Goal: Task Accomplishment & Management: Manage account settings

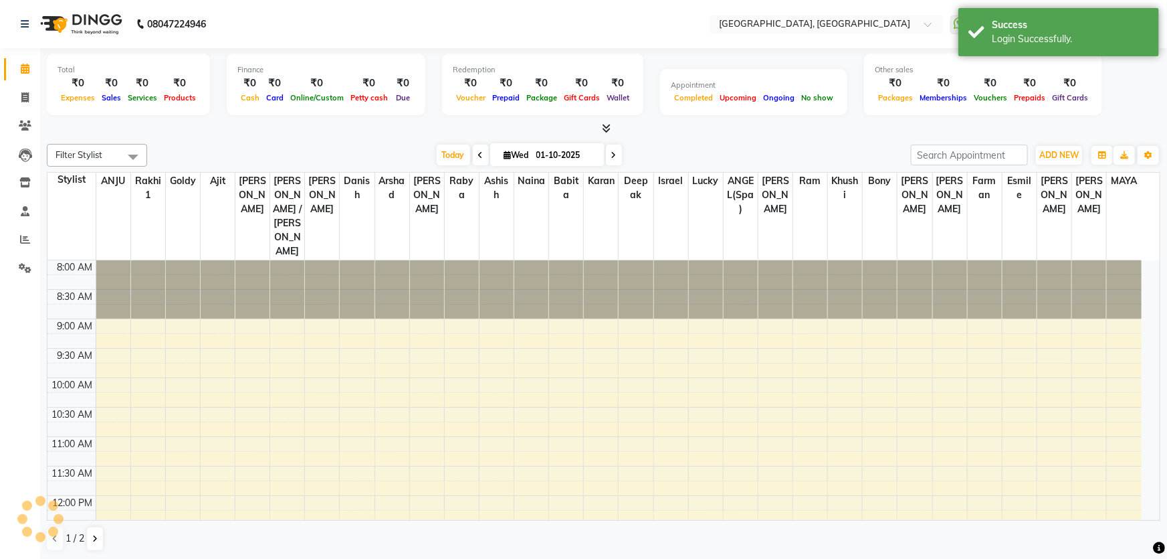
select select "en"
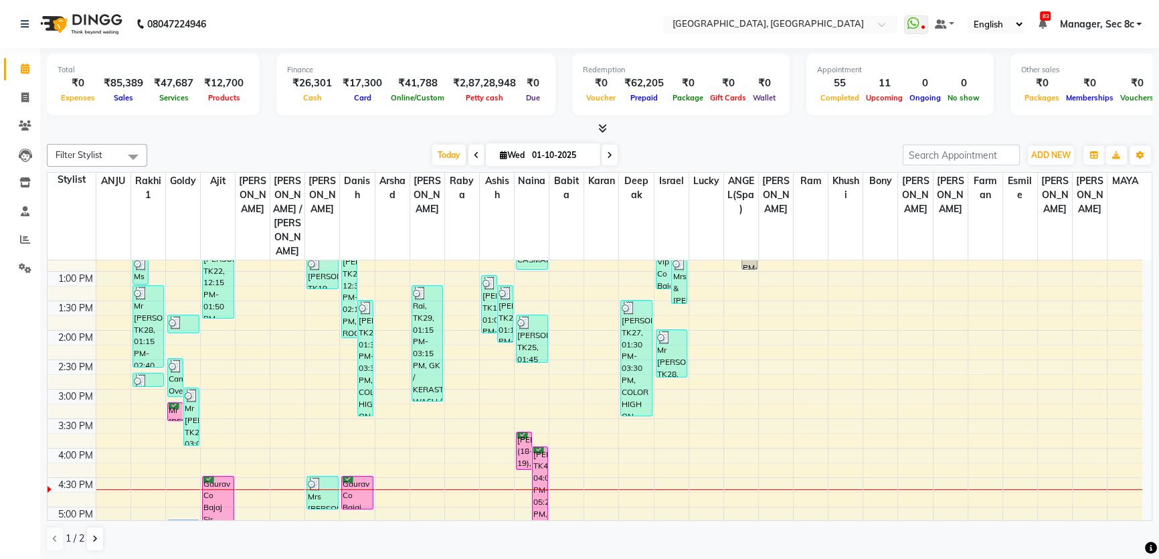
scroll to position [304, 0]
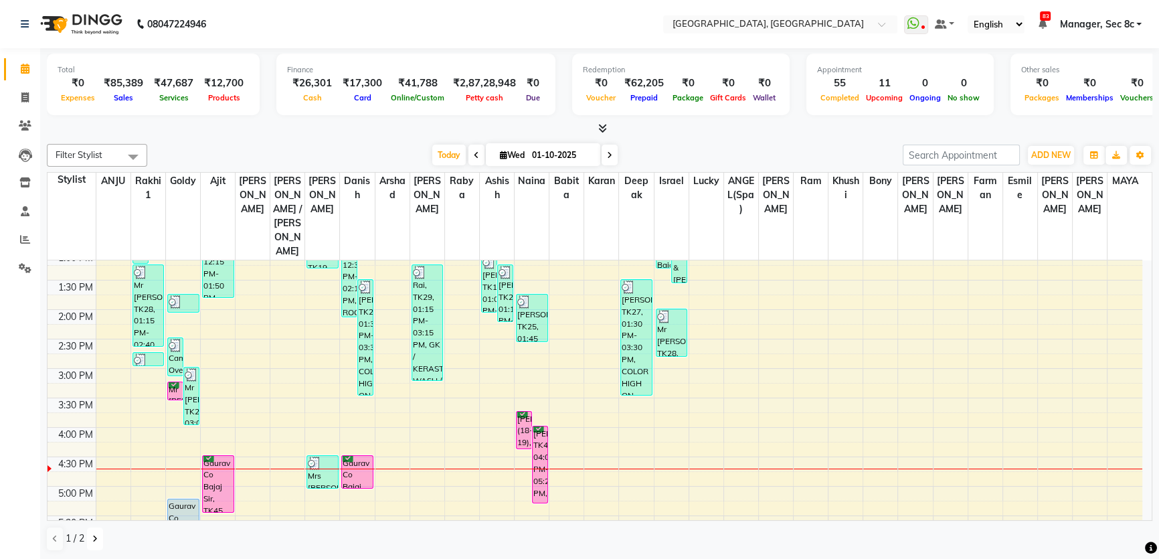
drag, startPoint x: 92, startPoint y: 532, endPoint x: 124, endPoint y: 517, distance: 35.3
click at [92, 532] on button at bounding box center [95, 538] width 16 height 23
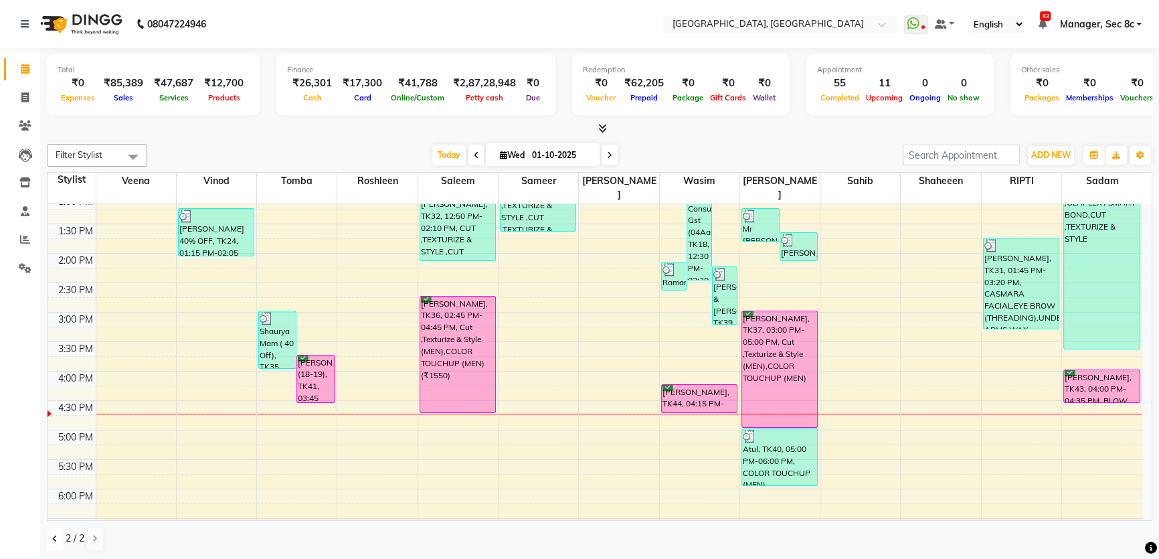
click at [53, 540] on icon at bounding box center [54, 538] width 5 height 8
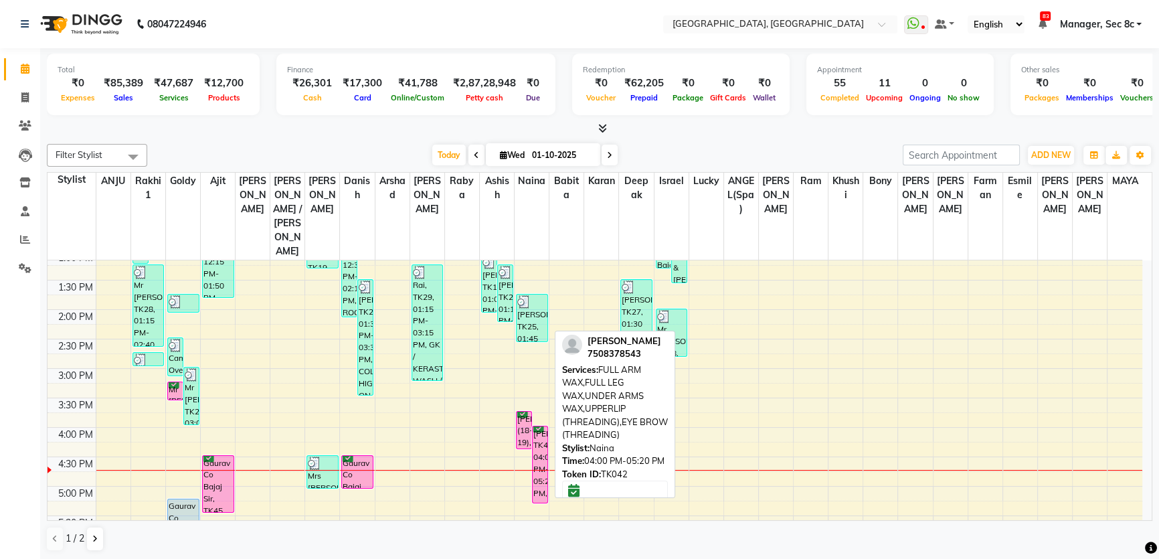
click at [540, 426] on div "[PERSON_NAME], TK42, 04:00 PM-05:20 PM, FULL ARM WAX,FULL LEG WAX,UNDER ARMS WA…" at bounding box center [539, 464] width 15 height 76
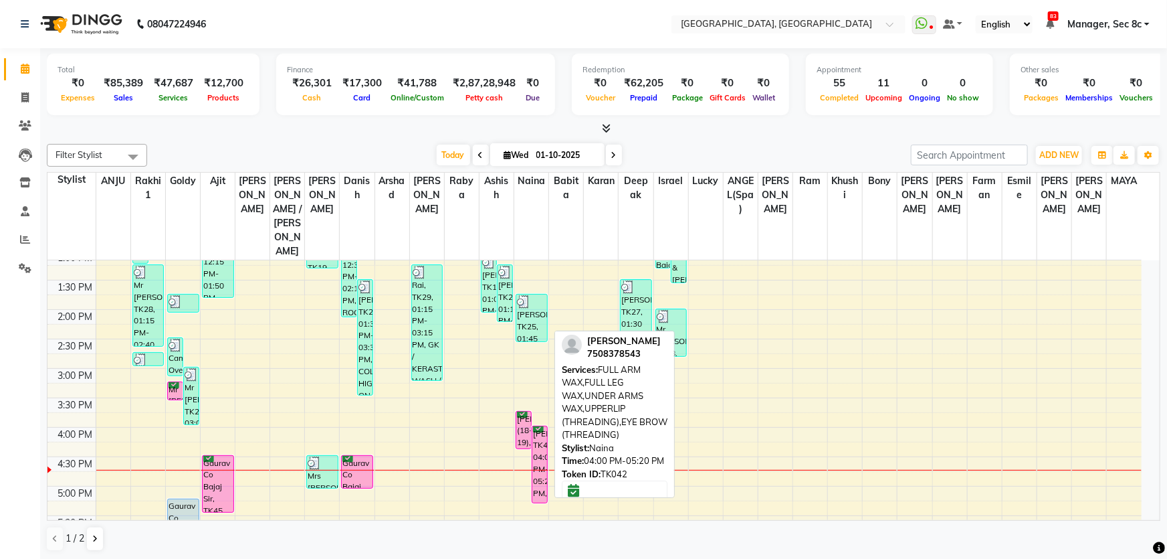
select select "6"
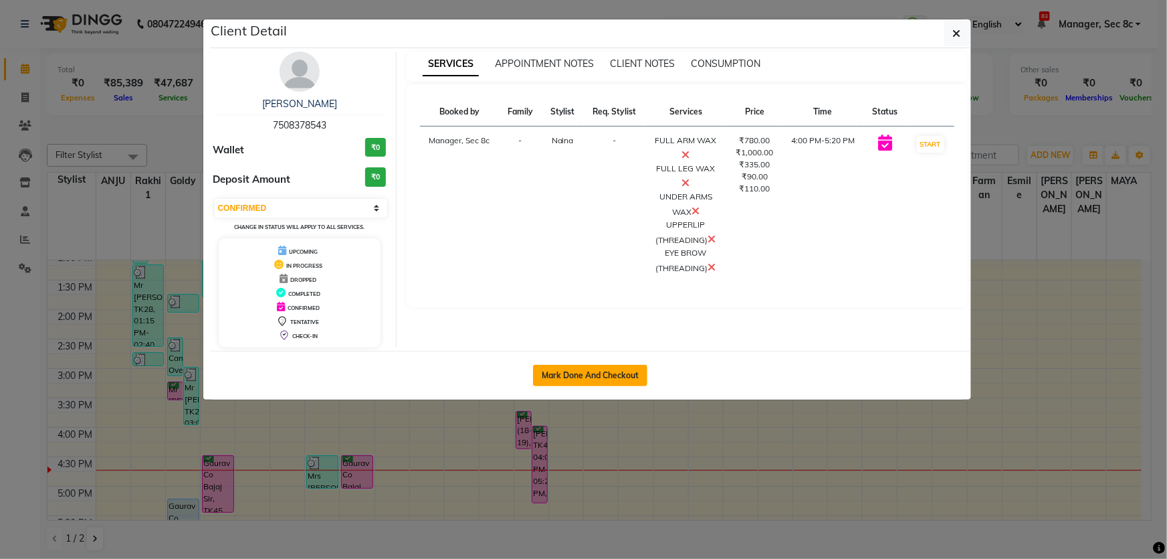
click at [581, 377] on button "Mark Done And Checkout" at bounding box center [590, 375] width 114 height 21
select select "service"
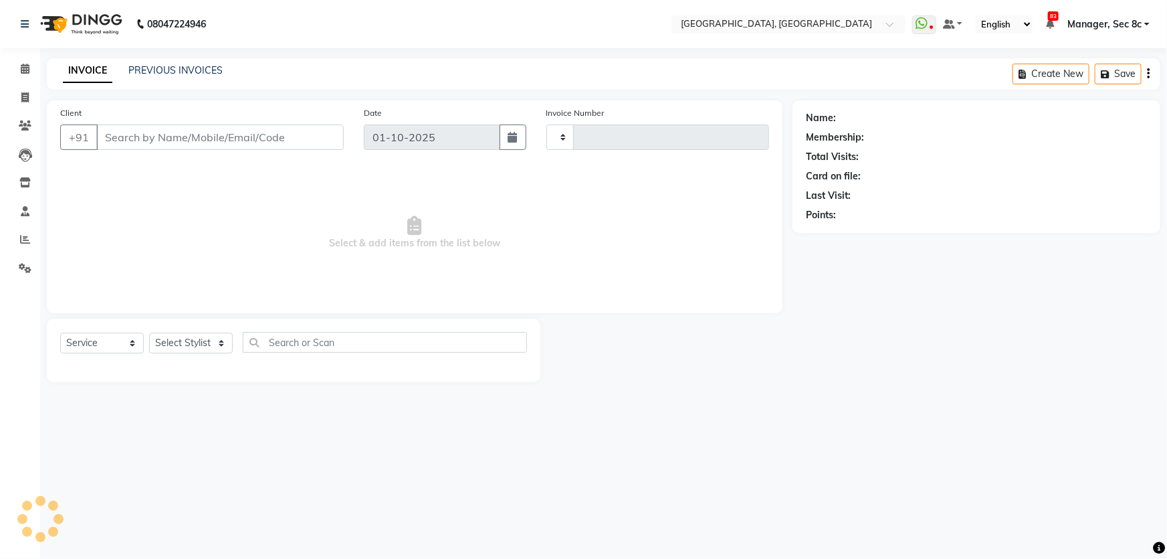
type input "9461"
select select "4281"
type input "7508378543"
select select "25925"
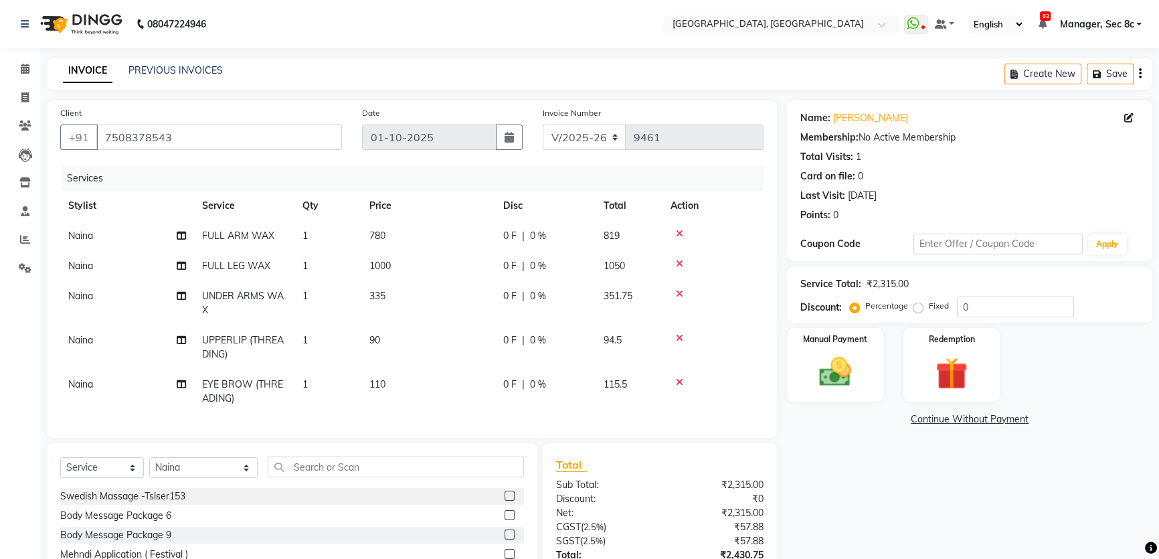
click at [373, 418] on div "Services Stylist Service Qty Price Disc Total Action Naina FULL ARM WAX 1 780 0…" at bounding box center [411, 295] width 703 height 258
click at [373, 456] on input "text" at bounding box center [396, 466] width 256 height 21
click at [372, 456] on input "text" at bounding box center [396, 466] width 256 height 21
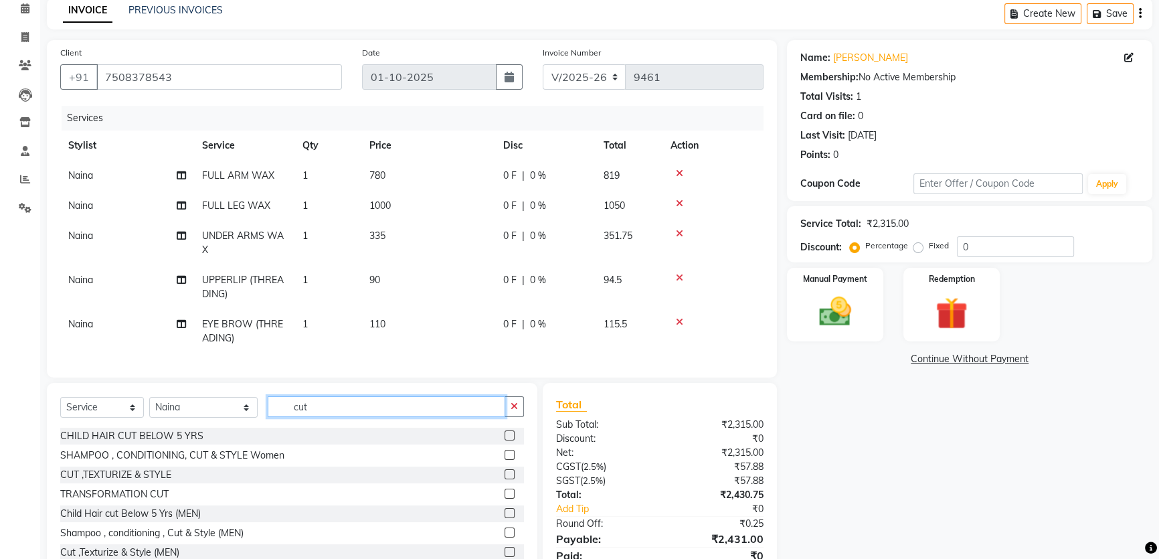
scroll to position [1, 0]
type input "cut"
click at [504, 477] on label at bounding box center [509, 473] width 10 height 10
click at [504, 477] on input "checkbox" at bounding box center [508, 473] width 9 height 9
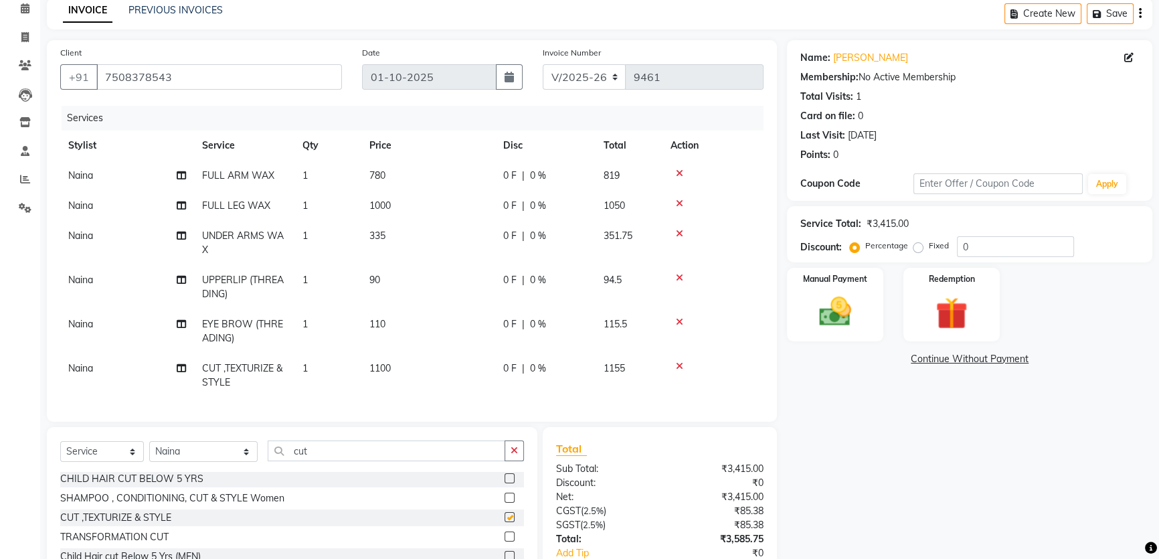
checkbox input "false"
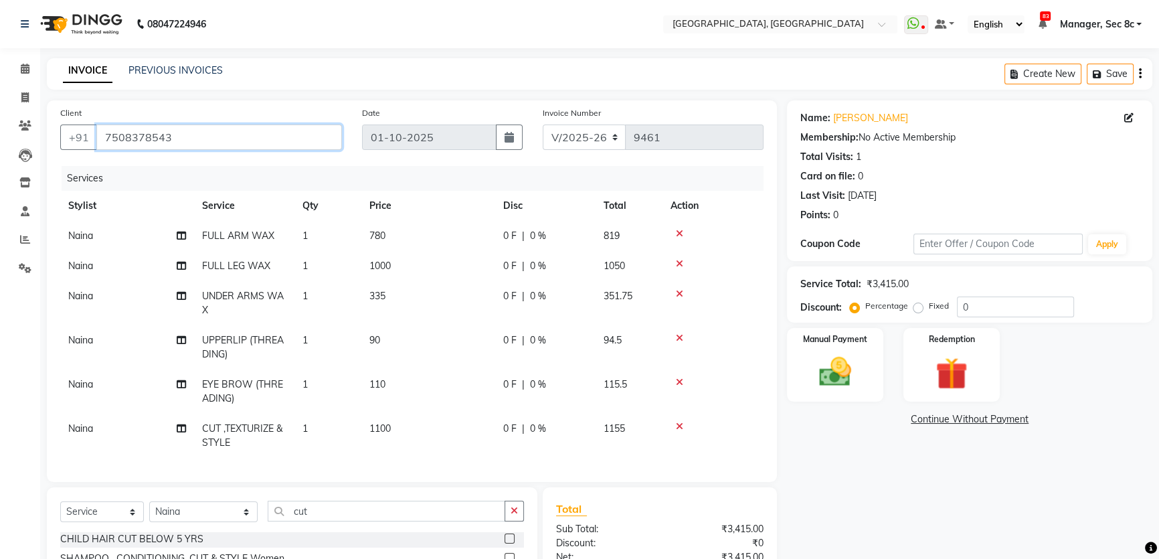
drag, startPoint x: 102, startPoint y: 134, endPoint x: 224, endPoint y: 143, distance: 122.7
click at [224, 143] on input "7508378543" at bounding box center [218, 136] width 245 height 25
click at [27, 127] on icon at bounding box center [25, 125] width 13 height 10
click at [959, 306] on input "0" at bounding box center [1015, 306] width 117 height 21
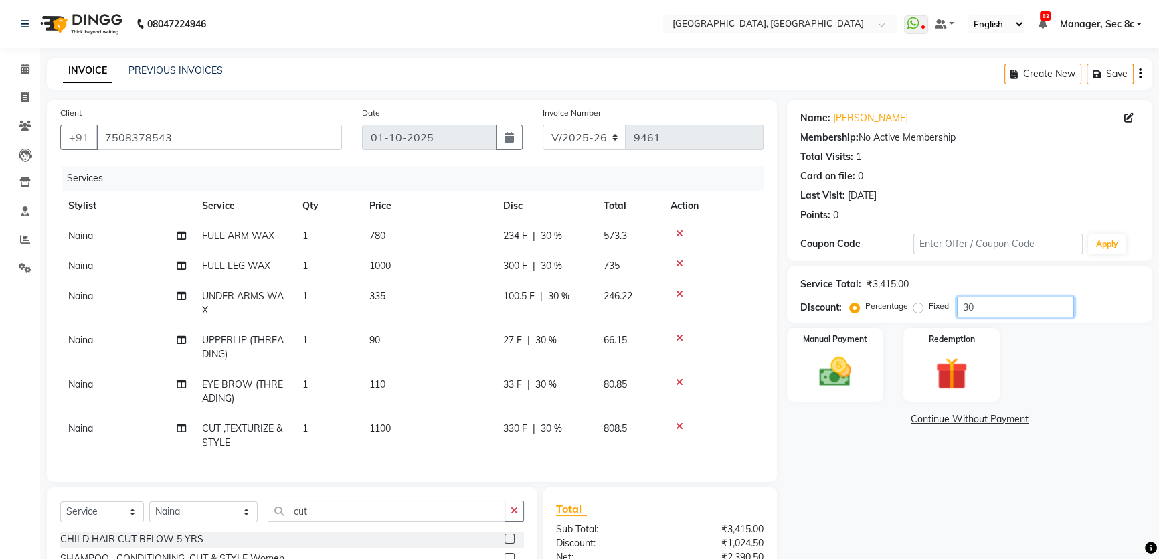
scroll to position [168, 0]
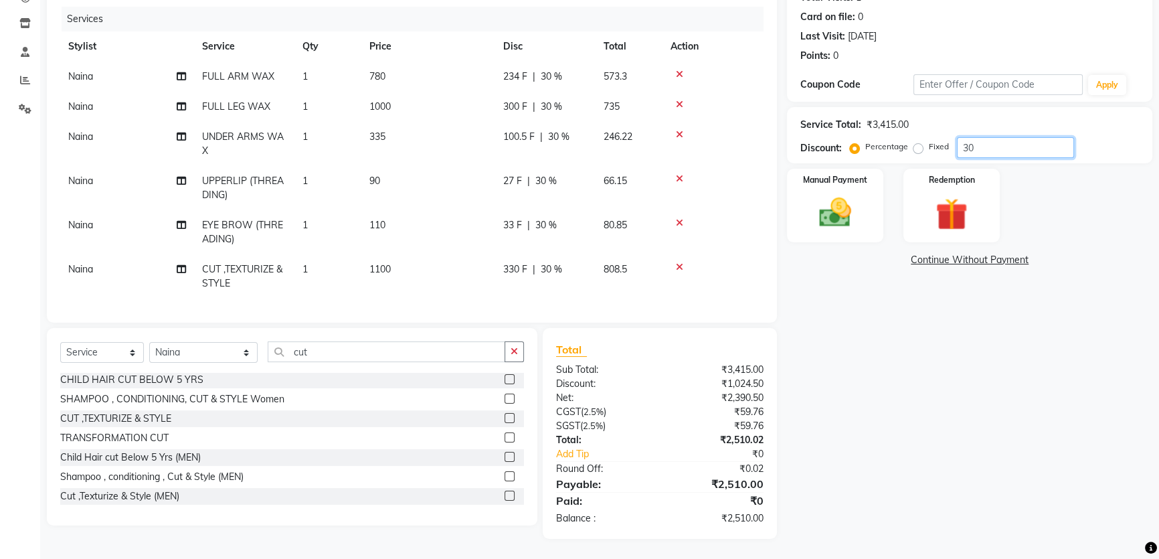
click at [978, 140] on input "30" at bounding box center [1015, 147] width 117 height 21
type input "3"
type input "50"
click at [840, 193] on img at bounding box center [835, 212] width 54 height 38
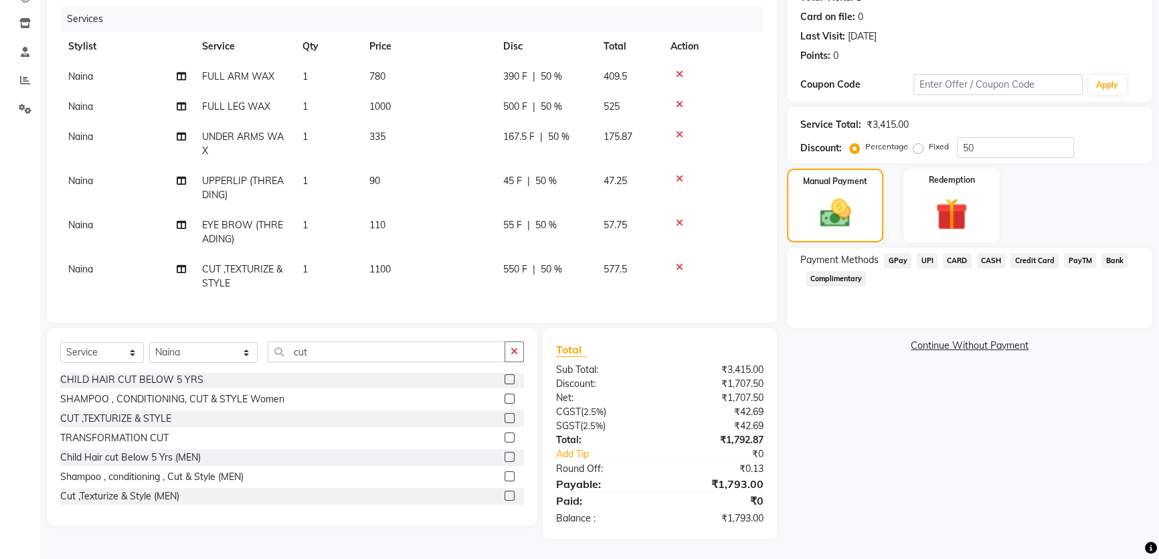
click at [965, 254] on span "CARD" at bounding box center [956, 260] width 29 height 15
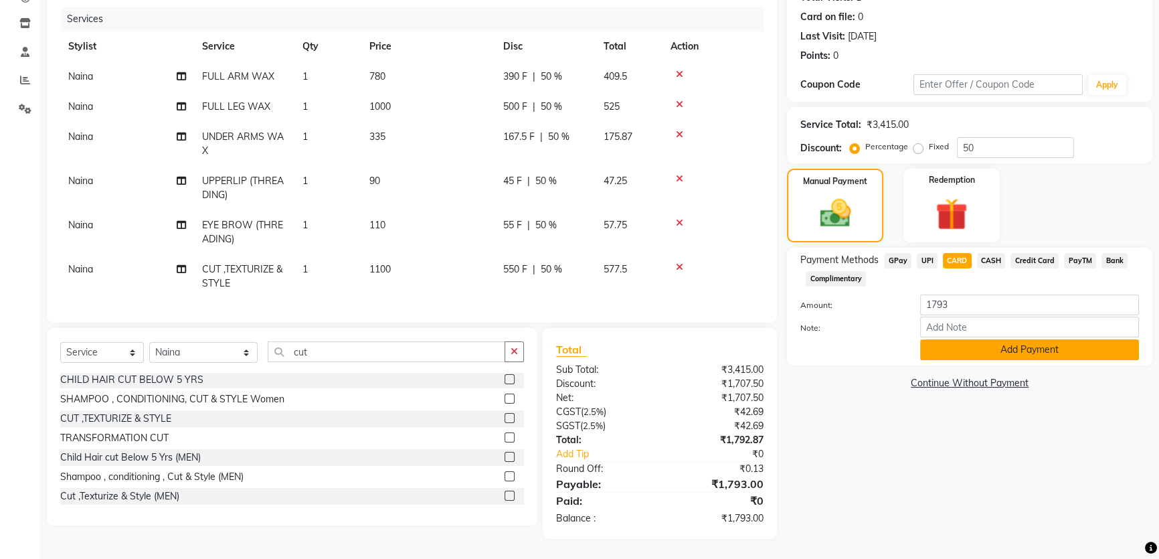
click at [941, 339] on button "Add Payment" at bounding box center [1029, 349] width 219 height 21
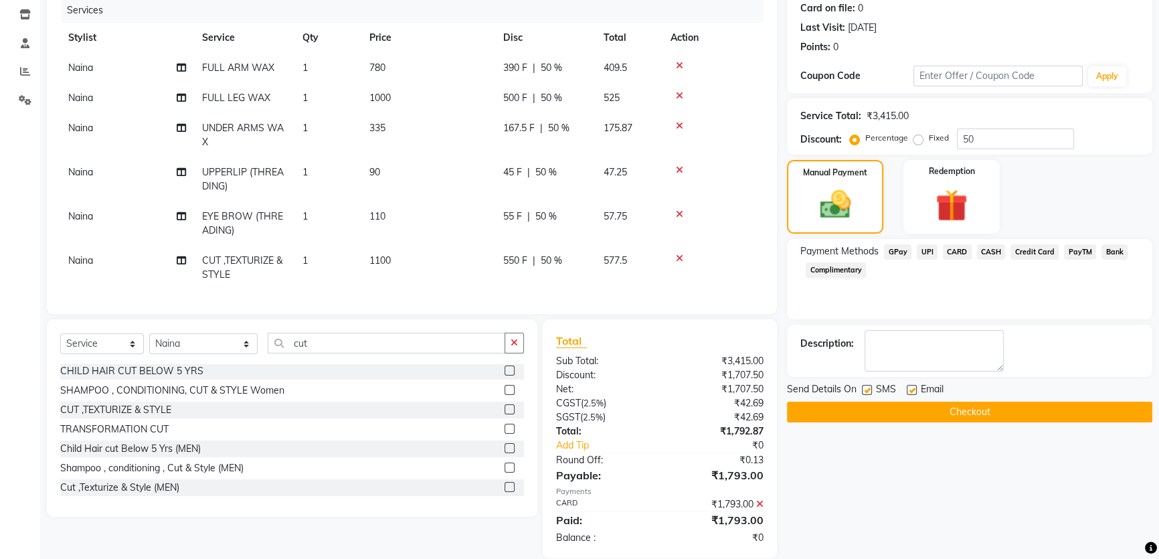
click at [954, 399] on div "Send Details On SMS Email Checkout" at bounding box center [969, 402] width 365 height 40
click at [954, 413] on button "Checkout" at bounding box center [969, 411] width 365 height 21
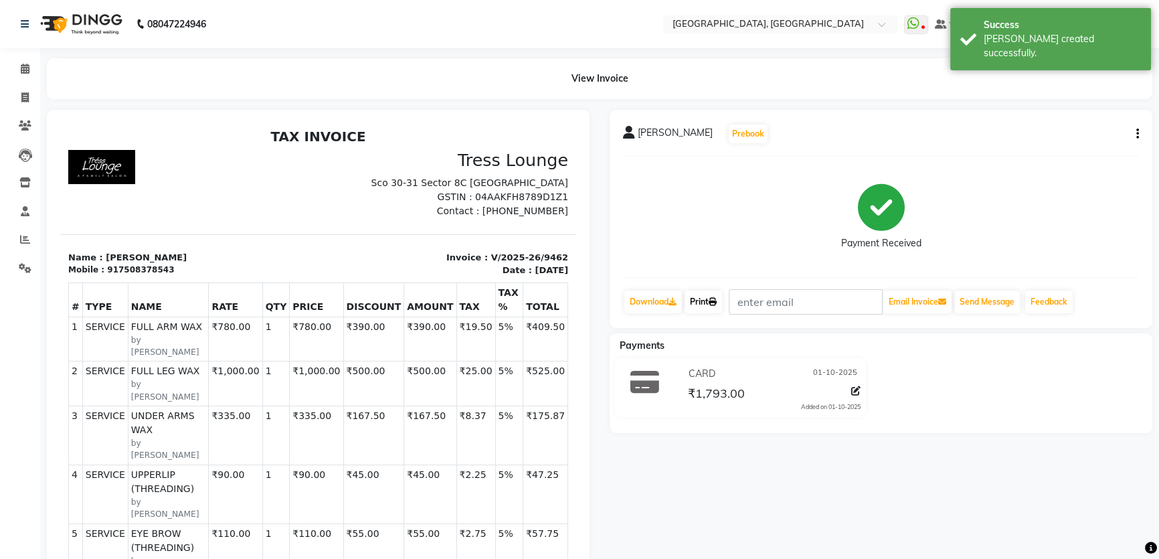
click at [692, 304] on link "Print" at bounding box center [702, 301] width 37 height 23
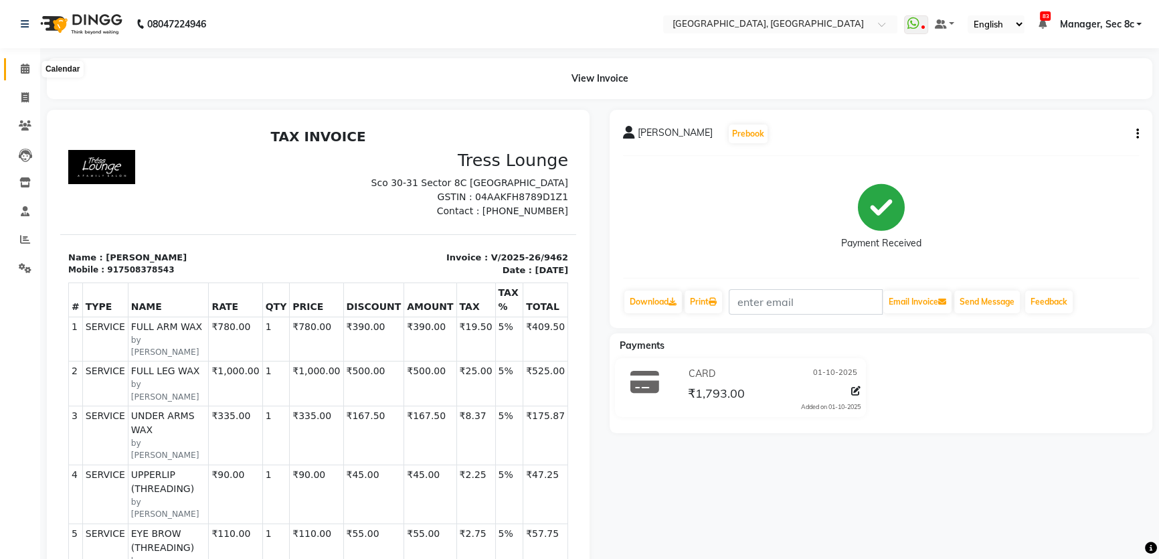
click at [22, 71] on icon at bounding box center [25, 69] width 9 height 10
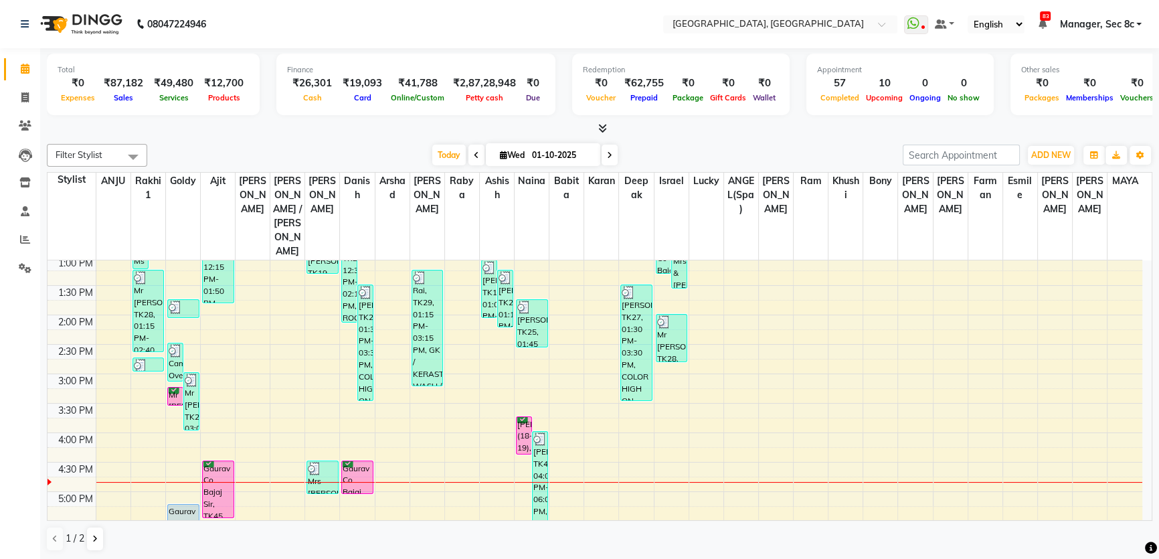
scroll to position [304, 0]
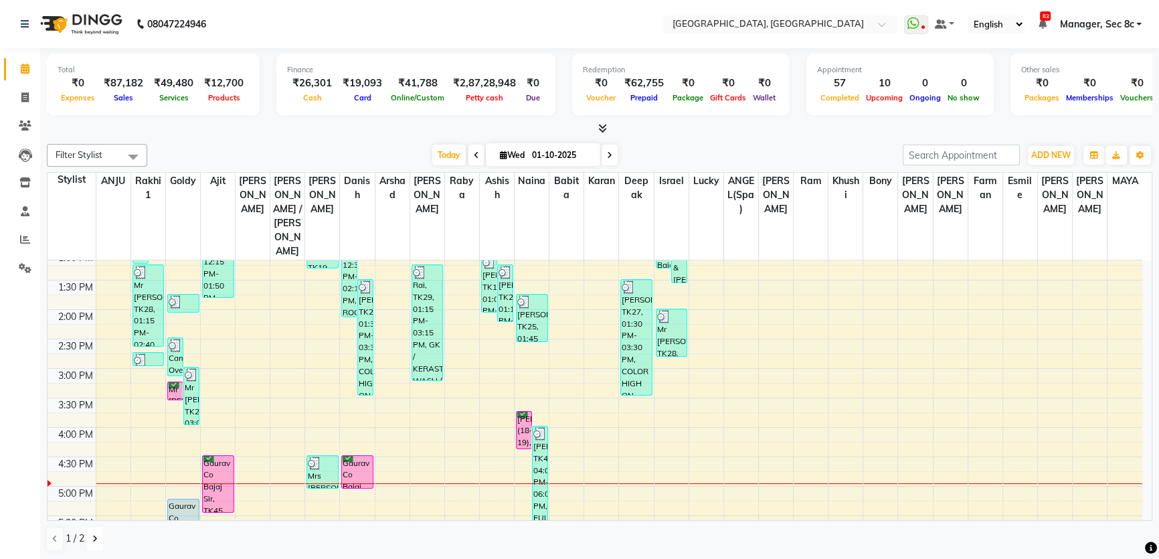
click at [90, 536] on button at bounding box center [95, 538] width 16 height 23
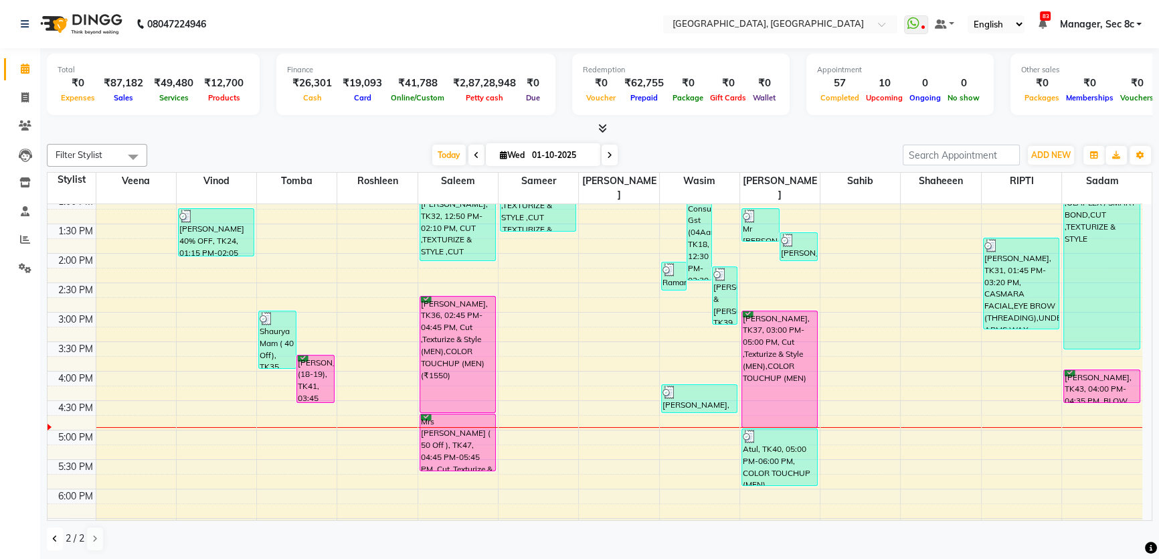
click at [53, 534] on icon at bounding box center [54, 538] width 5 height 8
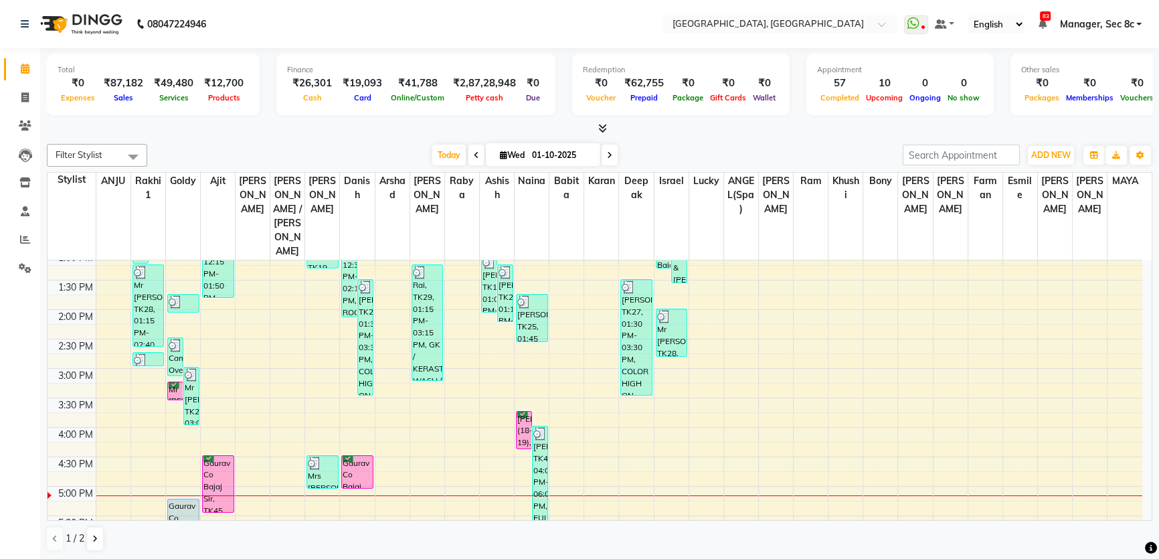
scroll to position [0, 0]
click at [19, 94] on span at bounding box center [24, 97] width 23 height 15
select select "4281"
select select "service"
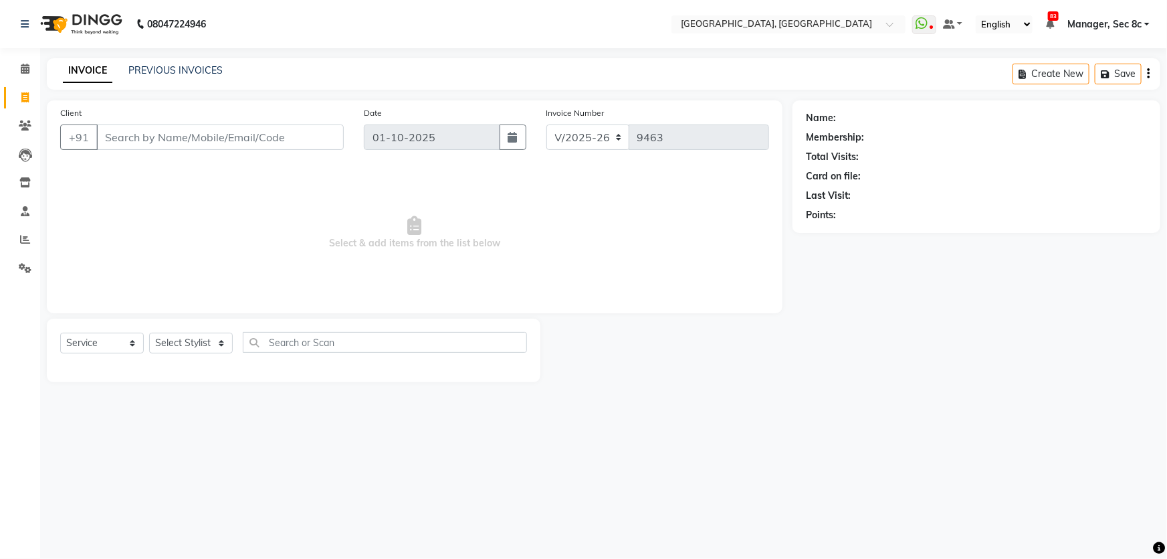
click at [264, 142] on input "Client" at bounding box center [219, 136] width 247 height 25
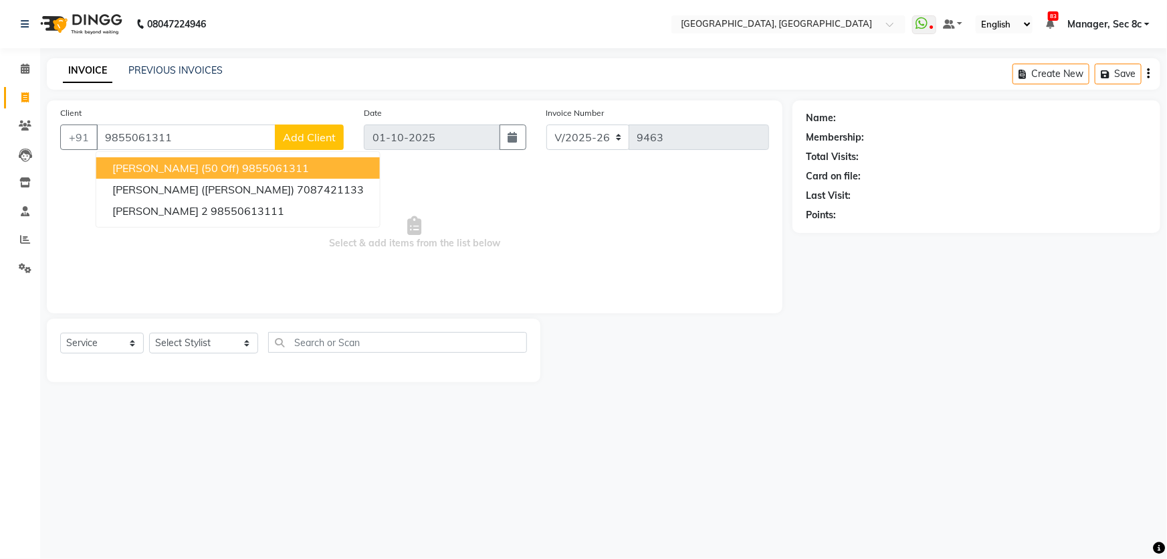
type input "9855061311"
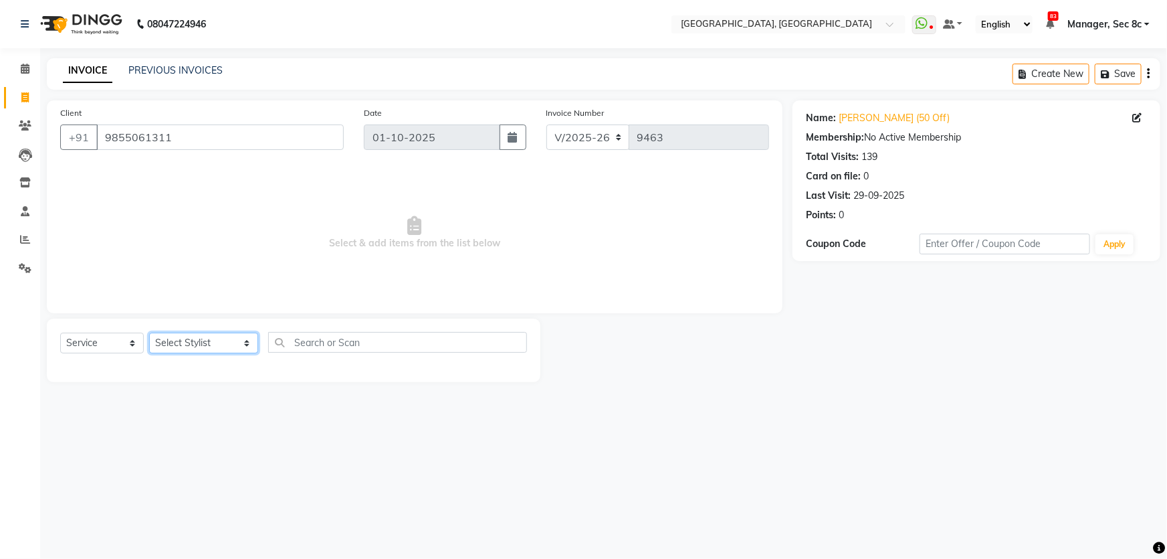
click at [233, 342] on select "Select Stylist [PERSON_NAME] [PERSON_NAME] Aditya [PERSON_NAME] [PERSON_NAME](S…" at bounding box center [203, 342] width 109 height 21
select select "25445"
click at [149, 332] on select "Select Stylist [PERSON_NAME] [PERSON_NAME] Aditya [PERSON_NAME] [PERSON_NAME](S…" at bounding box center [203, 342] width 109 height 21
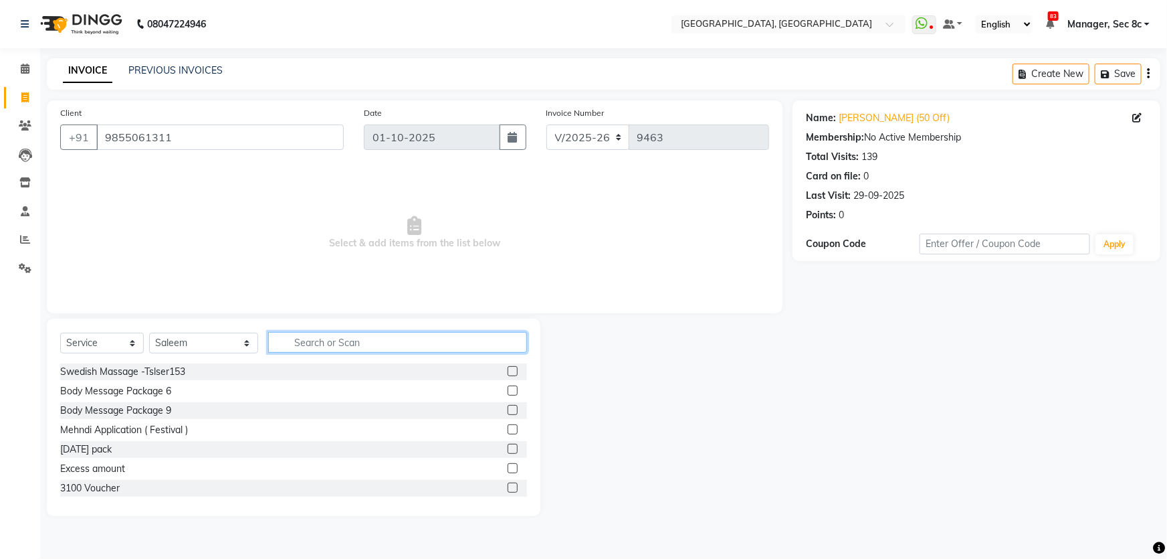
click at [320, 346] on input "text" at bounding box center [398, 342] width 260 height 21
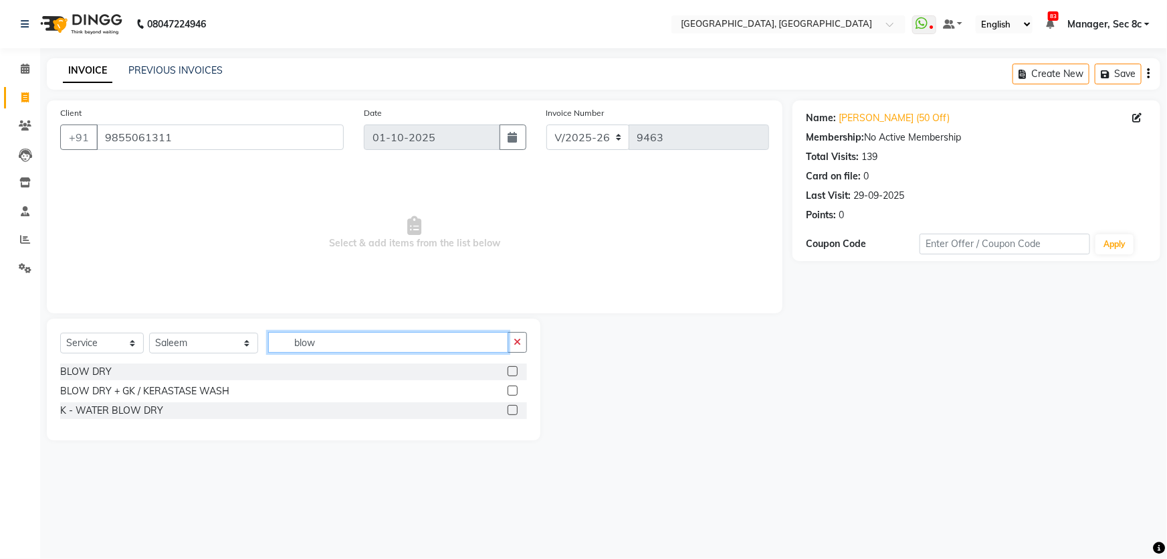
type input "blow"
click at [71, 371] on div "BLOW DRY" at bounding box center [86, 372] width 52 height 14
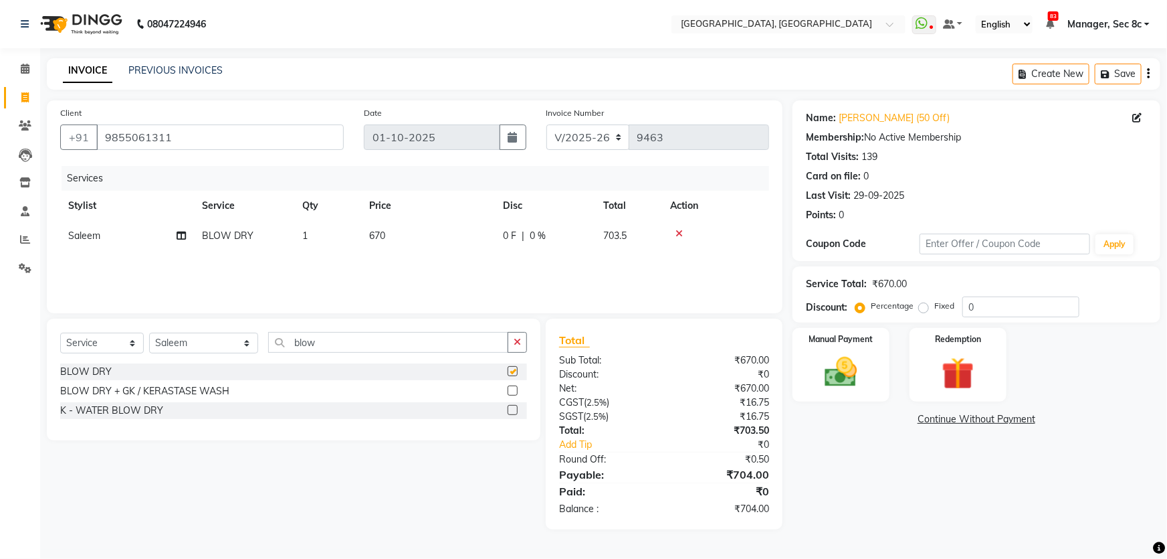
checkbox input "false"
drag, startPoint x: 977, startPoint y: 306, endPoint x: 935, endPoint y: 306, distance: 41.5
click at [935, 306] on div "Percentage Fixed 0" at bounding box center [968, 306] width 221 height 21
type input "50"
click at [856, 348] on div "Manual Payment" at bounding box center [841, 364] width 101 height 77
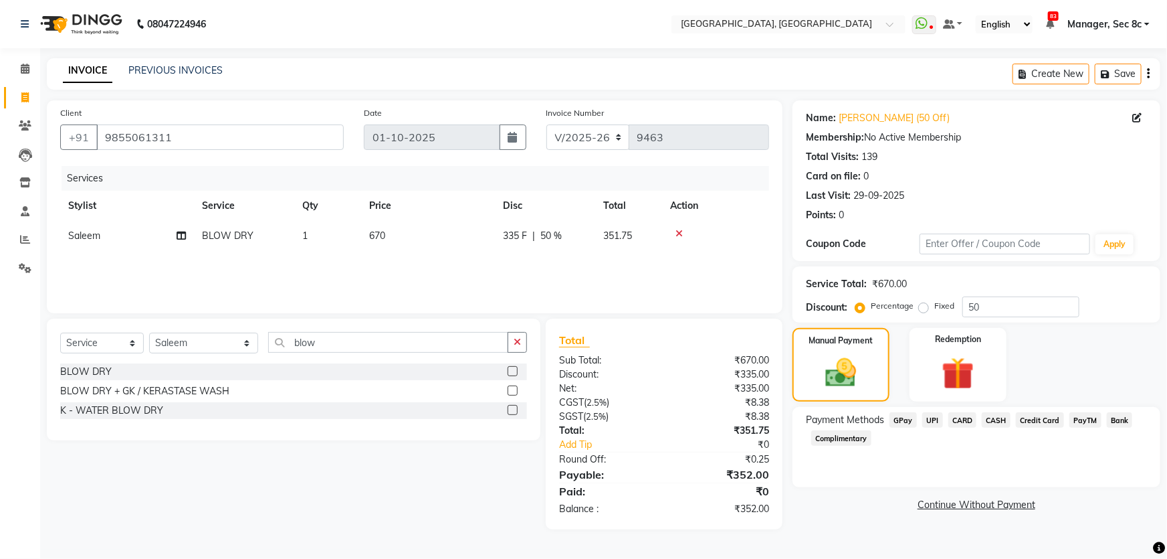
click at [934, 306] on label "Fixed" at bounding box center [944, 306] width 20 height 12
click at [927, 306] on input "Fixed" at bounding box center [926, 305] width 9 height 9
radio input "true"
drag, startPoint x: 993, startPoint y: 311, endPoint x: 912, endPoint y: 306, distance: 81.1
click at [912, 306] on div "Percentage Fixed 50" at bounding box center [968, 306] width 221 height 21
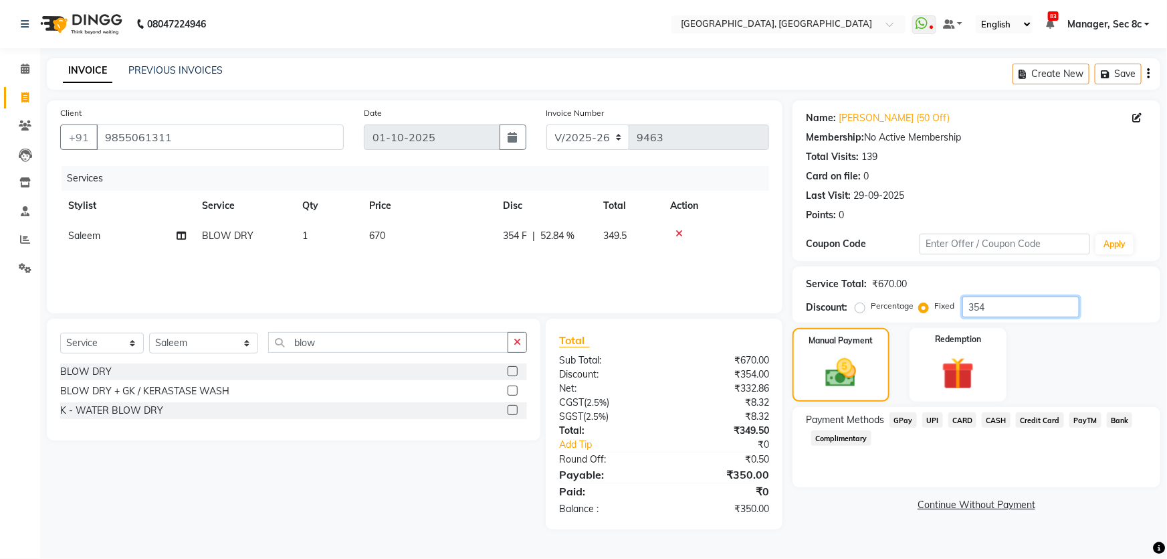
type input "354"
click at [986, 421] on span "CASH" at bounding box center [996, 419] width 29 height 15
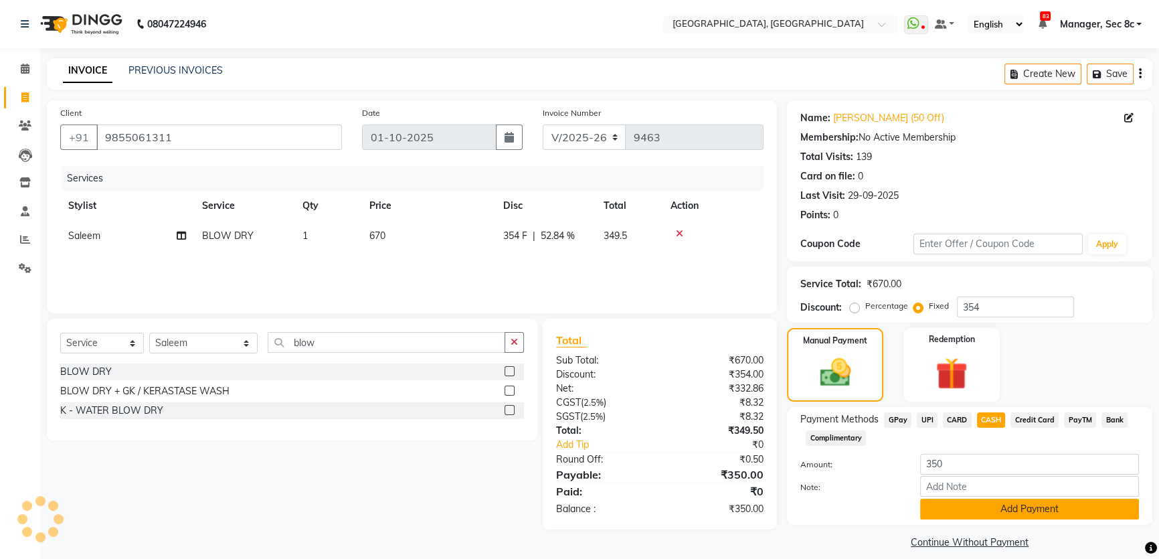
click at [1012, 504] on button "Add Payment" at bounding box center [1029, 508] width 219 height 21
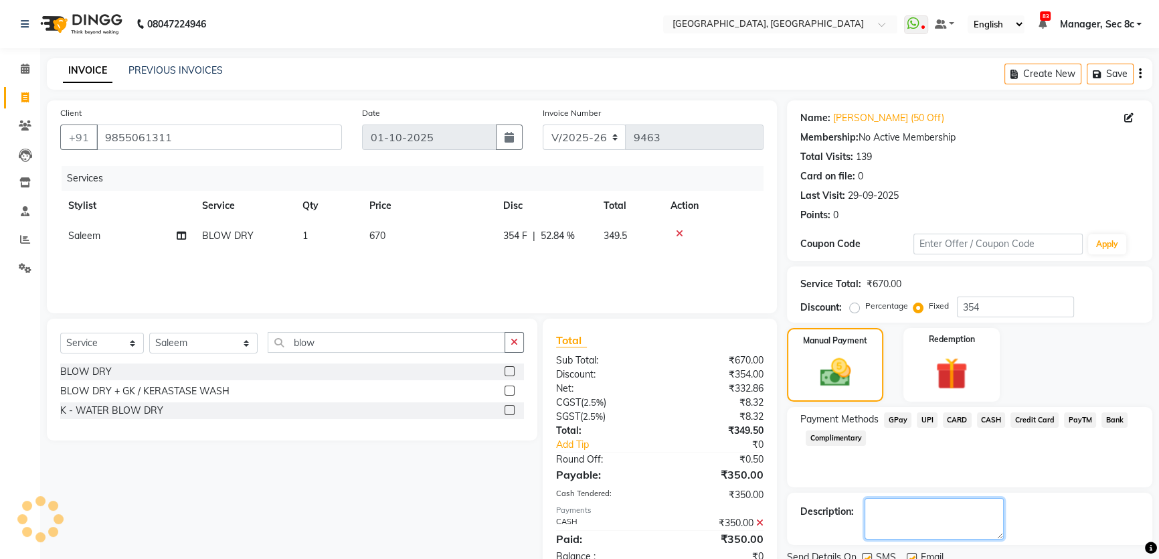
click at [869, 503] on textarea at bounding box center [933, 518] width 139 height 41
click at [866, 552] on label at bounding box center [867, 557] width 10 height 10
click at [866, 554] on input "checkbox" at bounding box center [866, 558] width 9 height 9
click at [865, 552] on label at bounding box center [867, 557] width 10 height 10
click at [865, 554] on input "checkbox" at bounding box center [866, 558] width 9 height 9
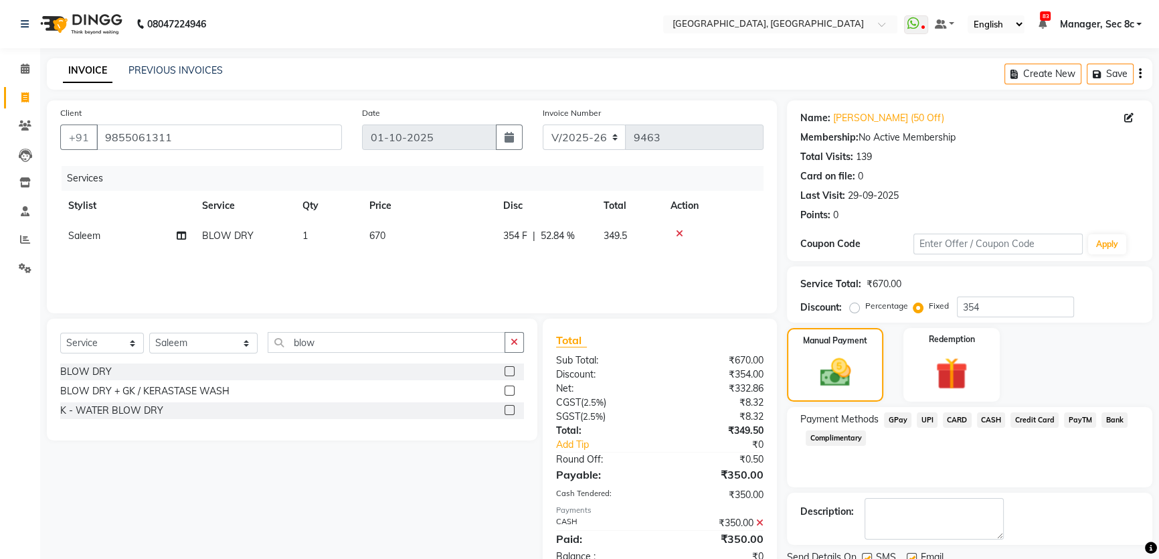
click at [866, 552] on label at bounding box center [867, 557] width 10 height 10
click at [866, 554] on input "checkbox" at bounding box center [866, 558] width 9 height 9
checkbox input "false"
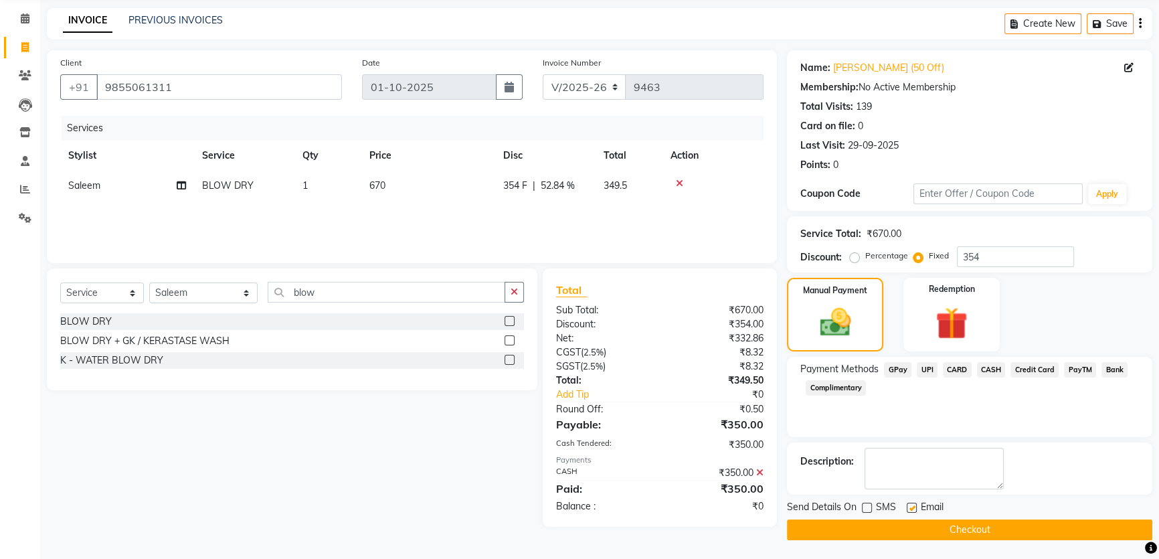
click at [909, 520] on button "Checkout" at bounding box center [969, 529] width 365 height 21
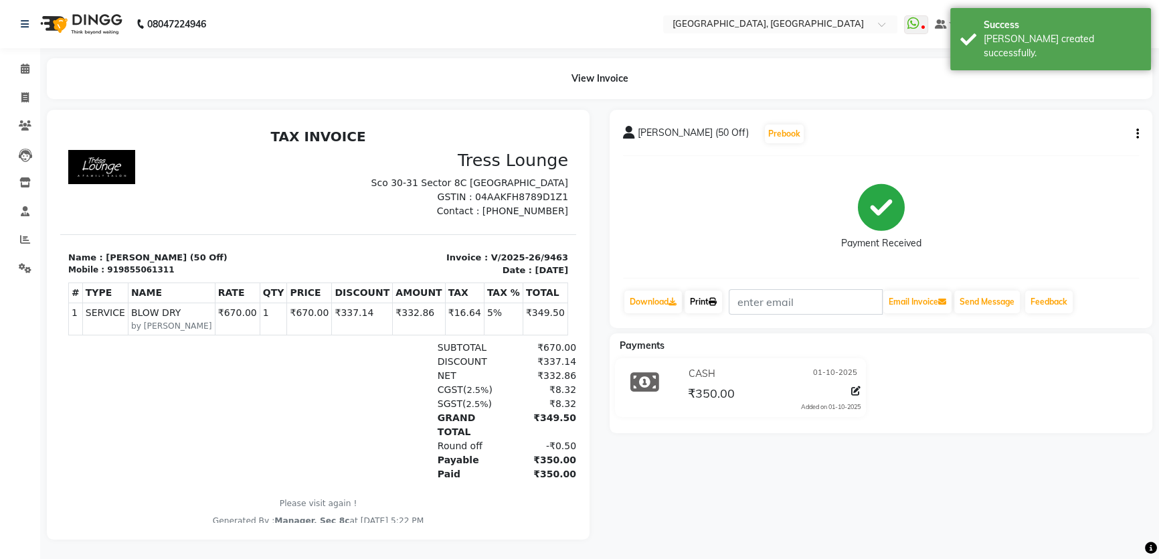
click at [686, 297] on link "Print" at bounding box center [702, 301] width 37 height 23
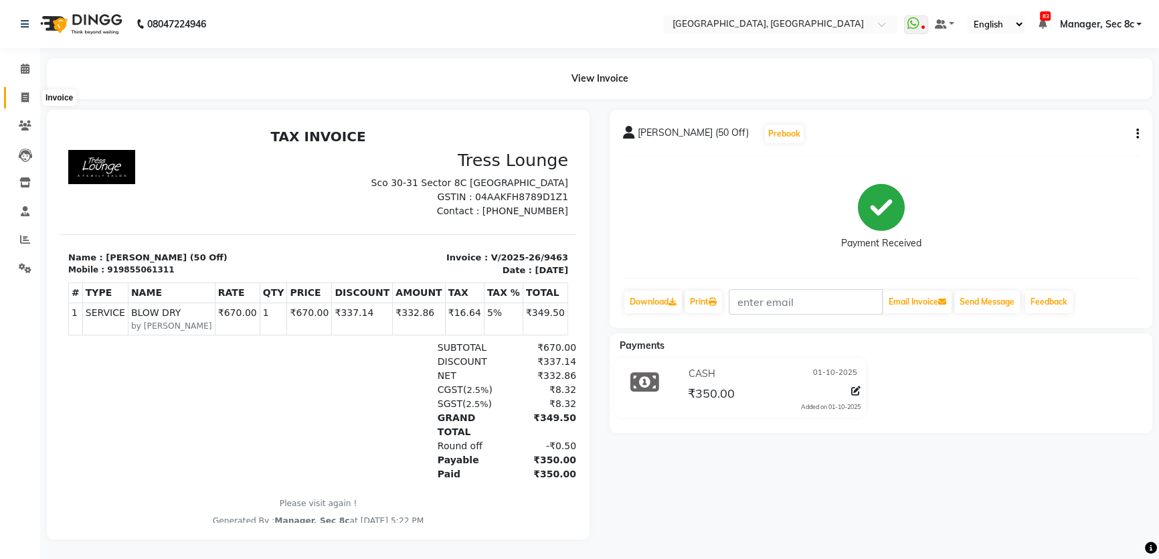
click at [35, 94] on span at bounding box center [24, 97] width 23 height 15
select select "service"
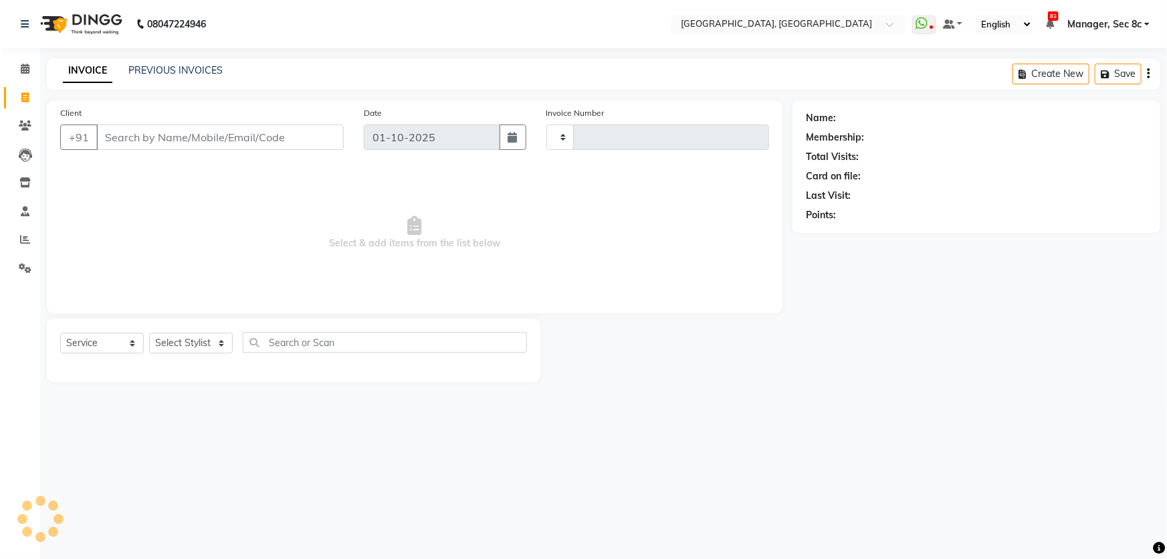
type input "9464"
click at [23, 54] on div "Calendar Invoice Clients Leads Inventory Staff Reports Settings Completed InPro…" at bounding box center [90, 288] width 181 height 500
select select "4281"
click at [23, 67] on icon at bounding box center [25, 69] width 9 height 10
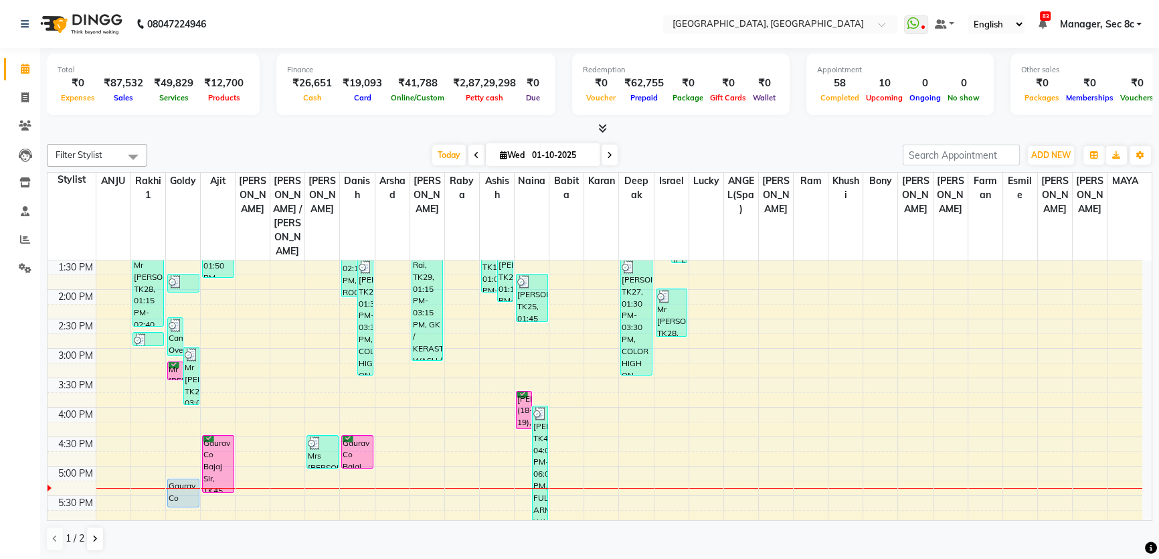
scroll to position [425, 0]
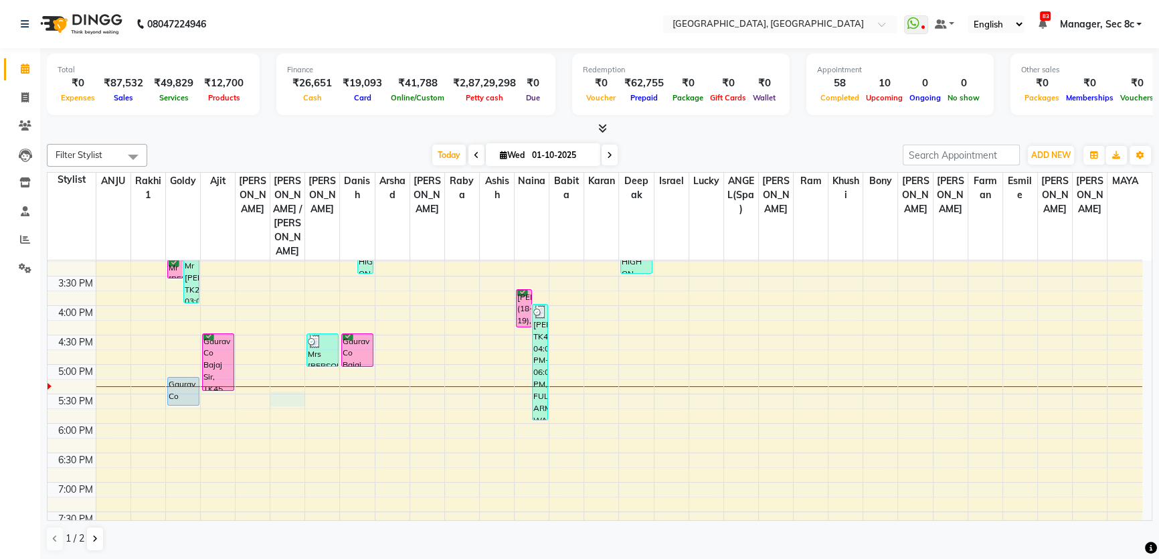
click at [276, 348] on div "8:00 AM 8:30 AM 9:00 AM 9:30 AM 10:00 AM 10:30 AM 11:00 AM 11:30 AM 12:00 PM 12…" at bounding box center [594, 246] width 1094 height 823
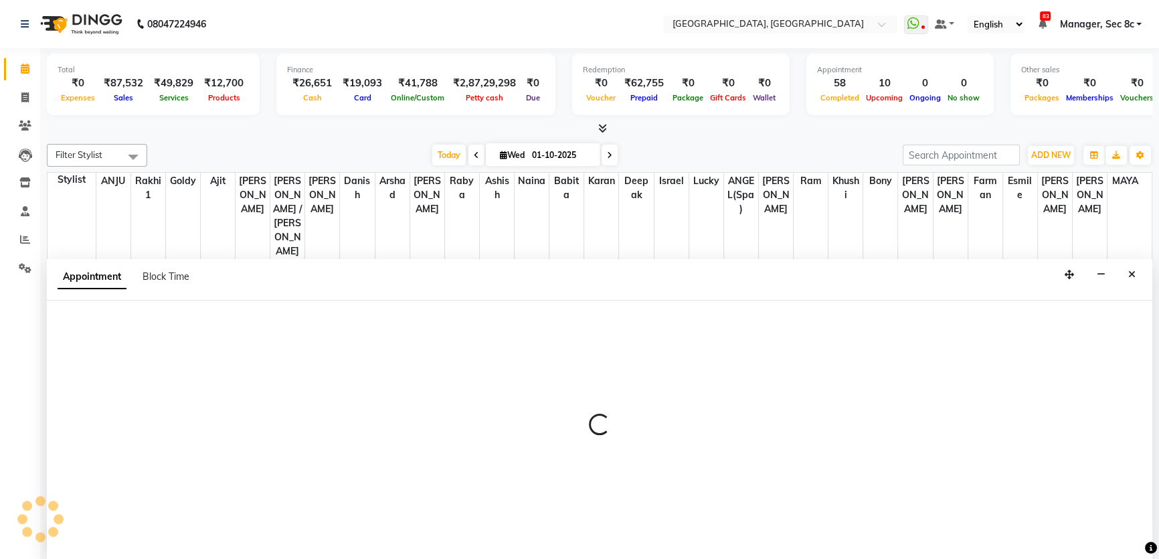
select select "25437"
select select "tentative"
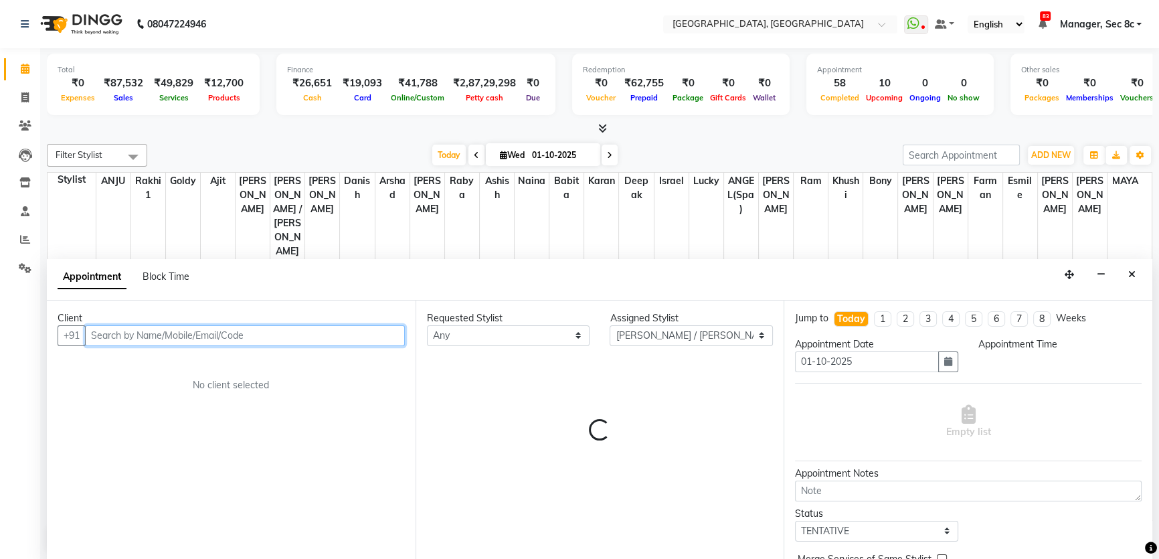
select select "1050"
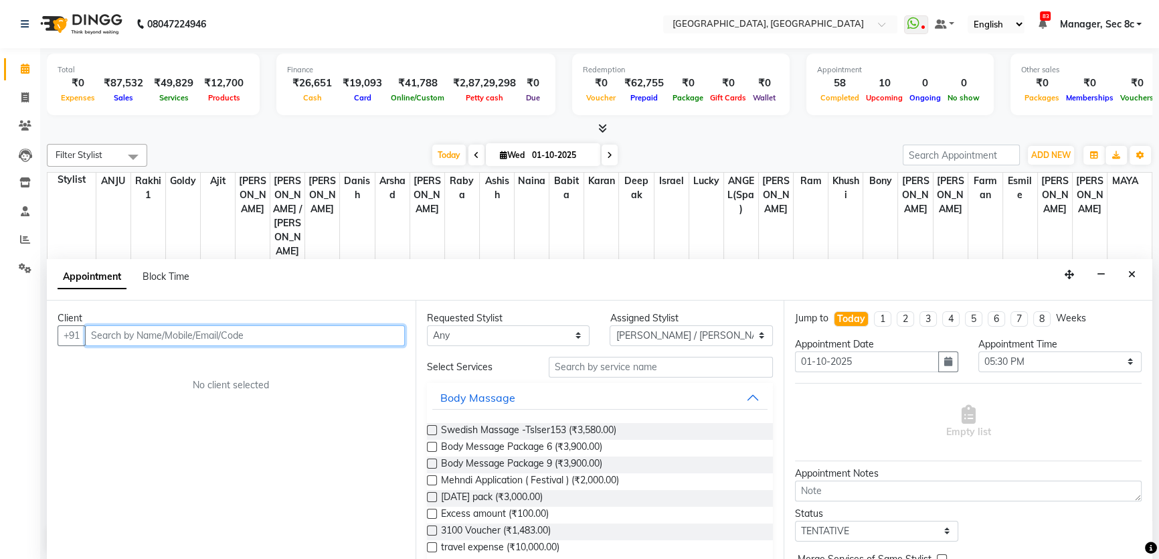
click at [262, 336] on input "text" at bounding box center [245, 335] width 320 height 21
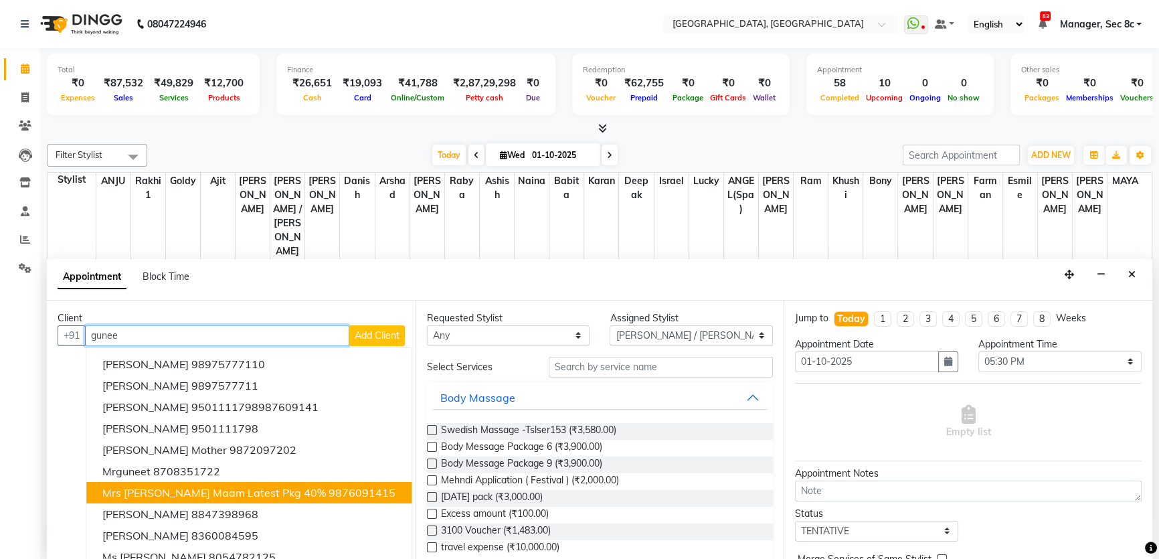
click at [196, 488] on span "Mrs [PERSON_NAME] maam latest pkg 40%" at bounding box center [213, 492] width 223 height 13
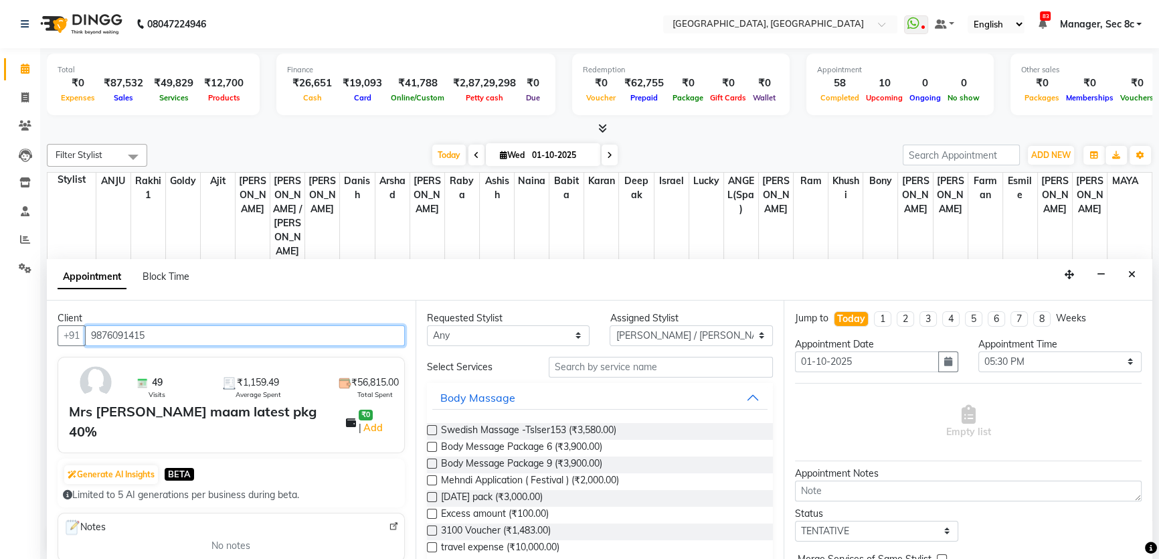
type input "9876091415"
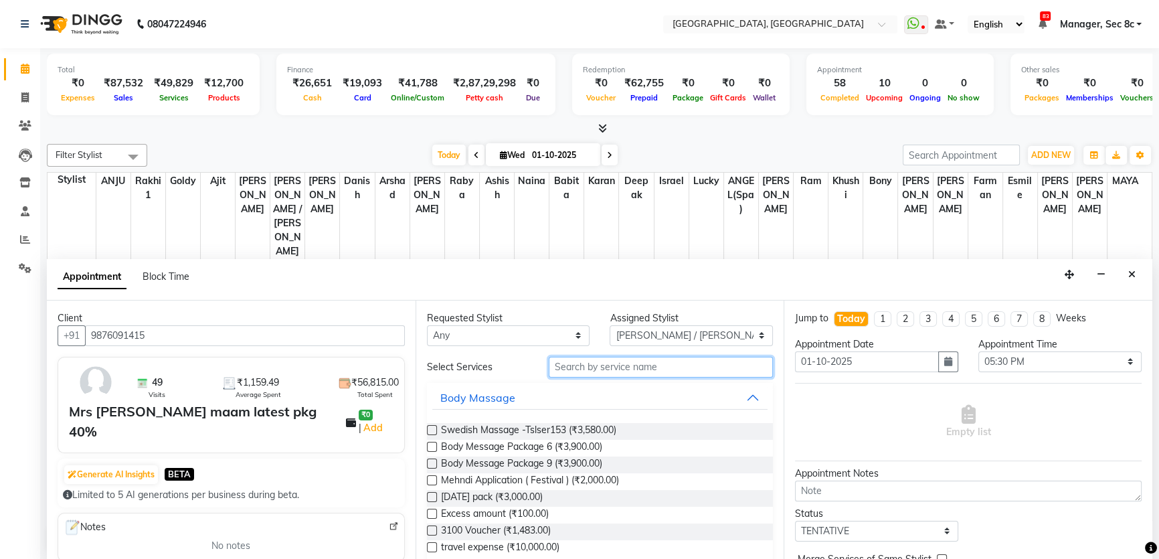
click at [621, 369] on input "text" at bounding box center [660, 367] width 224 height 21
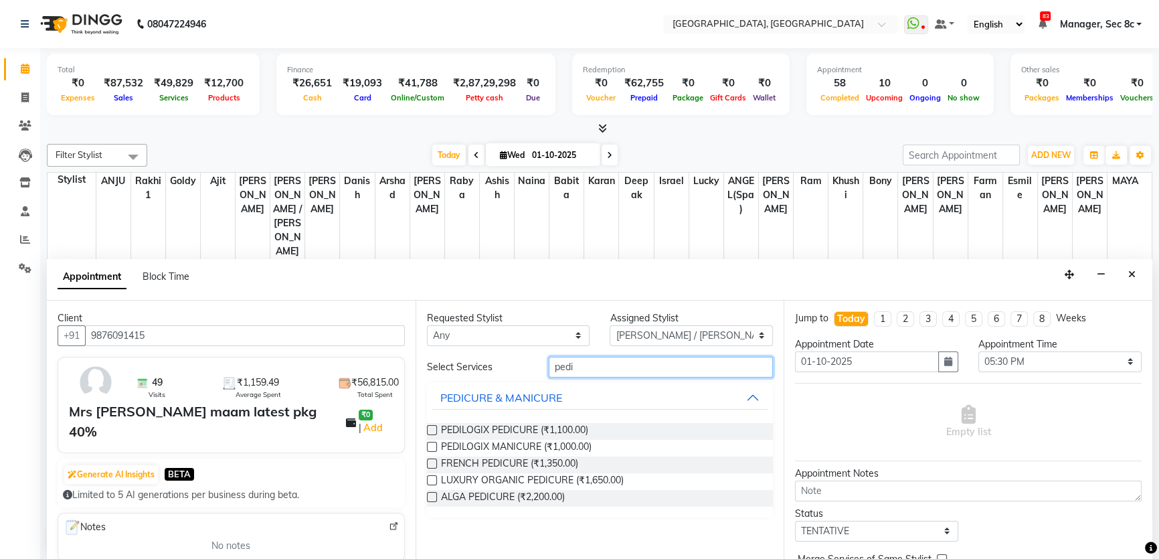
type input "pedi"
click at [625, 333] on select "Select [PERSON_NAME](Spa) [PERSON_NAME] [PERSON_NAME] [PERSON_NAME] Bony Danish…" at bounding box center [690, 335] width 163 height 21
select select "25431"
click at [609, 325] on select "Select [PERSON_NAME](Spa) [PERSON_NAME] [PERSON_NAME] [PERSON_NAME] Bony Danish…" at bounding box center [690, 335] width 163 height 21
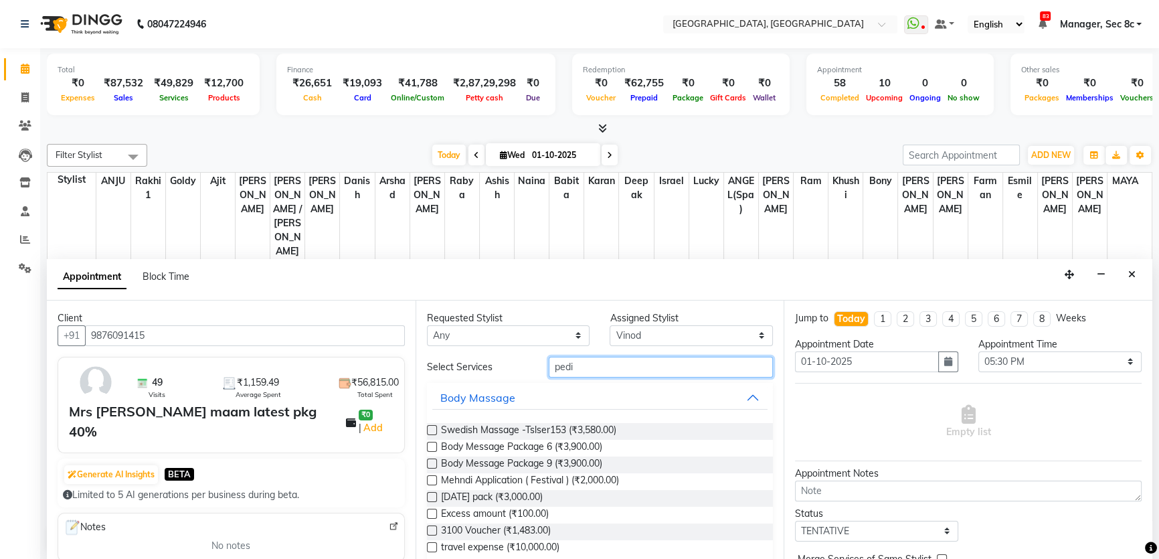
click at [583, 369] on input "pedi" at bounding box center [660, 367] width 224 height 21
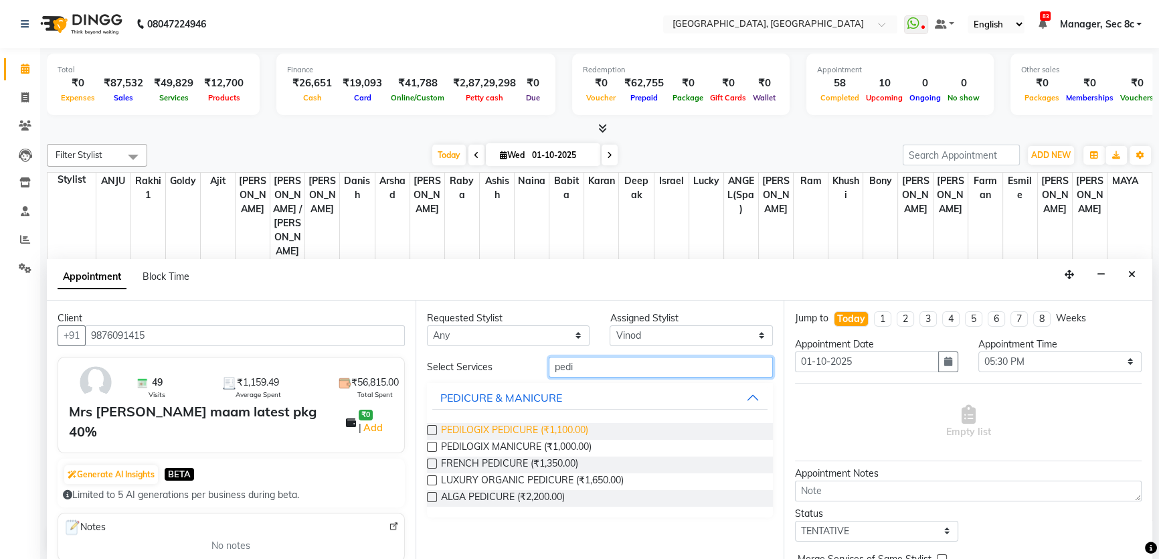
type input "pedi"
click at [532, 428] on span "PEDILOGIX PEDICURE (₹1,100.00)" at bounding box center [514, 431] width 147 height 17
checkbox input "false"
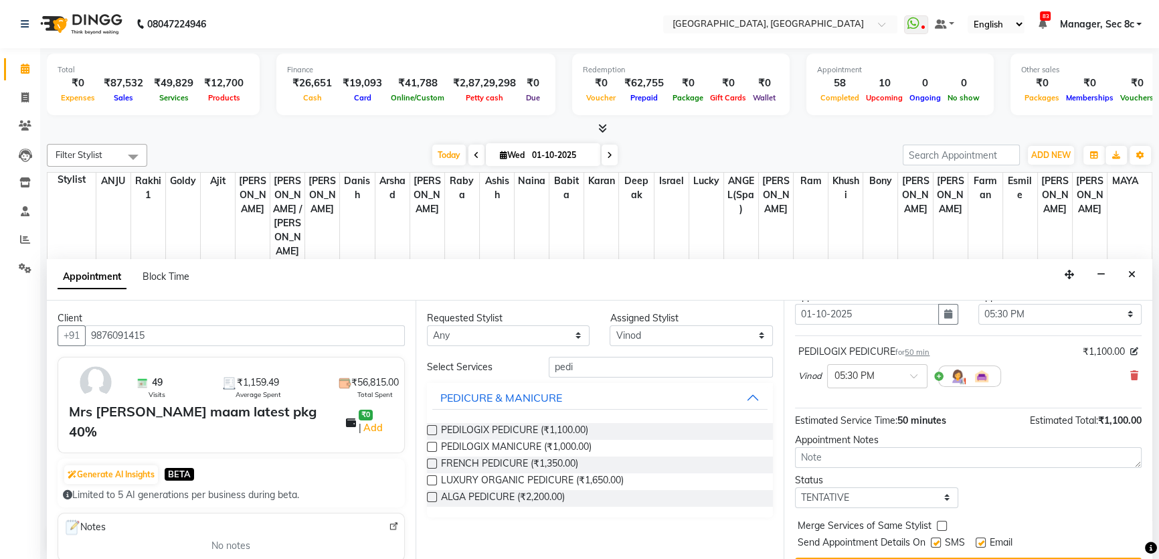
scroll to position [79, 0]
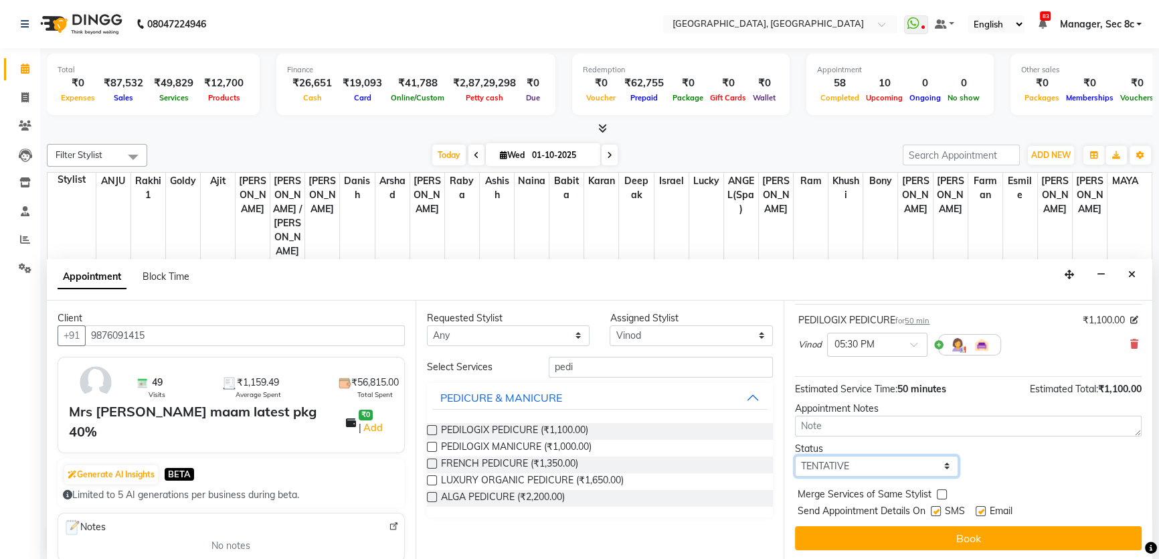
drag, startPoint x: 885, startPoint y: 463, endPoint x: 886, endPoint y: 472, distance: 9.5
click at [885, 463] on select "Select TENTATIVE CONFIRM CHECK-IN UPCOMING" at bounding box center [876, 466] width 163 height 21
select select "confirm booking"
click at [795, 456] on select "Select TENTATIVE CONFIRM CHECK-IN UPCOMING" at bounding box center [876, 466] width 163 height 21
click at [939, 492] on label at bounding box center [941, 494] width 10 height 10
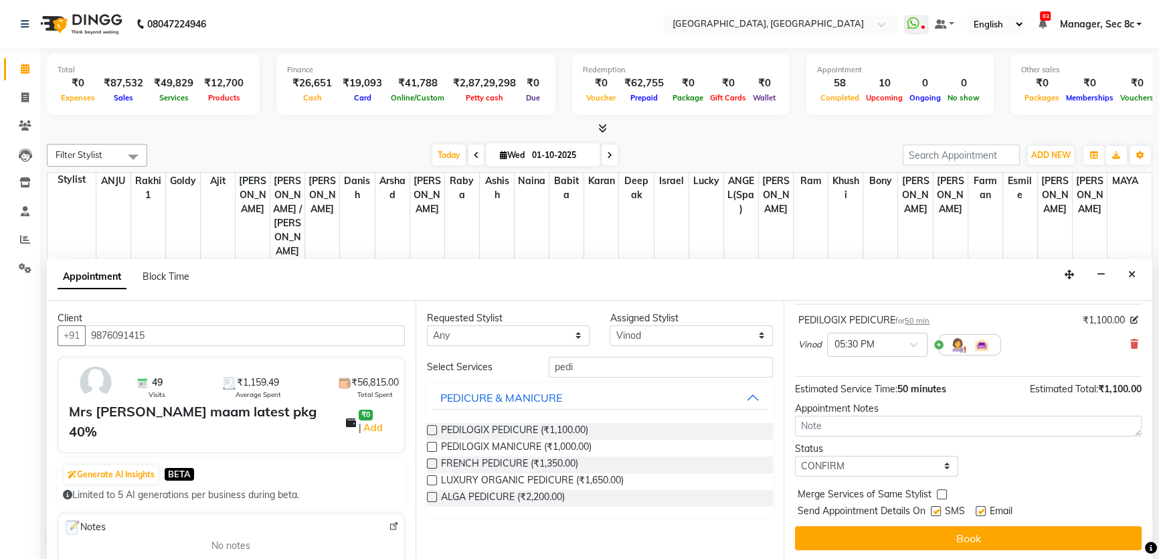
click at [939, 492] on input "checkbox" at bounding box center [940, 495] width 9 height 9
checkbox input "true"
click at [936, 510] on label at bounding box center [935, 511] width 10 height 10
click at [936, 510] on input "checkbox" at bounding box center [934, 512] width 9 height 9
checkbox input "false"
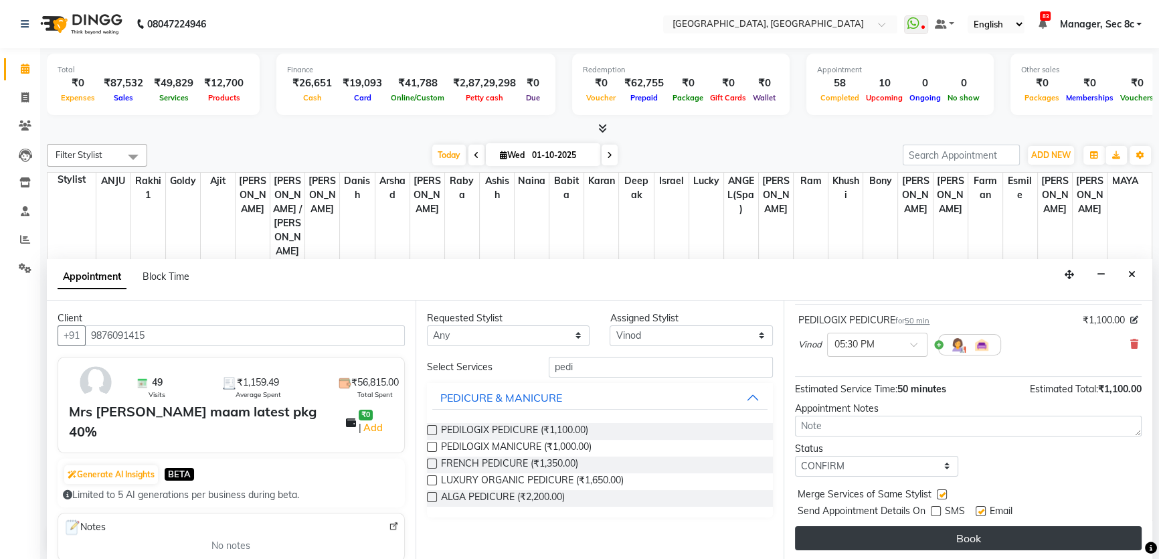
click at [930, 537] on button "Book" at bounding box center [968, 538] width 346 height 24
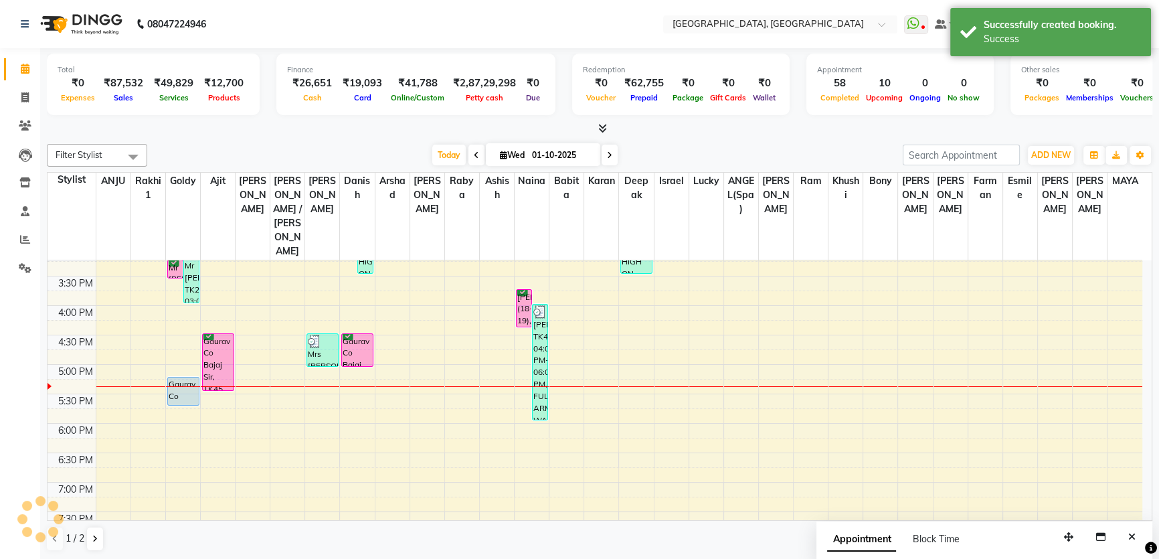
scroll to position [0, 0]
click at [89, 534] on button at bounding box center [95, 538] width 16 height 23
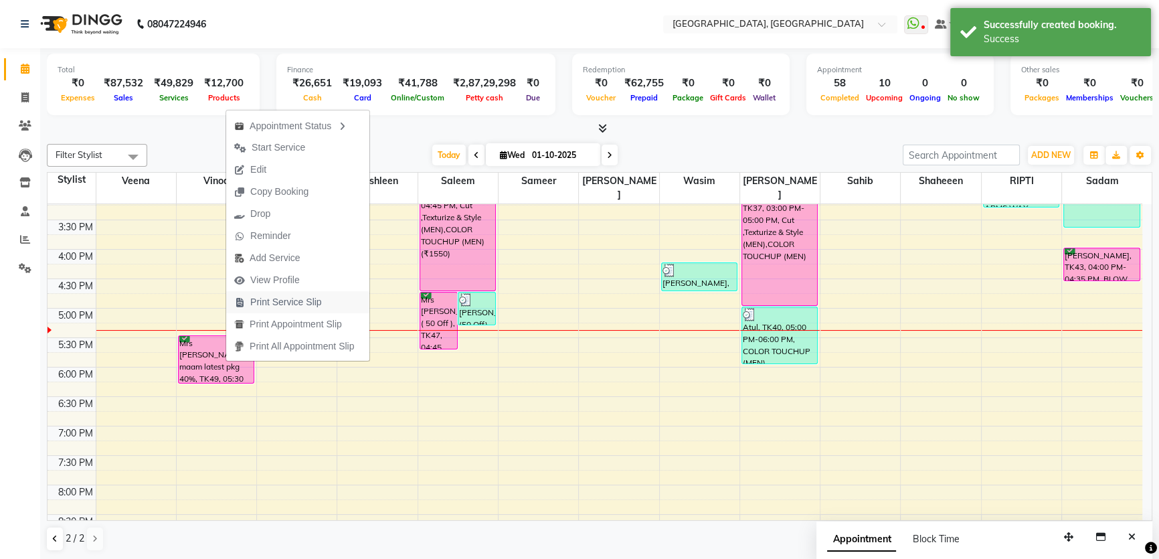
click at [317, 296] on span "Print Service Slip" at bounding box center [286, 302] width 72 height 14
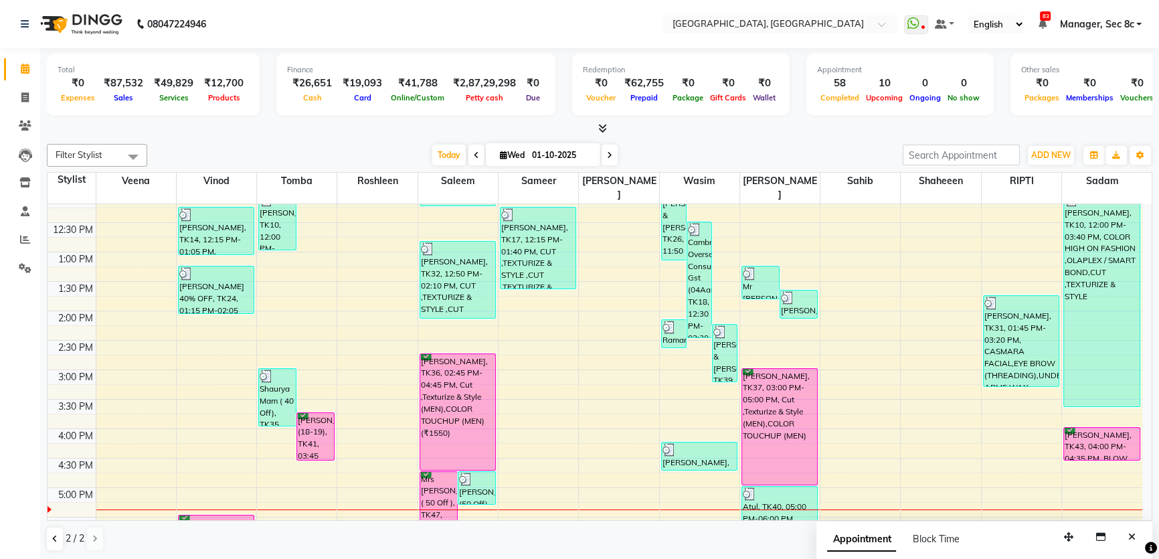
scroll to position [243, 0]
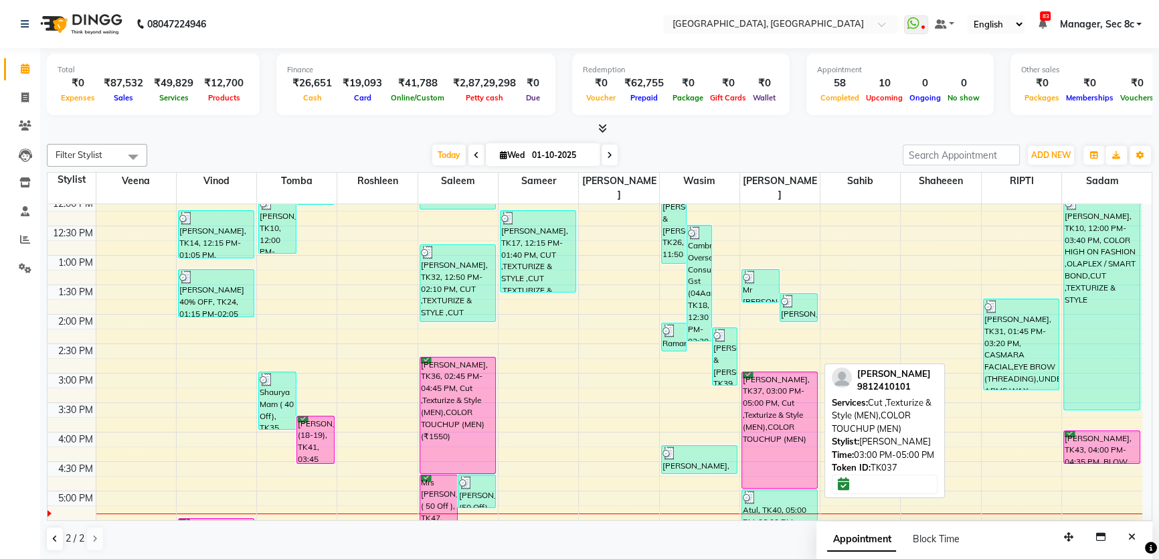
click at [795, 373] on div "[PERSON_NAME], TK37, 03:00 PM-05:00 PM, Cut ,Texturize & Style (MEN),COLOR TOUC…" at bounding box center [779, 430] width 75 height 116
select select "6"
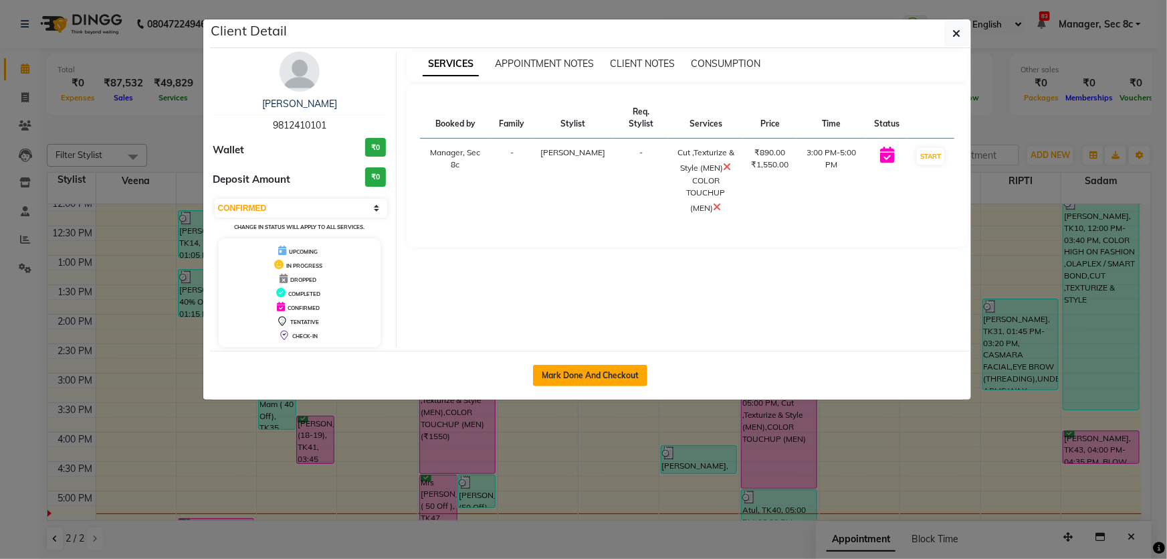
click at [612, 378] on button "Mark Done And Checkout" at bounding box center [590, 375] width 114 height 21
select select "service"
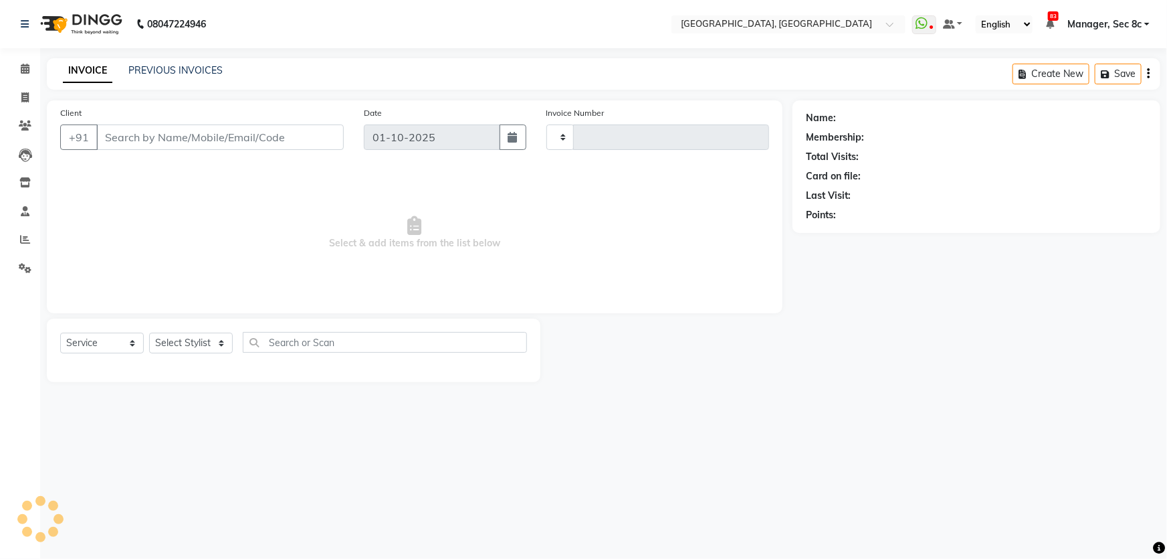
type input "9464"
select select "4281"
type input "9812410101"
select select "25453"
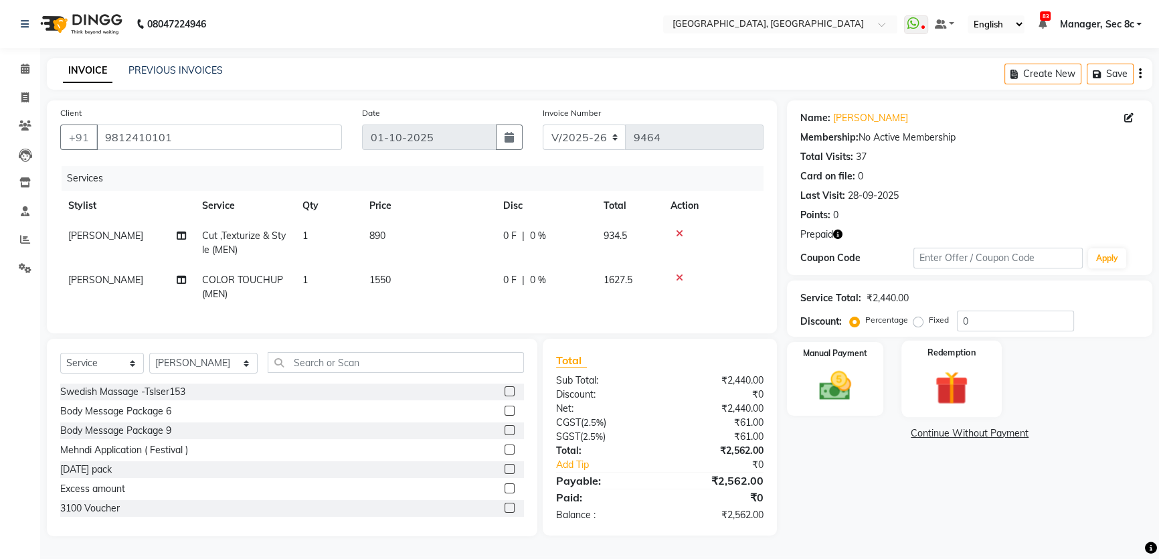
click at [948, 378] on img at bounding box center [951, 387] width 54 height 41
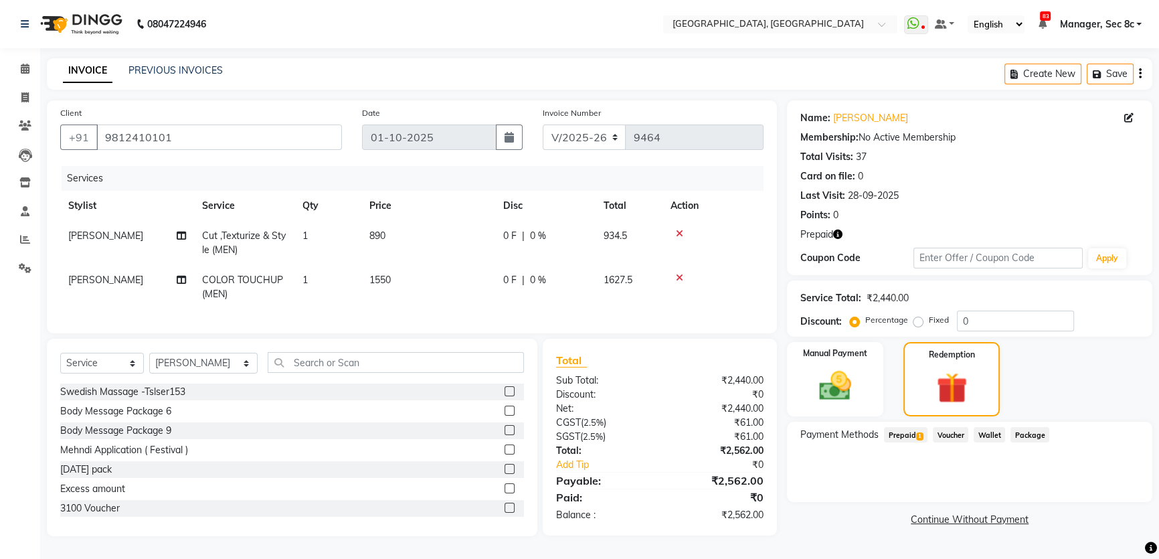
click at [922, 428] on span "Prepaid 1" at bounding box center [905, 434] width 43 height 15
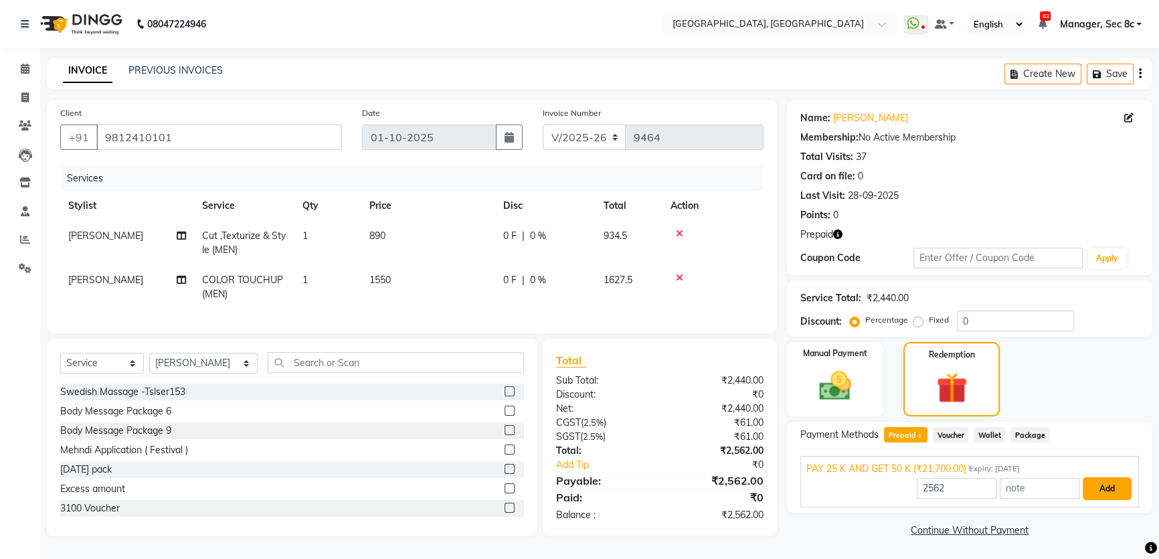
click at [1110, 482] on button "Add" at bounding box center [1106, 488] width 49 height 23
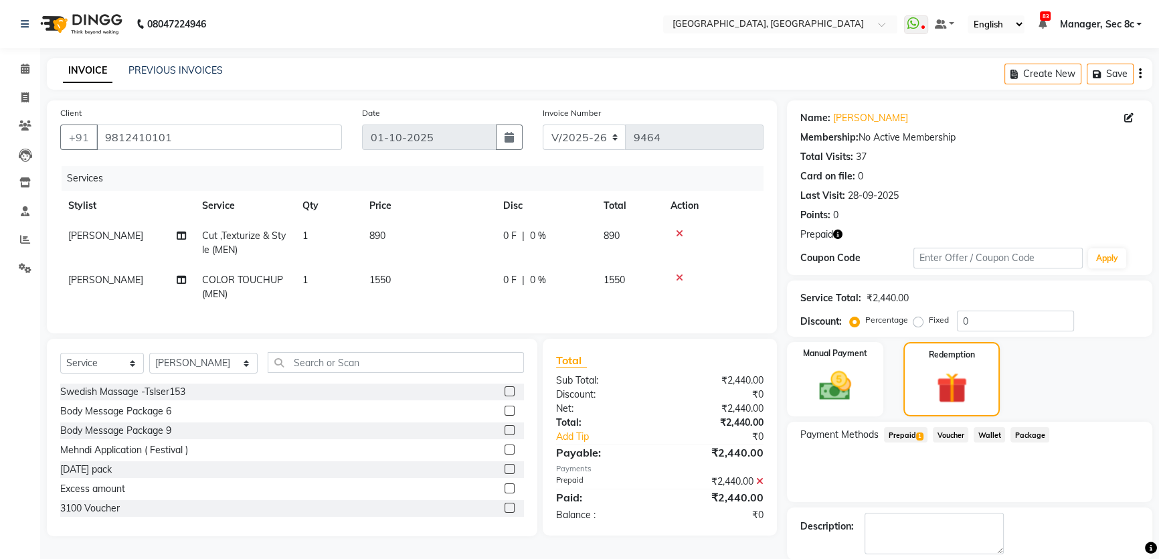
click at [870, 502] on div "Name: [PERSON_NAME] Membership: No Active Membership Total Visits: 37 Card on f…" at bounding box center [974, 352] width 375 height 504
click at [869, 506] on div "Name: [PERSON_NAME] Membership: No Active Membership Total Visits: 37 Card on f…" at bounding box center [974, 352] width 375 height 504
checkbox input "false"
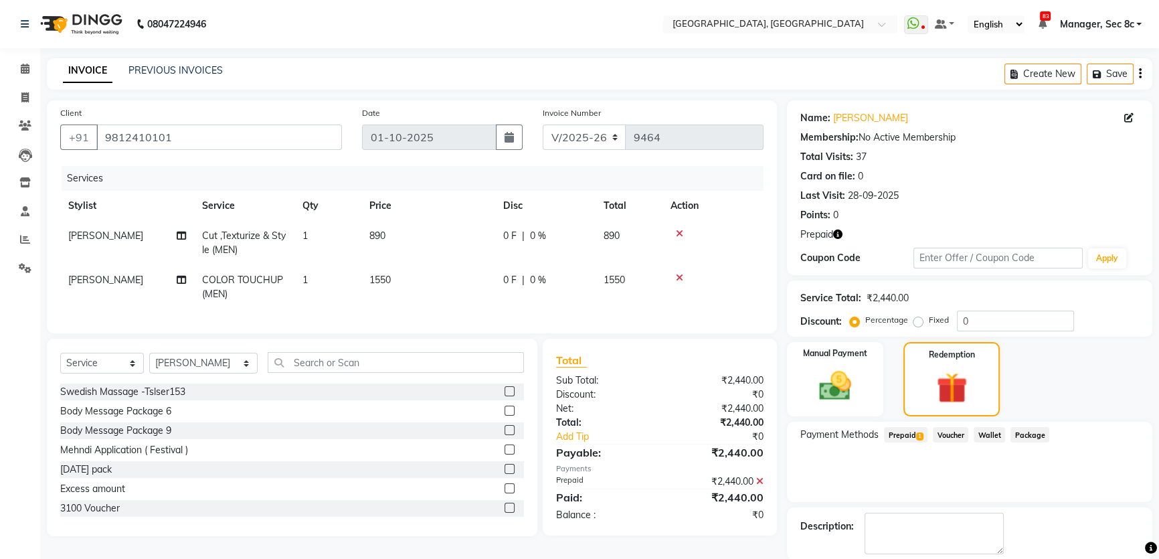
scroll to position [66, 0]
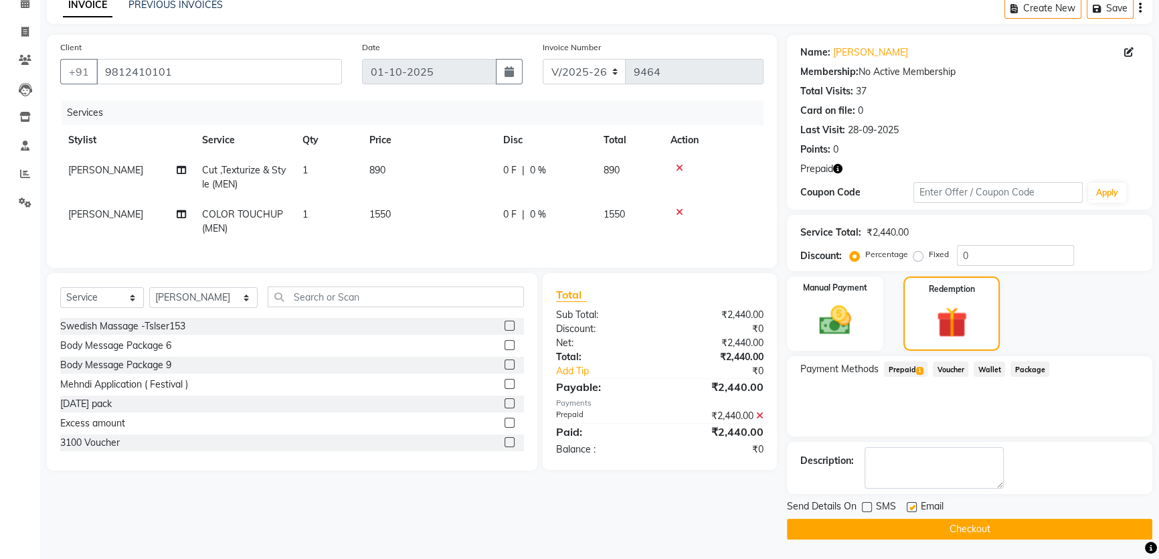
click at [916, 523] on button "Checkout" at bounding box center [969, 528] width 365 height 21
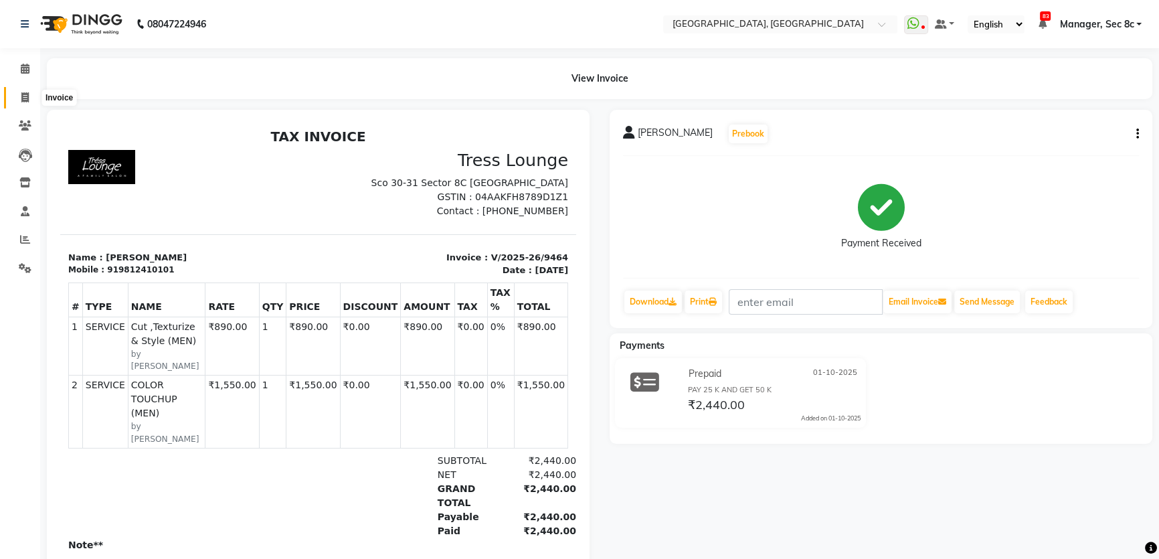
click at [27, 99] on icon at bounding box center [24, 97] width 7 height 10
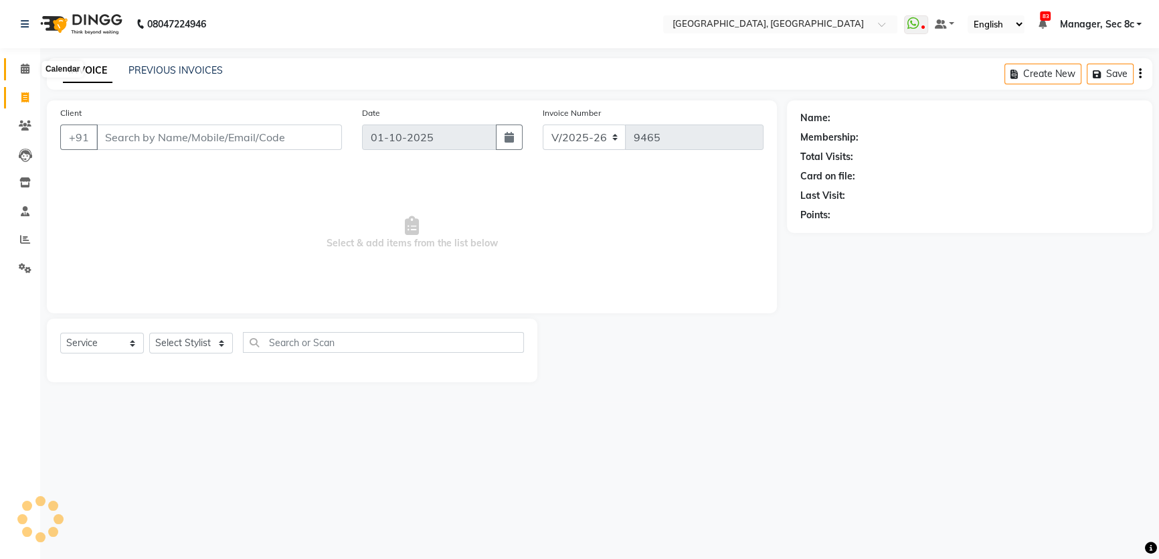
click at [25, 73] on icon at bounding box center [25, 69] width 9 height 10
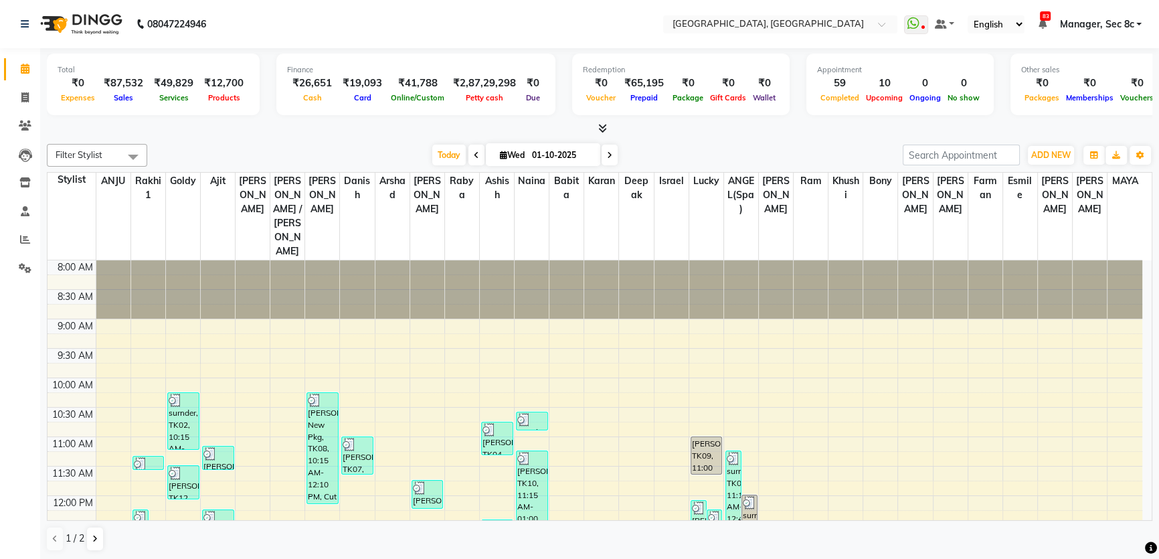
scroll to position [304, 0]
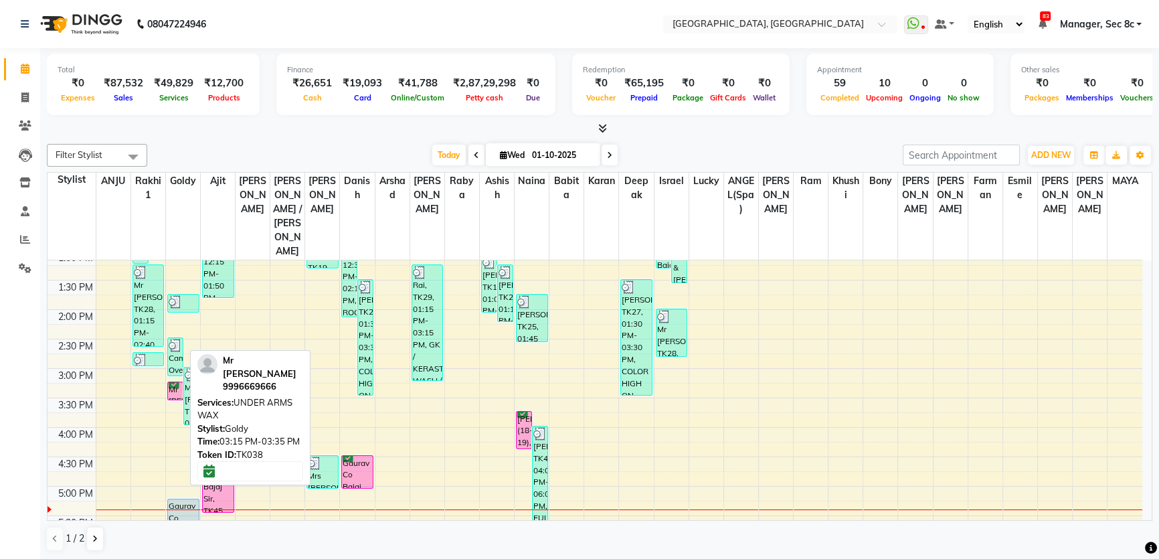
click at [180, 382] on div "Mr [PERSON_NAME], TK38, 03:15 PM-03:35 PM, UNDER ARMS WAX" at bounding box center [175, 390] width 15 height 17
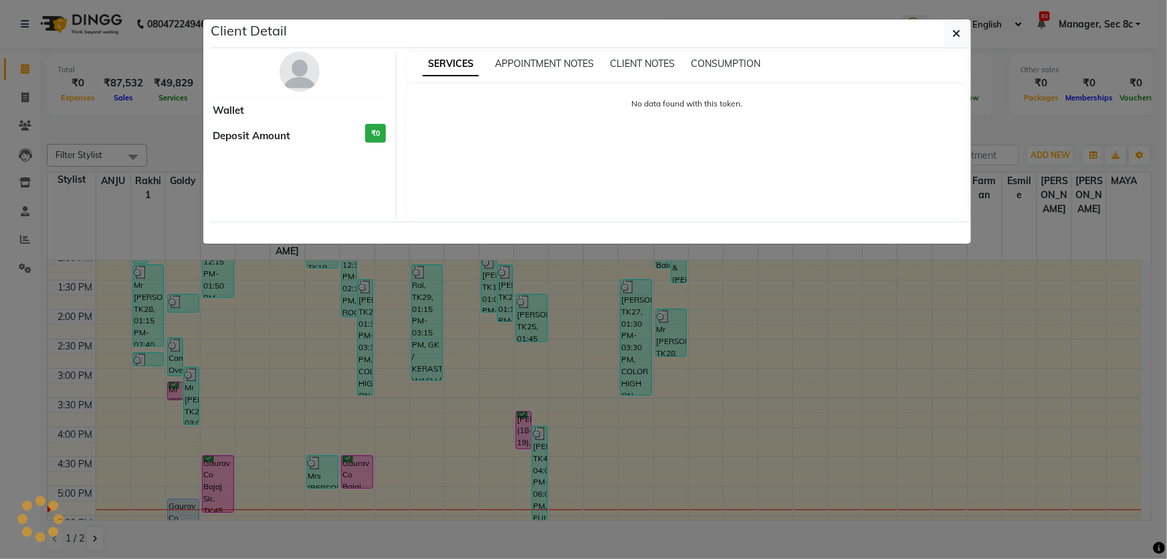
select select "6"
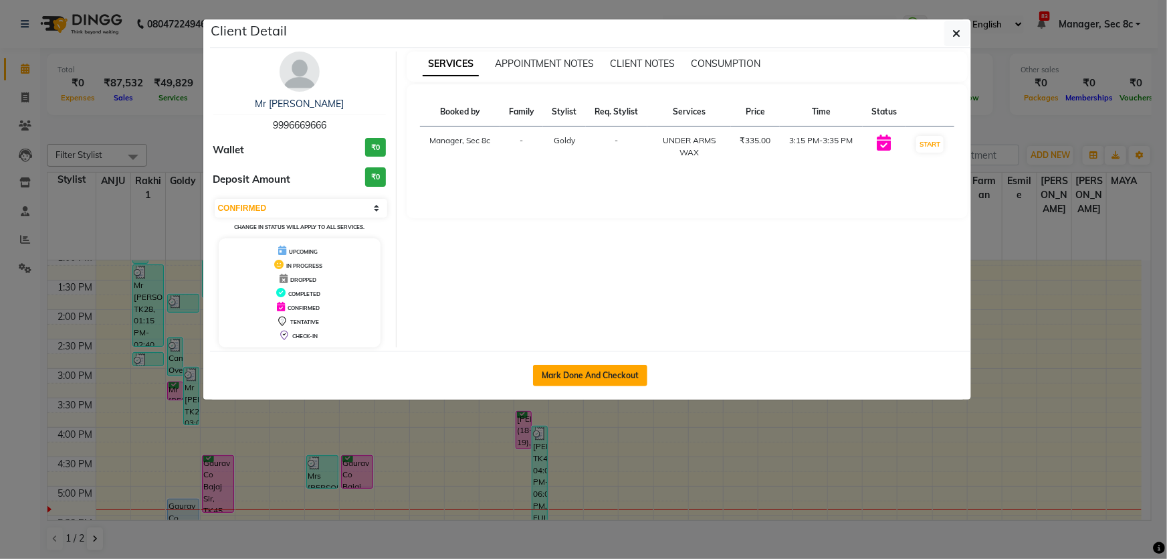
click at [591, 370] on button "Mark Done And Checkout" at bounding box center [590, 375] width 114 height 21
select select "service"
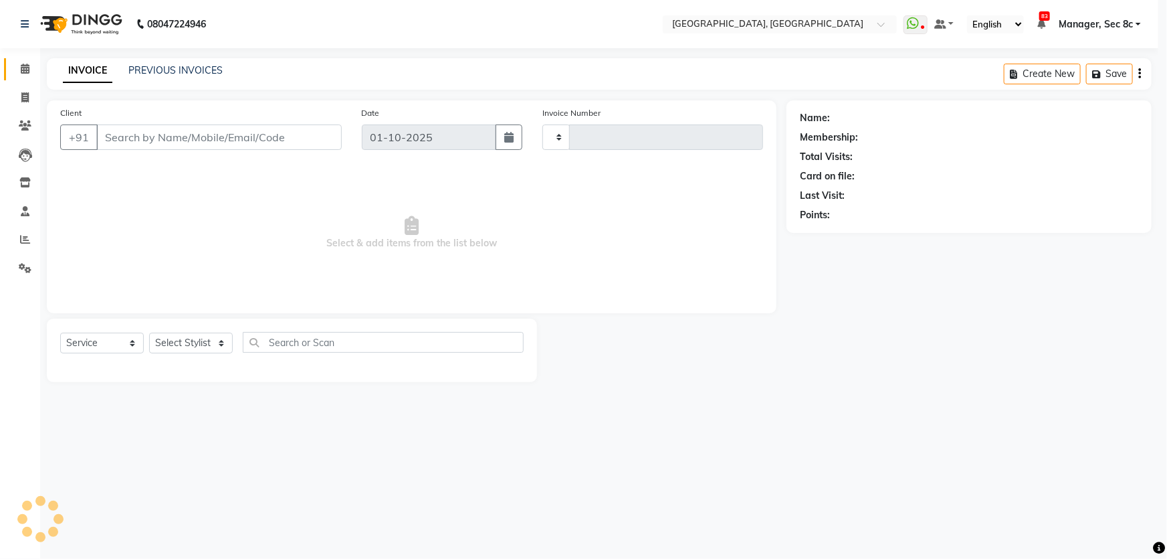
type input "9465"
select select "4281"
type input "9996669666"
select select "25427"
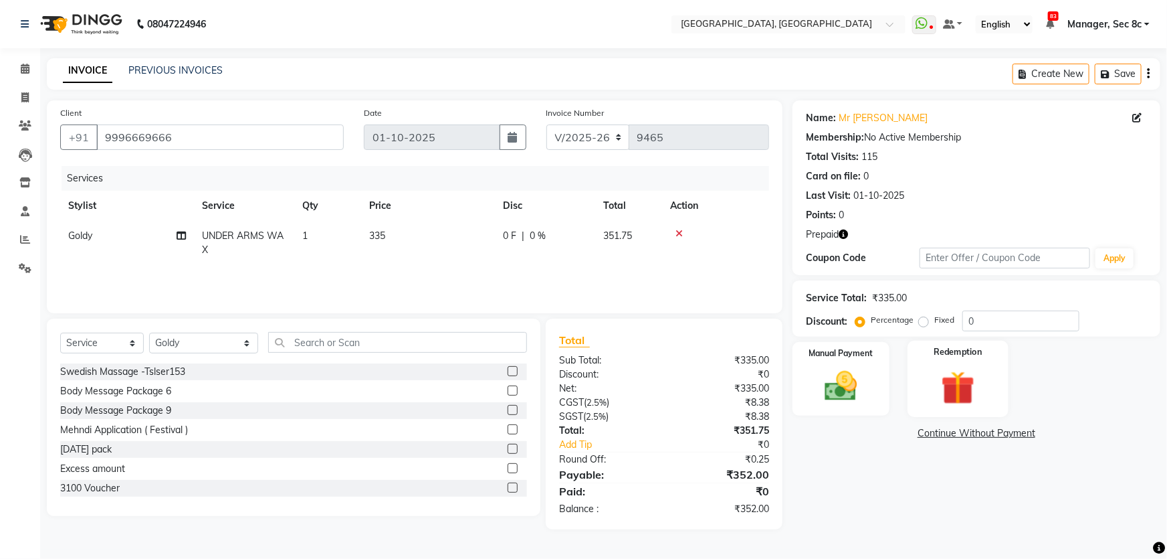
click at [977, 357] on label "Redemption" at bounding box center [958, 352] width 48 height 13
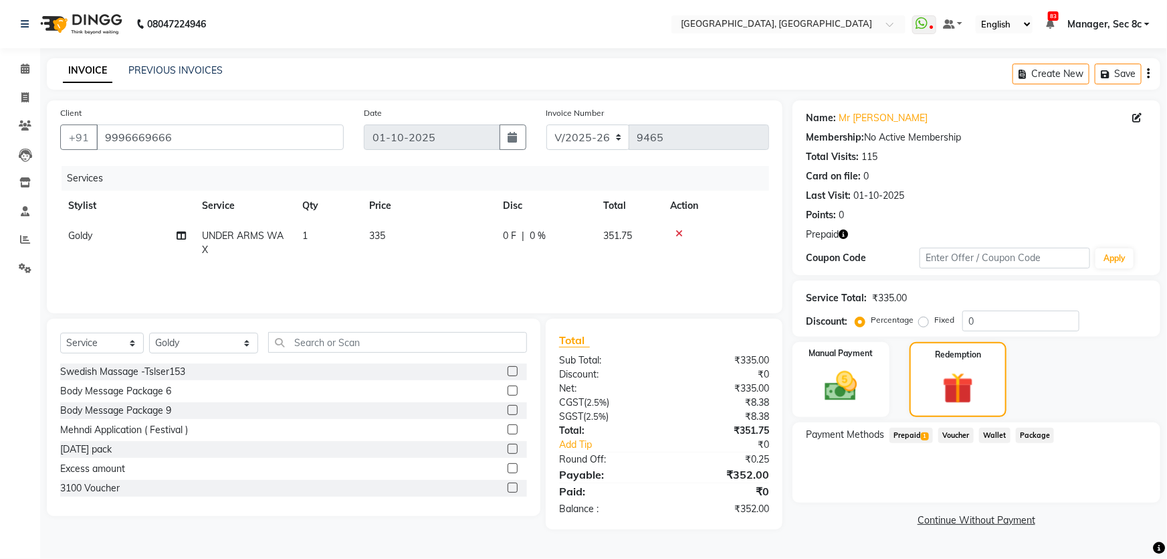
click at [930, 431] on span "Prepaid 1" at bounding box center [911, 434] width 43 height 15
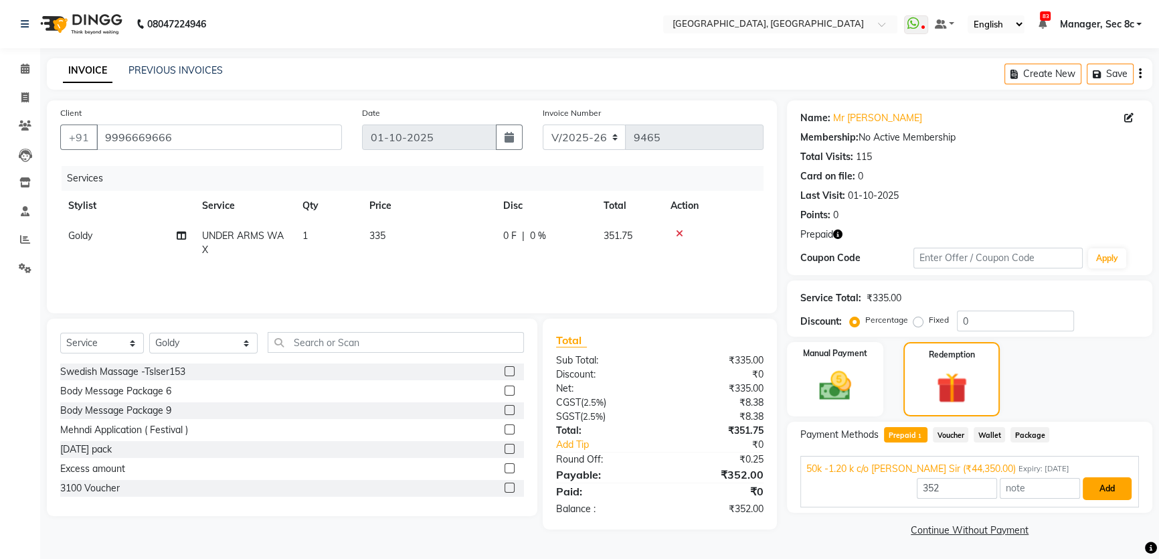
click at [1090, 477] on button "Add" at bounding box center [1106, 488] width 49 height 23
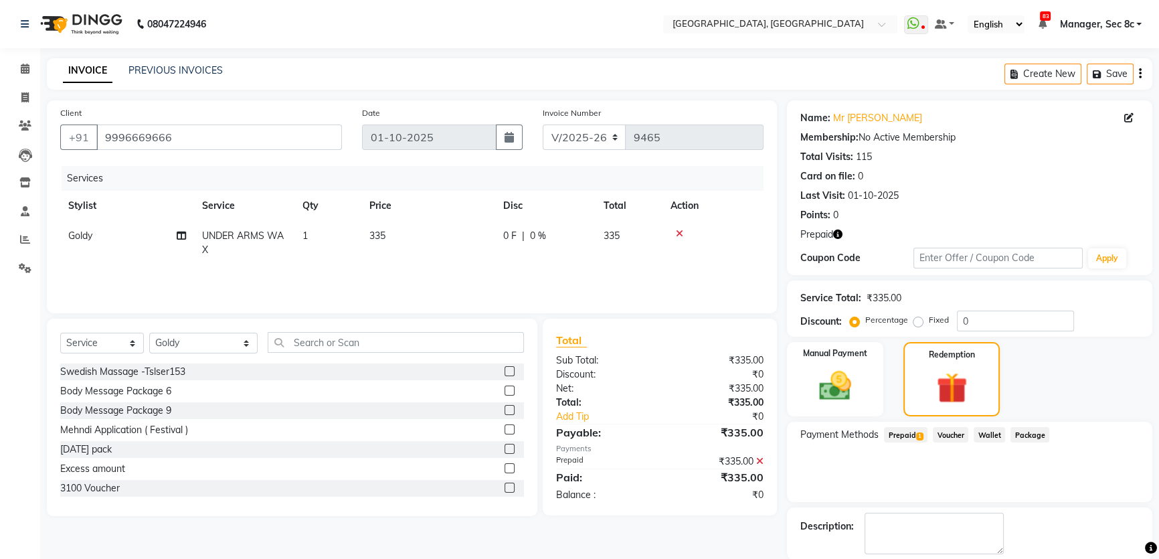
click at [873, 504] on div "Name: Mr [PERSON_NAME] Sir Membership: No Active Membership Total Visits: 115 C…" at bounding box center [974, 352] width 375 height 504
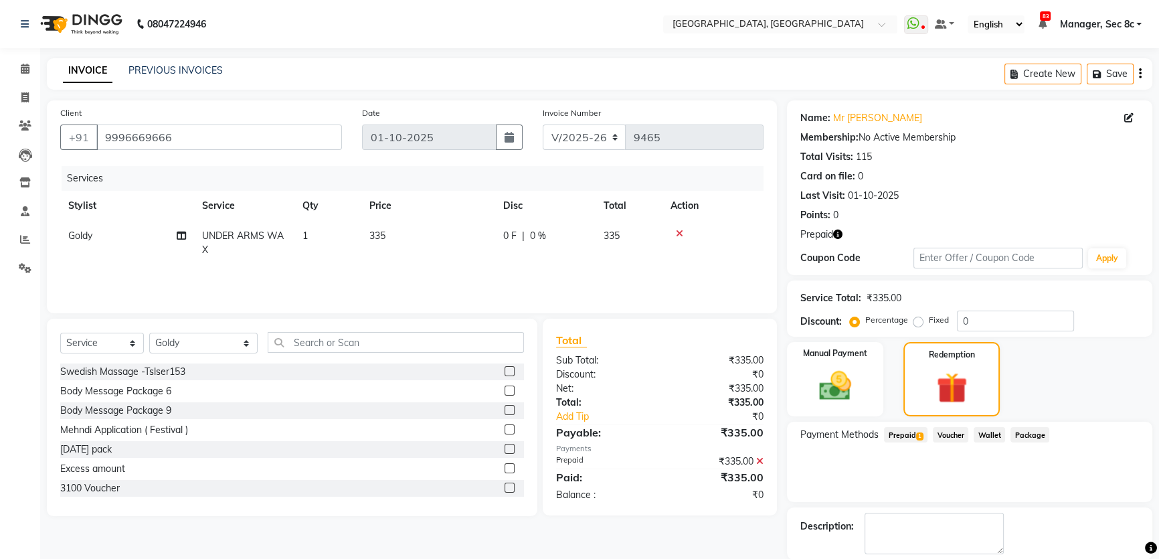
scroll to position [66, 0]
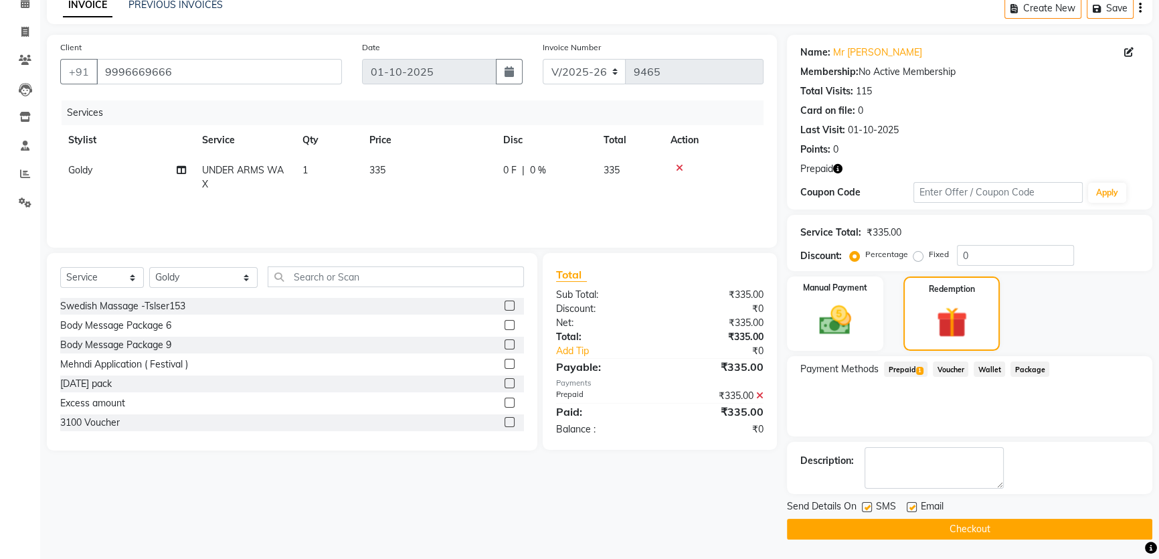
click at [869, 508] on label at bounding box center [867, 507] width 10 height 10
click at [869, 508] on input "checkbox" at bounding box center [866, 507] width 9 height 9
checkbox input "false"
click at [918, 518] on button "Checkout" at bounding box center [969, 528] width 365 height 21
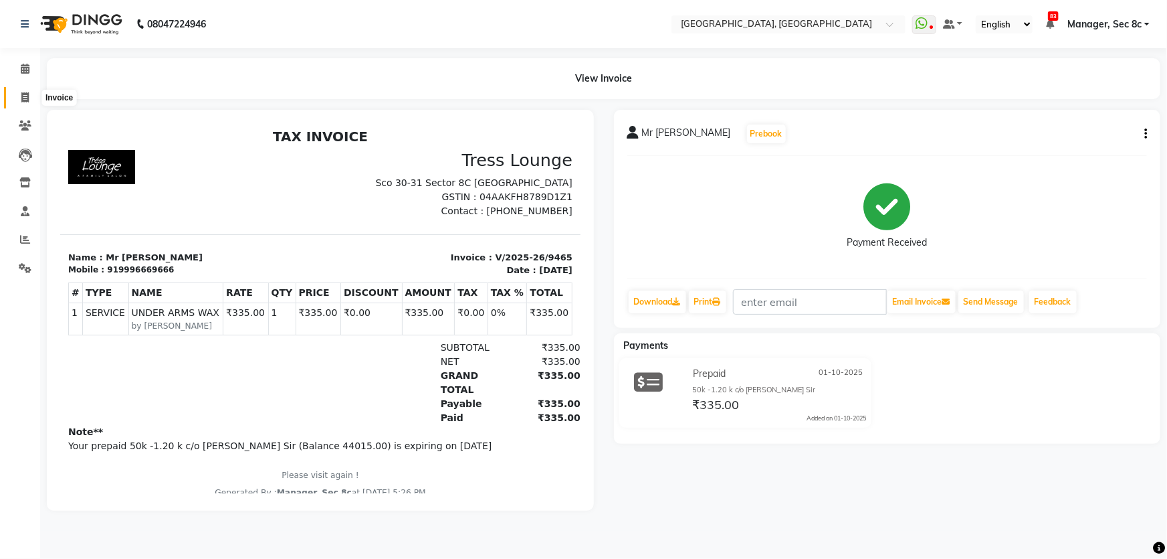
click at [26, 90] on span at bounding box center [24, 97] width 23 height 15
select select "service"
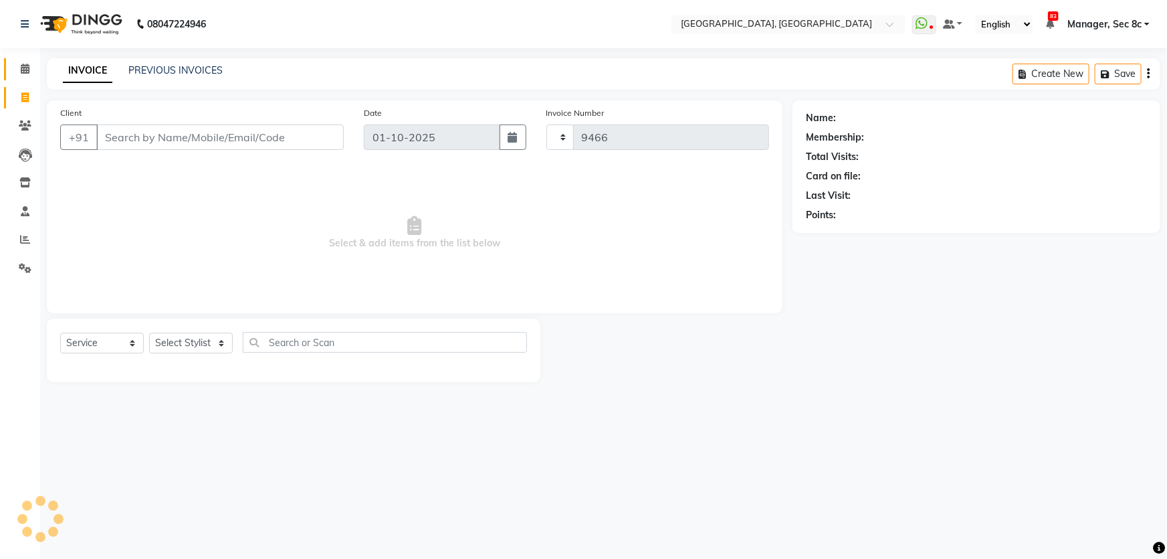
click at [24, 75] on span at bounding box center [24, 69] width 23 height 15
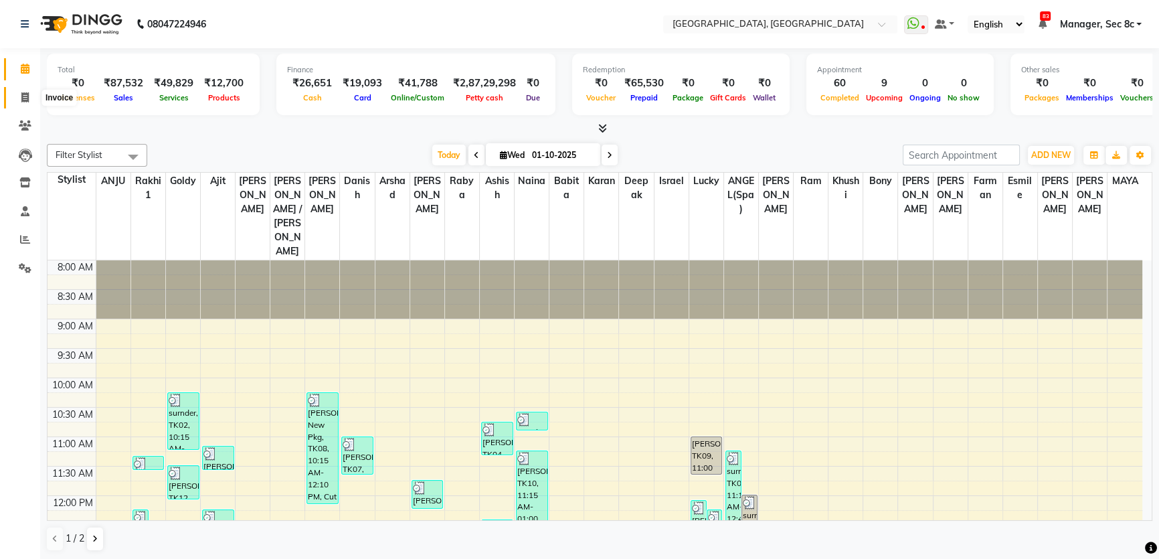
click at [18, 100] on span at bounding box center [24, 97] width 23 height 15
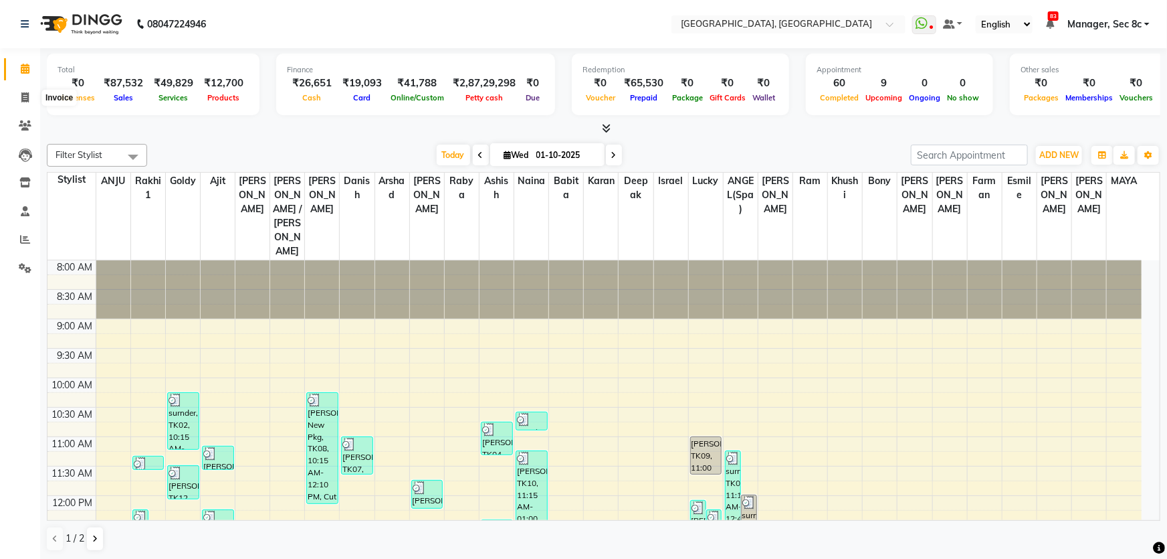
select select "service"
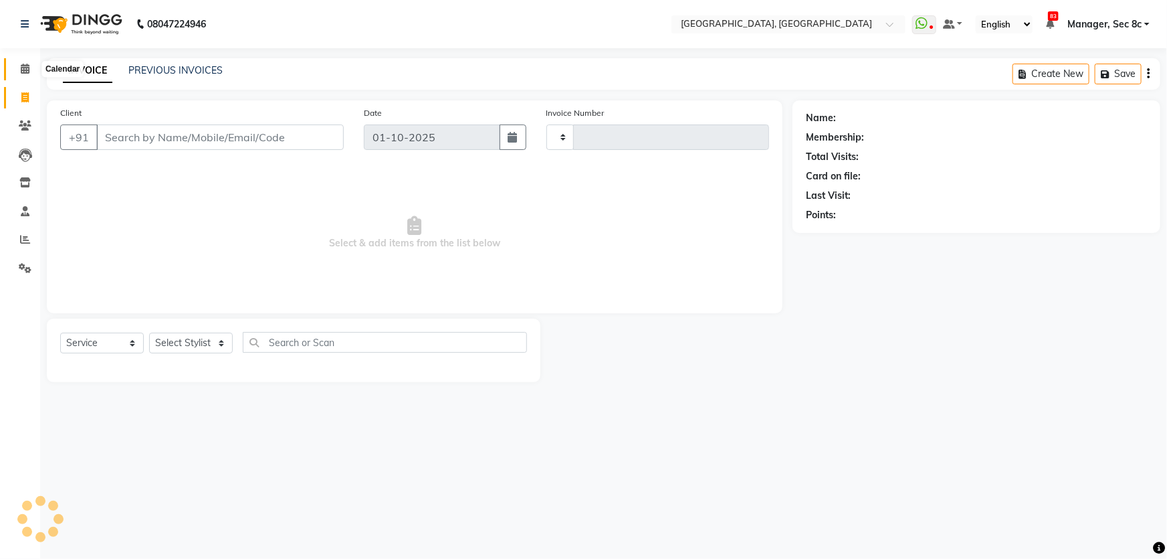
click at [21, 73] on icon at bounding box center [25, 69] width 9 height 10
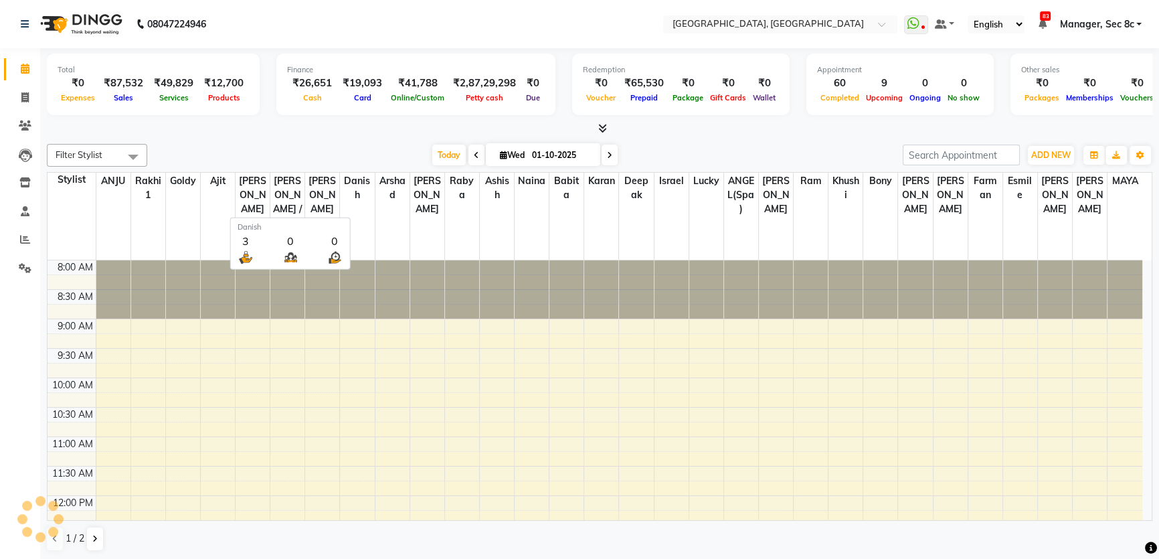
scroll to position [493, 0]
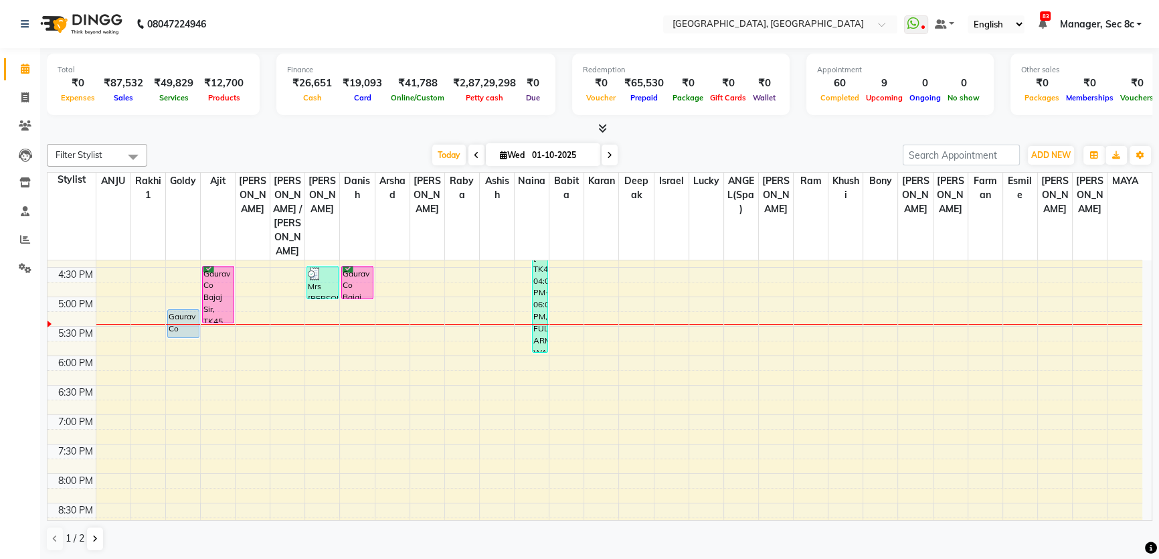
click at [294, 280] on div "8:00 AM 8:30 AM 9:00 AM 9:30 AM 10:00 AM 10:30 AM 11:00 AM 11:30 AM 12:00 PM 12…" at bounding box center [594, 178] width 1094 height 823
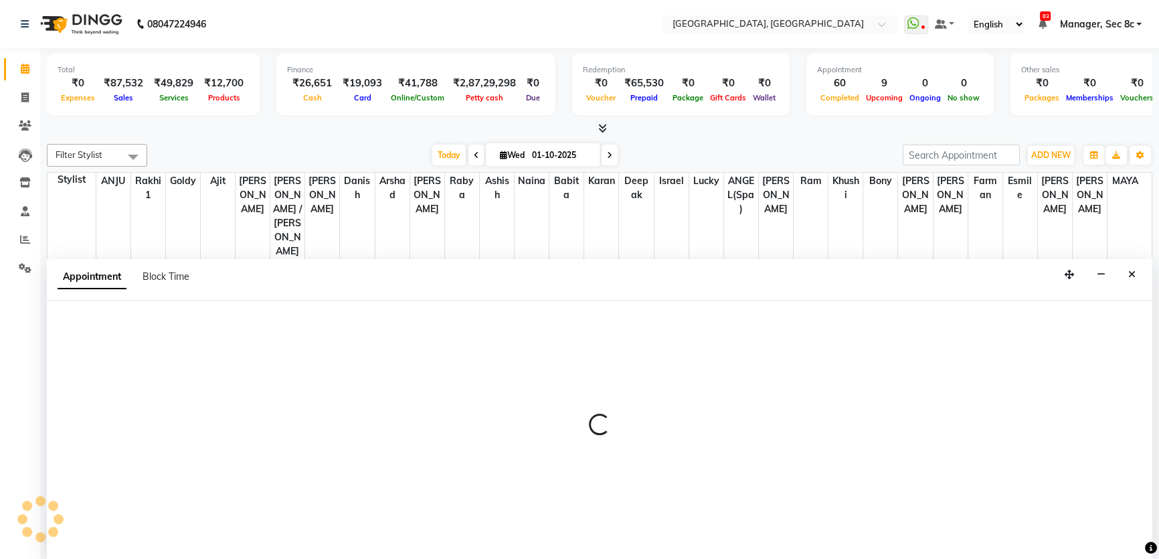
scroll to position [0, 0]
select select "25437"
select select "1035"
select select "tentative"
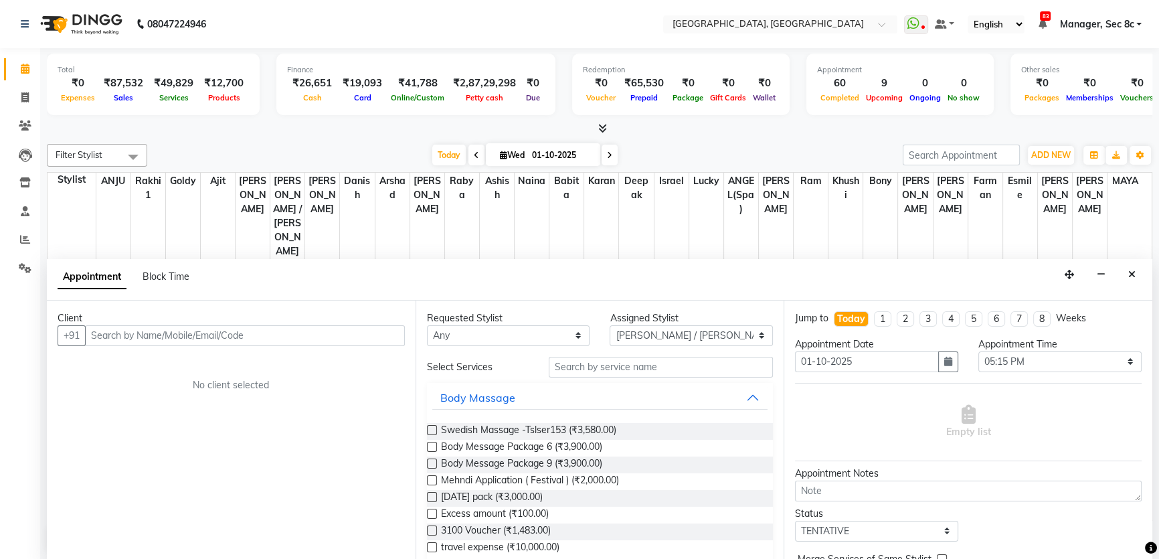
click at [224, 332] on input "text" at bounding box center [245, 335] width 320 height 21
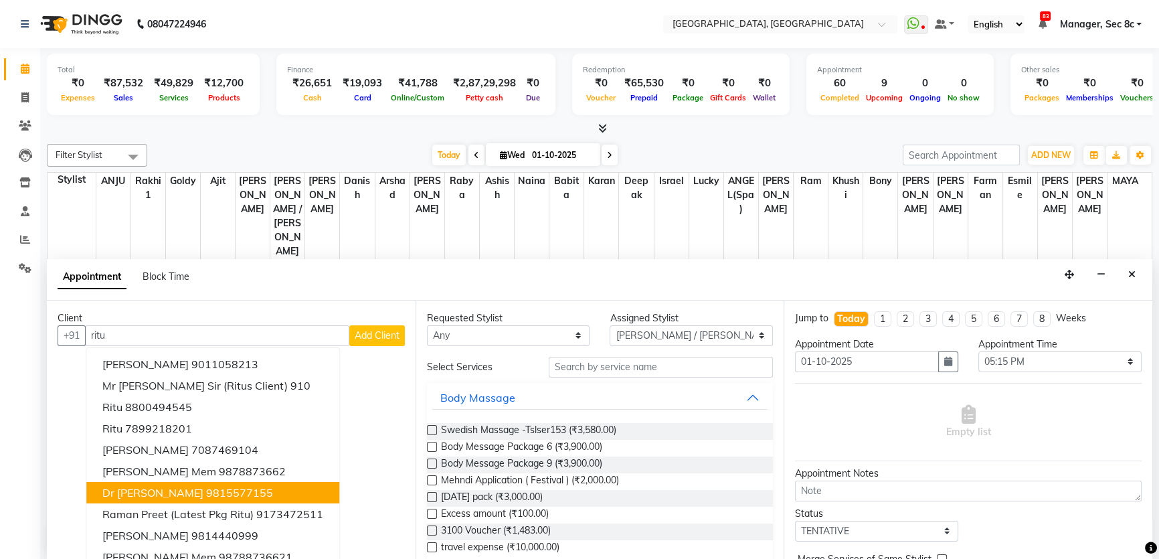
click at [235, 492] on button "Dr [PERSON_NAME] 9815577155" at bounding box center [212, 492] width 253 height 21
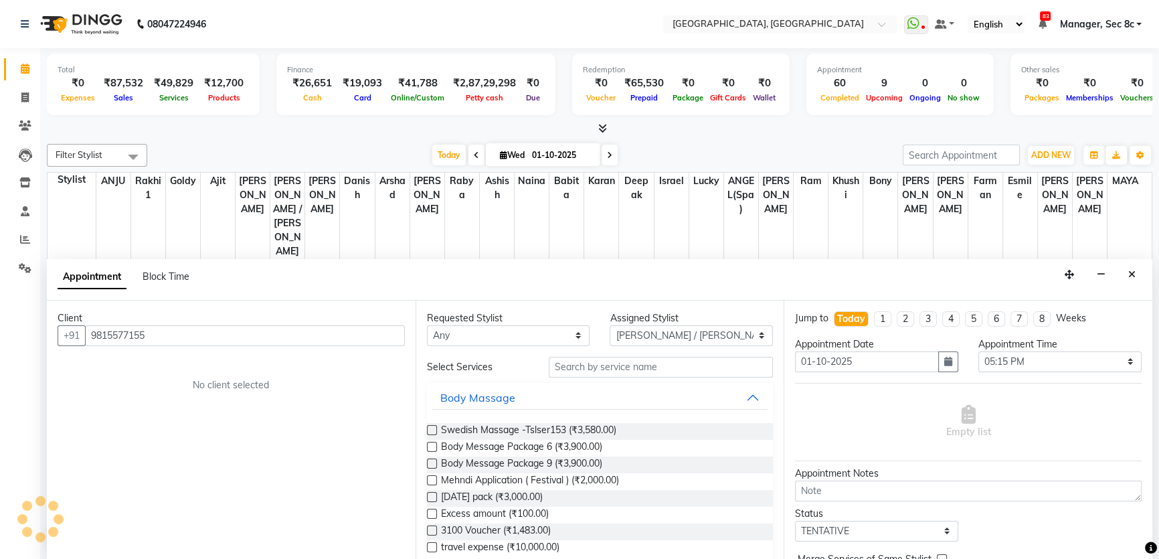
type input "9815577155"
click at [657, 371] on div "Requested Stylist Any [PERSON_NAME](Spa) [PERSON_NAME] [PERSON_NAME] [PERSON_NA…" at bounding box center [599, 430] width 369 height 260
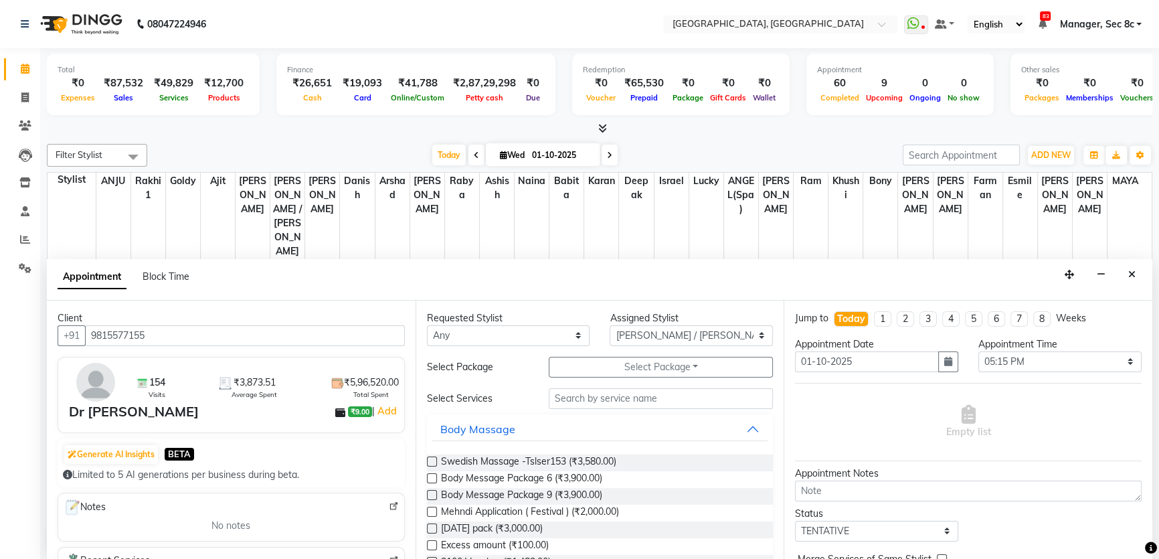
click at [666, 344] on div "Requested Stylist Any [PERSON_NAME](Spa) [PERSON_NAME] [PERSON_NAME] [PERSON_NA…" at bounding box center [599, 430] width 369 height 260
click at [668, 338] on select "Select [PERSON_NAME](Spa) [PERSON_NAME] [PERSON_NAME] [PERSON_NAME] Bony Danish…" at bounding box center [690, 335] width 163 height 21
select select "25925"
click at [609, 325] on select "Select [PERSON_NAME](Spa) [PERSON_NAME] [PERSON_NAME] [PERSON_NAME] Bony Danish…" at bounding box center [690, 335] width 163 height 21
click at [660, 389] on input "text" at bounding box center [660, 398] width 224 height 21
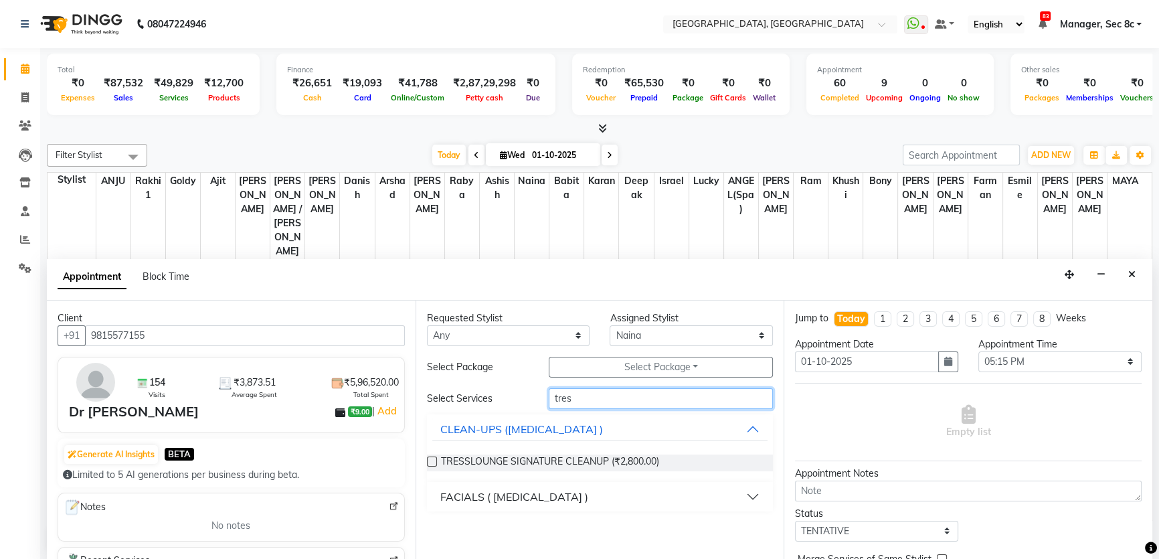
click at [609, 397] on input "tres" at bounding box center [660, 398] width 224 height 21
type input "tres"
click at [520, 492] on div "FACIALS ( [MEDICAL_DATA] )" at bounding box center [514, 496] width 148 height 16
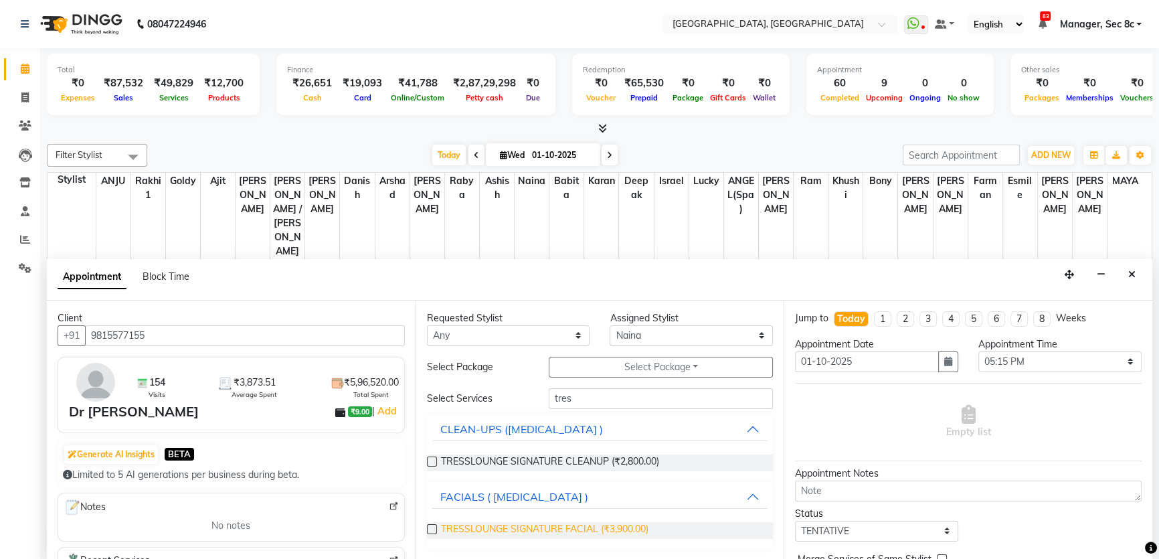
click at [522, 529] on span "TRESSLOUNGE SIGNATURE FACIAL (₹3,900.00)" at bounding box center [544, 530] width 207 height 17
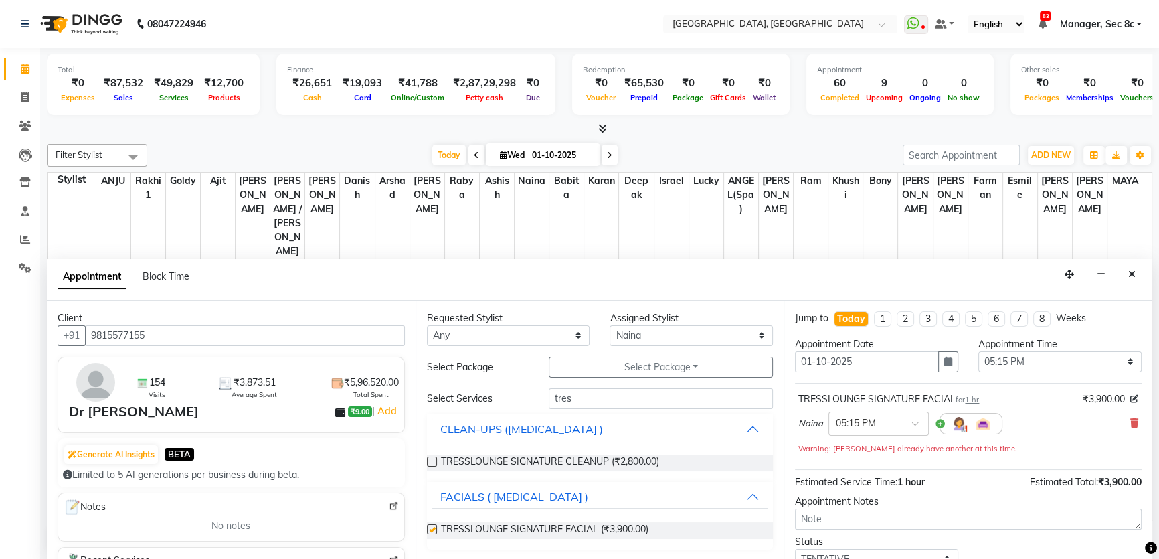
checkbox input "false"
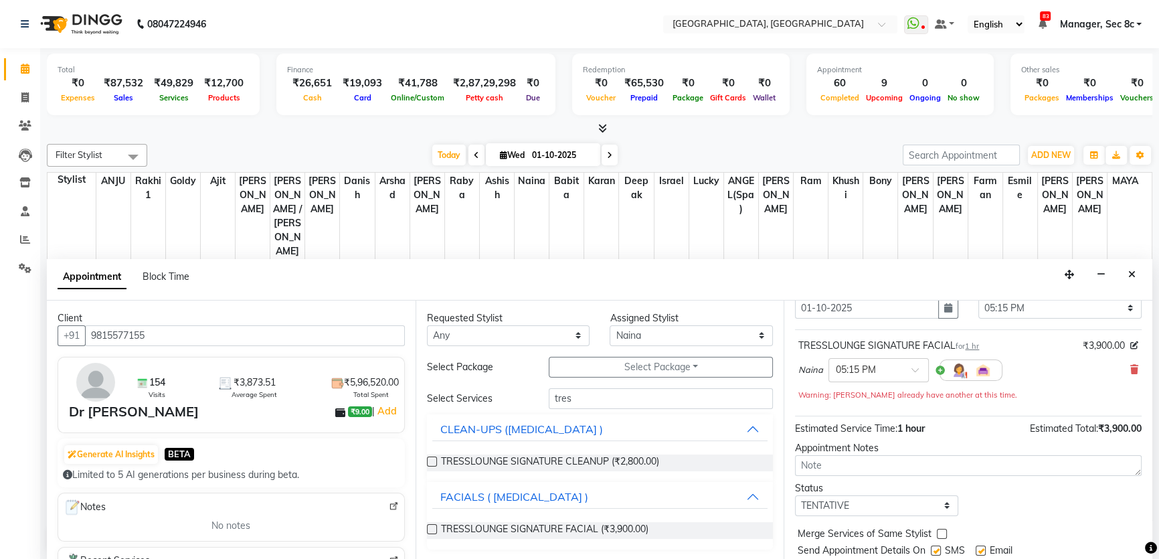
scroll to position [93, 0]
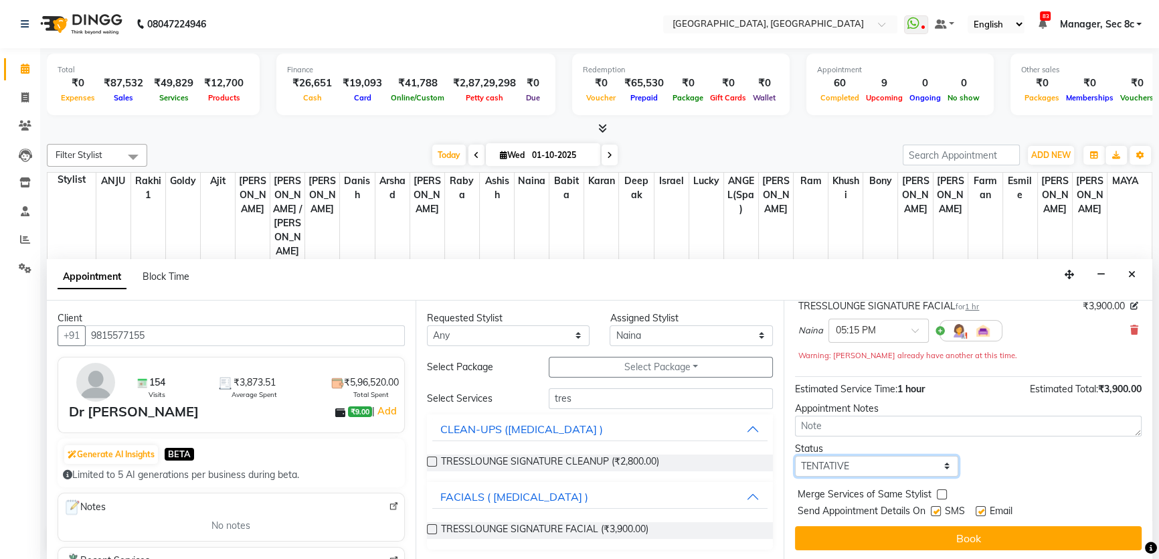
click at [896, 464] on select "Select TENTATIVE CONFIRM CHECK-IN UPCOMING" at bounding box center [876, 466] width 163 height 21
select select "confirm booking"
click at [795, 456] on select "Select TENTATIVE CONFIRM CHECK-IN UPCOMING" at bounding box center [876, 466] width 163 height 21
click at [930, 494] on div "Merge Services of Same Stylist" at bounding box center [968, 495] width 346 height 17
click at [934, 494] on div "Merge Services of Same Stylist" at bounding box center [968, 495] width 346 height 17
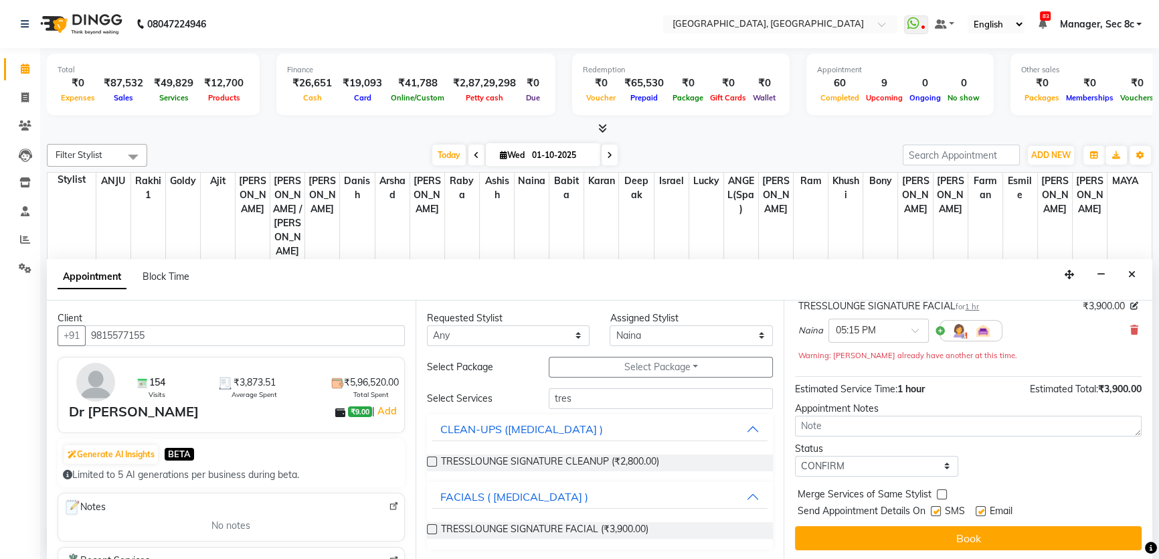
click at [939, 495] on label at bounding box center [941, 494] width 10 height 10
click at [939, 495] on input "checkbox" at bounding box center [940, 495] width 9 height 9
checkbox input "true"
click at [939, 506] on label at bounding box center [935, 511] width 10 height 10
click at [939, 508] on input "checkbox" at bounding box center [934, 512] width 9 height 9
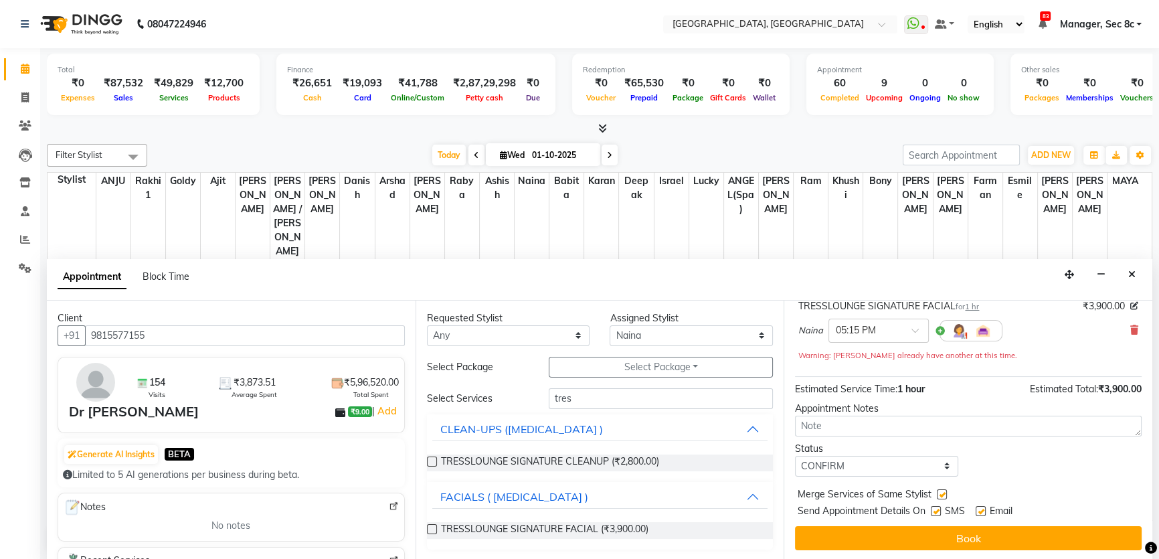
checkbox input "false"
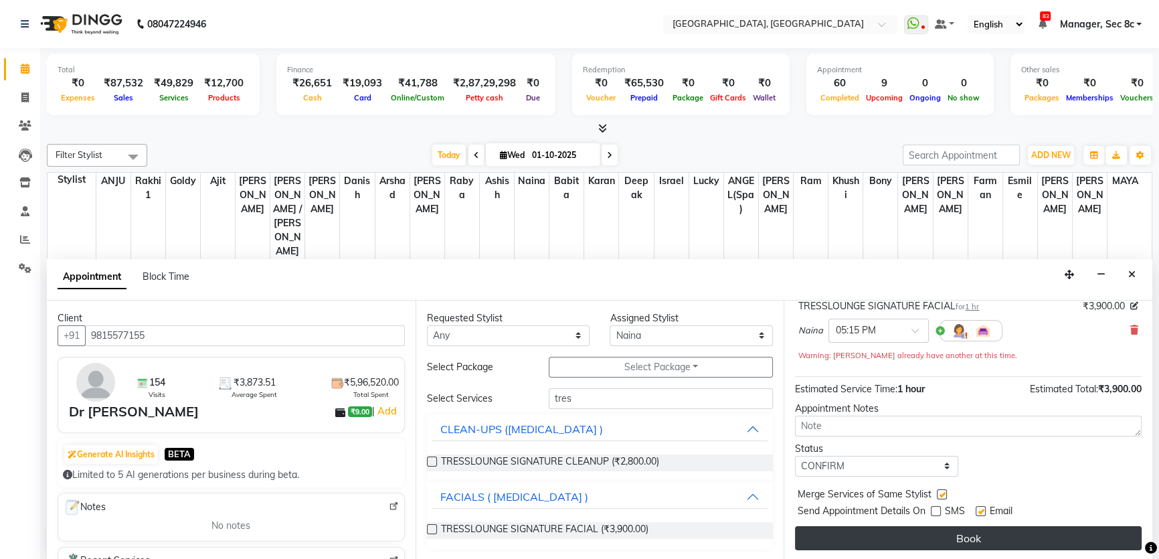
click at [961, 532] on button "Book" at bounding box center [968, 538] width 346 height 24
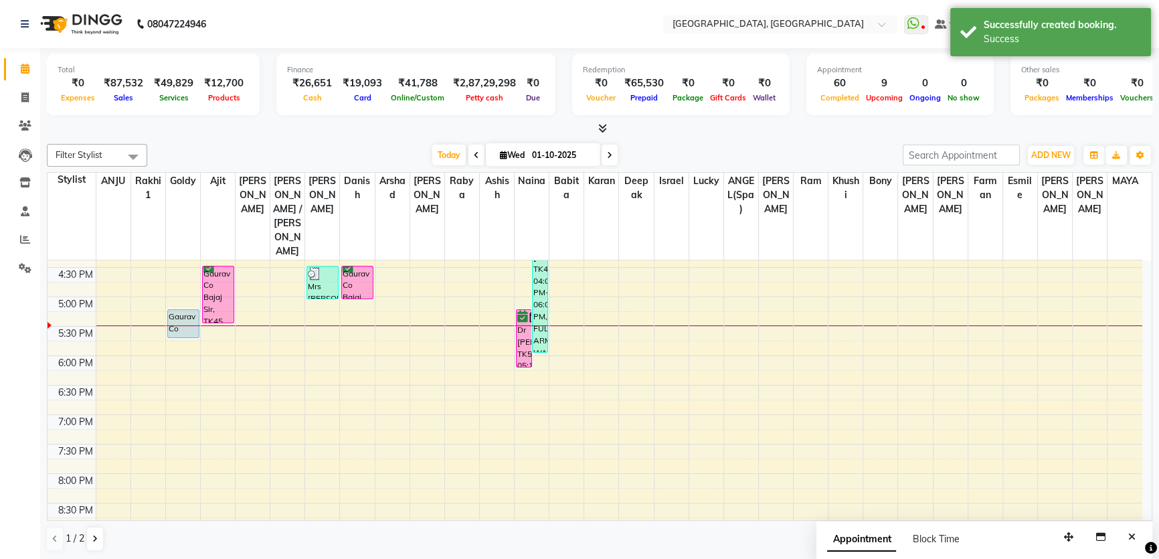
scroll to position [0, 0]
click at [95, 546] on button at bounding box center [95, 538] width 16 height 23
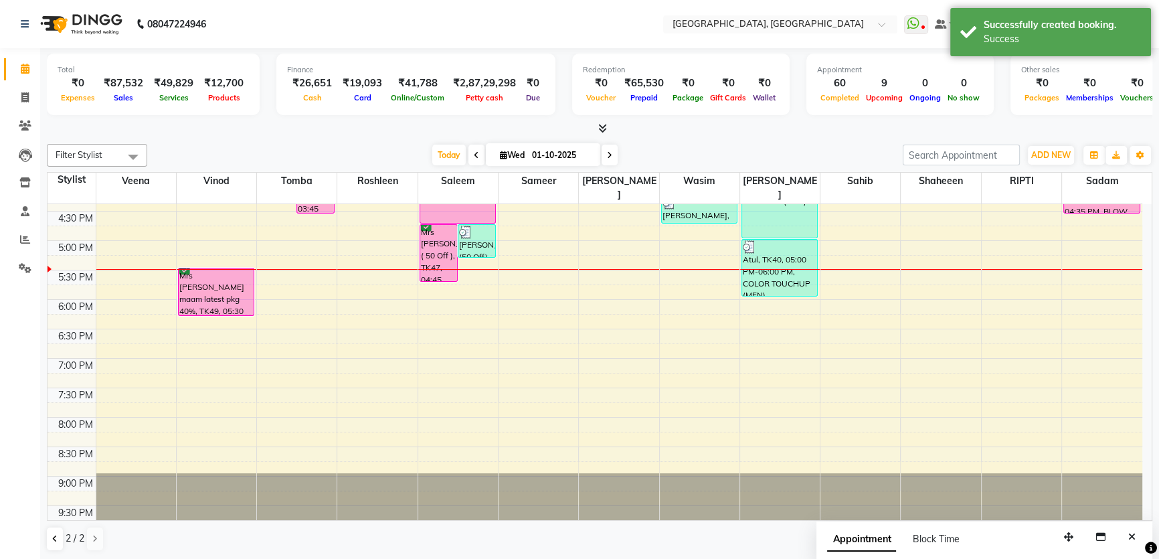
scroll to position [490, 0]
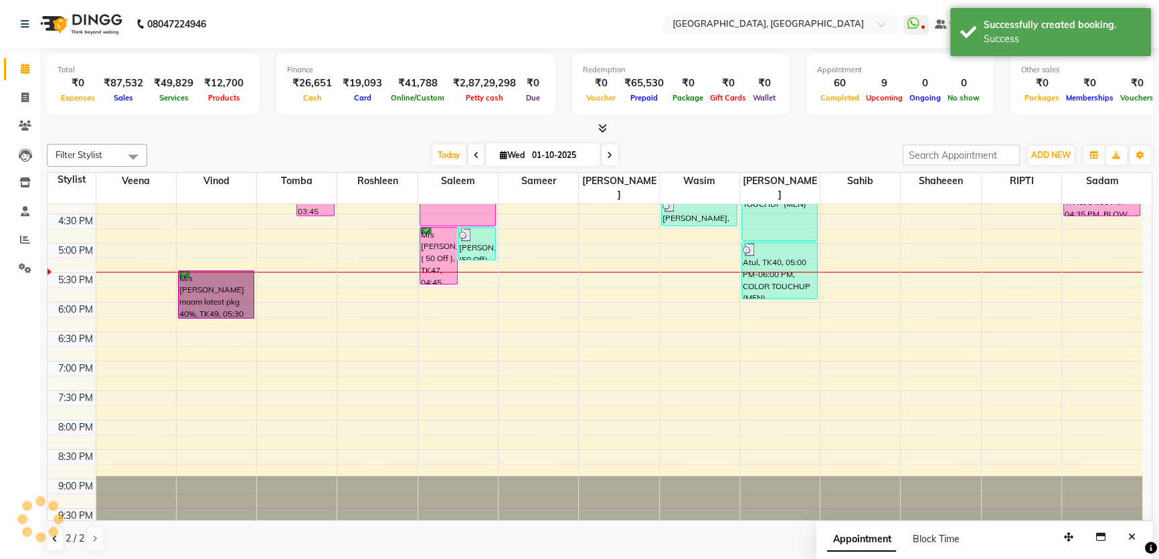
drag, startPoint x: 255, startPoint y: 276, endPoint x: 239, endPoint y: 280, distance: 16.4
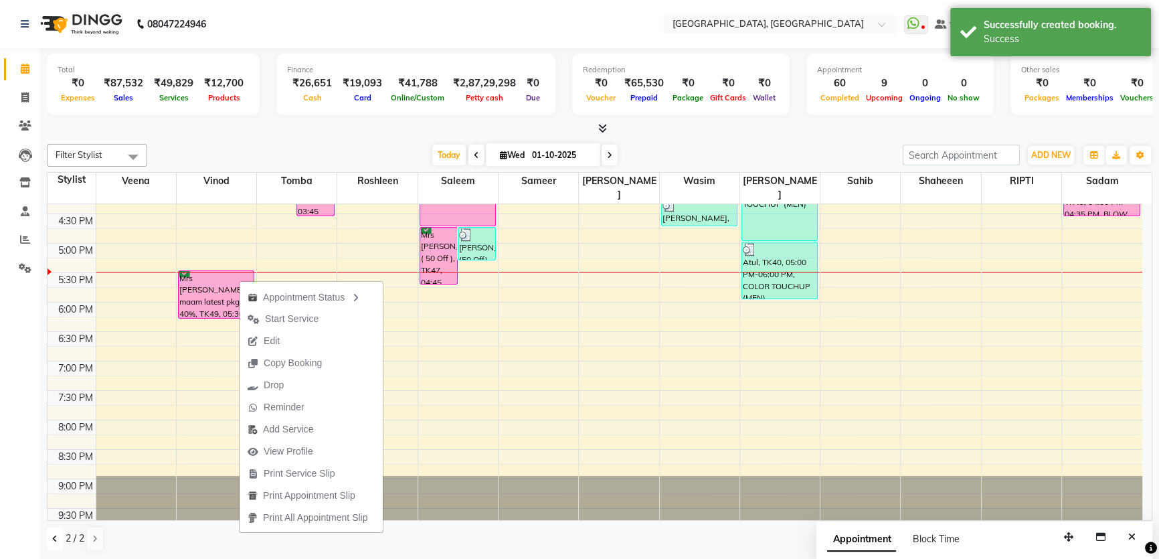
click at [61, 542] on button at bounding box center [55, 538] width 16 height 23
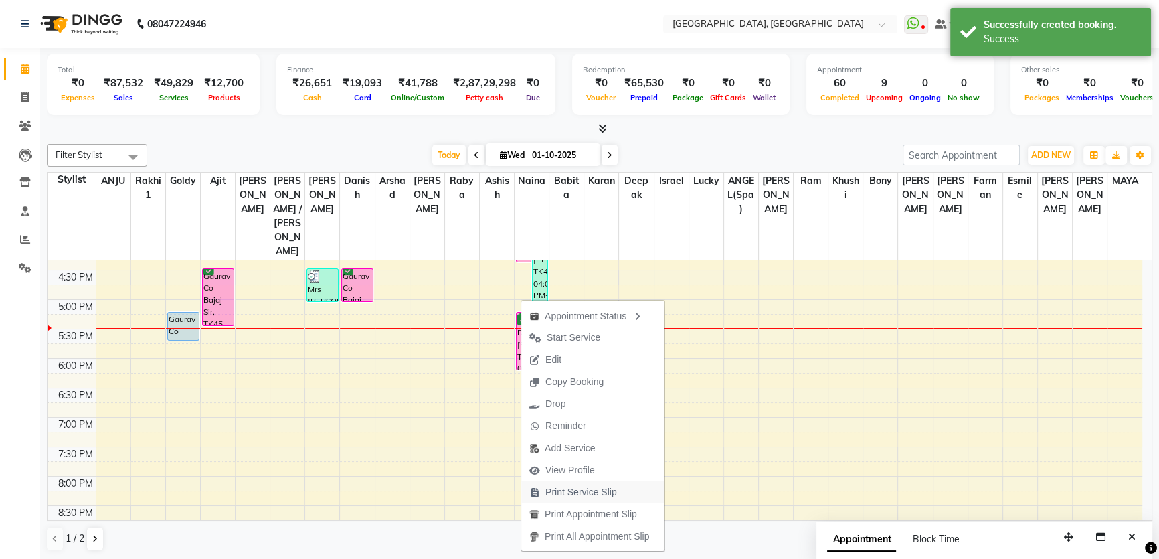
click at [580, 492] on span "Print Service Slip" at bounding box center [581, 492] width 72 height 14
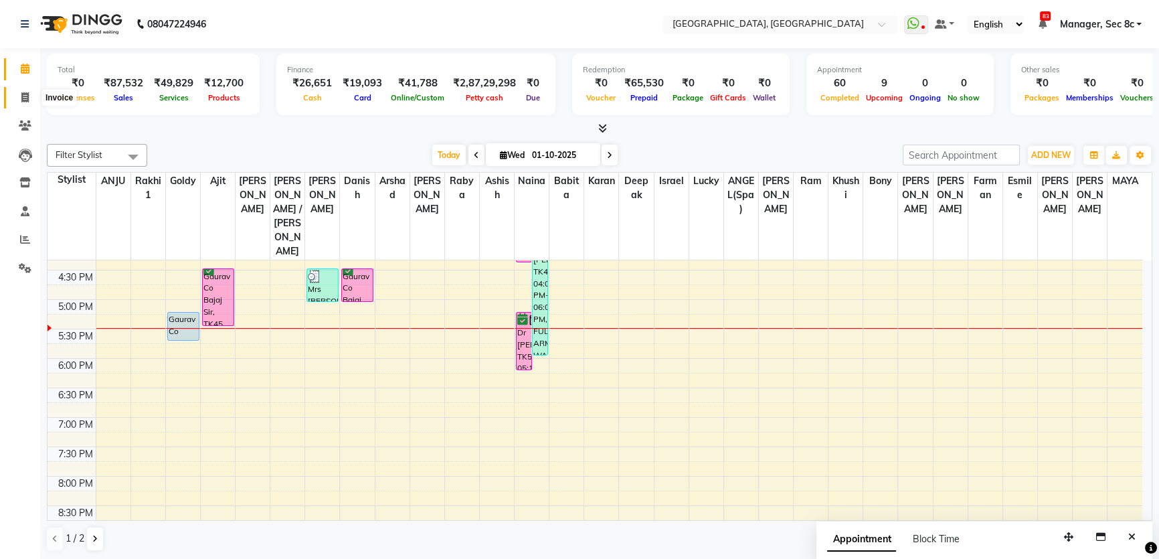
click at [23, 100] on icon at bounding box center [24, 97] width 7 height 10
select select "service"
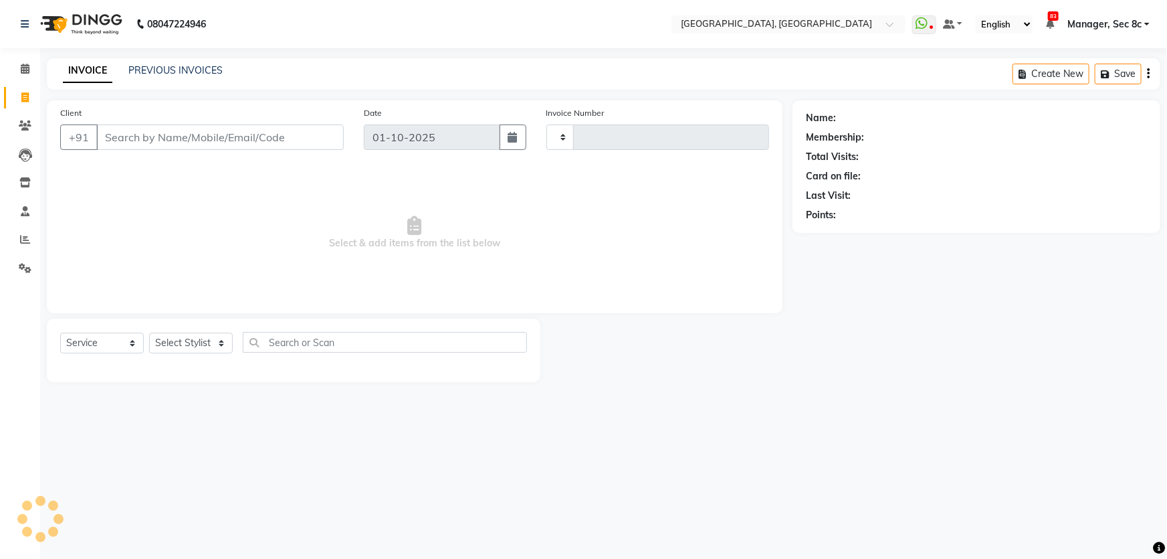
click at [198, 145] on input "Client" at bounding box center [219, 136] width 247 height 25
type input "783854123"
select select "4281"
type input "9466"
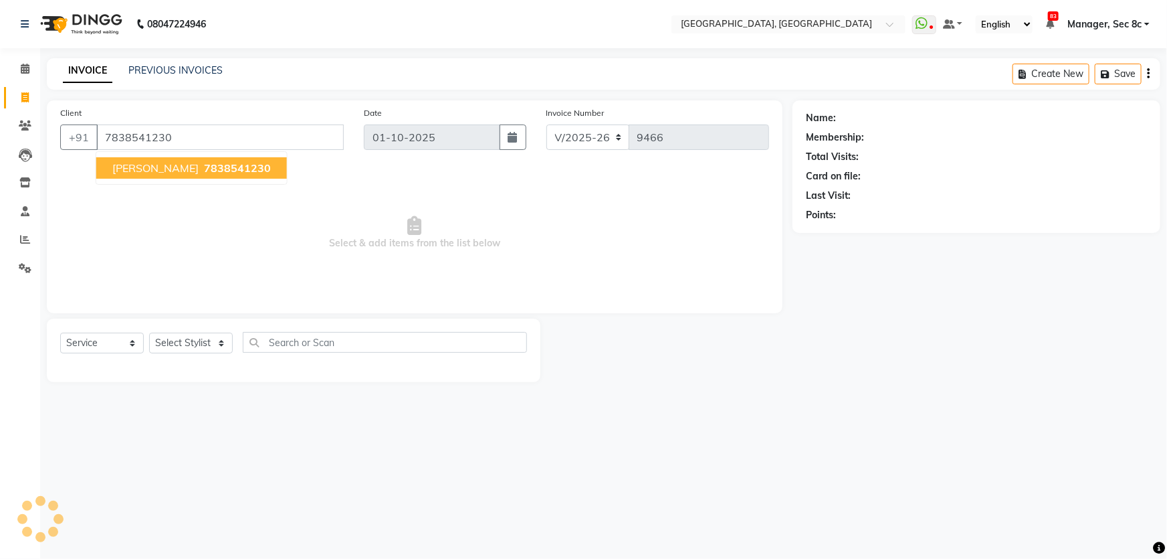
type input "7838541230"
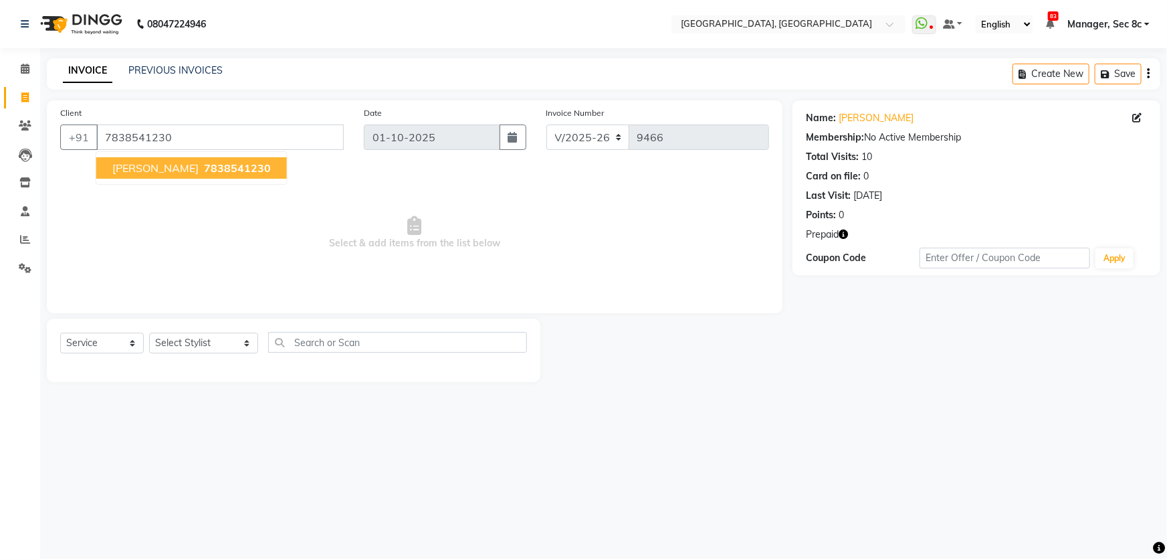
click at [120, 164] on span "[PERSON_NAME]" at bounding box center [155, 167] width 86 height 13
drag, startPoint x: 166, startPoint y: 332, endPoint x: 197, endPoint y: 348, distance: 35.3
click at [167, 332] on div "Select Service Product Membership Package Voucher Prepaid Gift Card Select Styl…" at bounding box center [293, 347] width 467 height 31
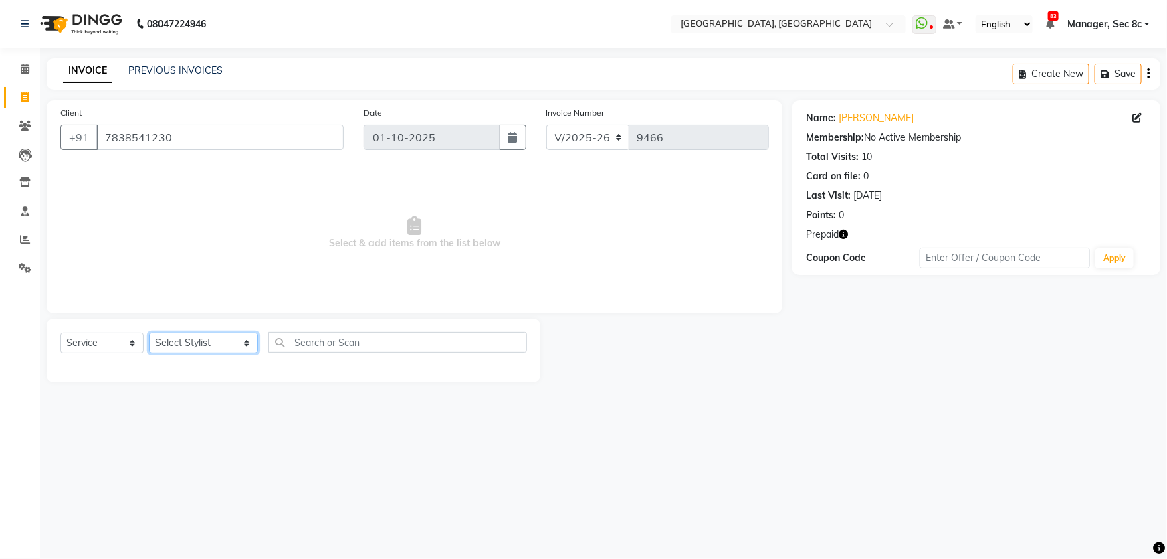
click at [197, 348] on select "Select Stylist [PERSON_NAME] [PERSON_NAME] Aditya [PERSON_NAME] [PERSON_NAME](S…" at bounding box center [203, 342] width 109 height 21
select select "50628"
click at [149, 332] on select "Select Stylist [PERSON_NAME] [PERSON_NAME] Aditya [PERSON_NAME] [PERSON_NAME](S…" at bounding box center [203, 342] width 109 height 21
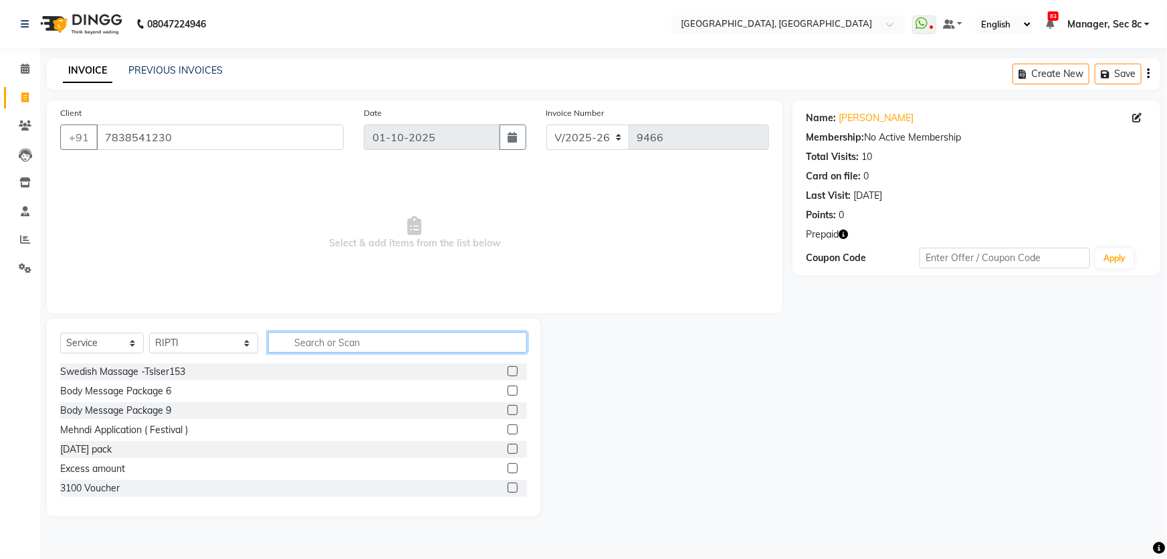
click at [430, 341] on input "text" at bounding box center [398, 342] width 260 height 21
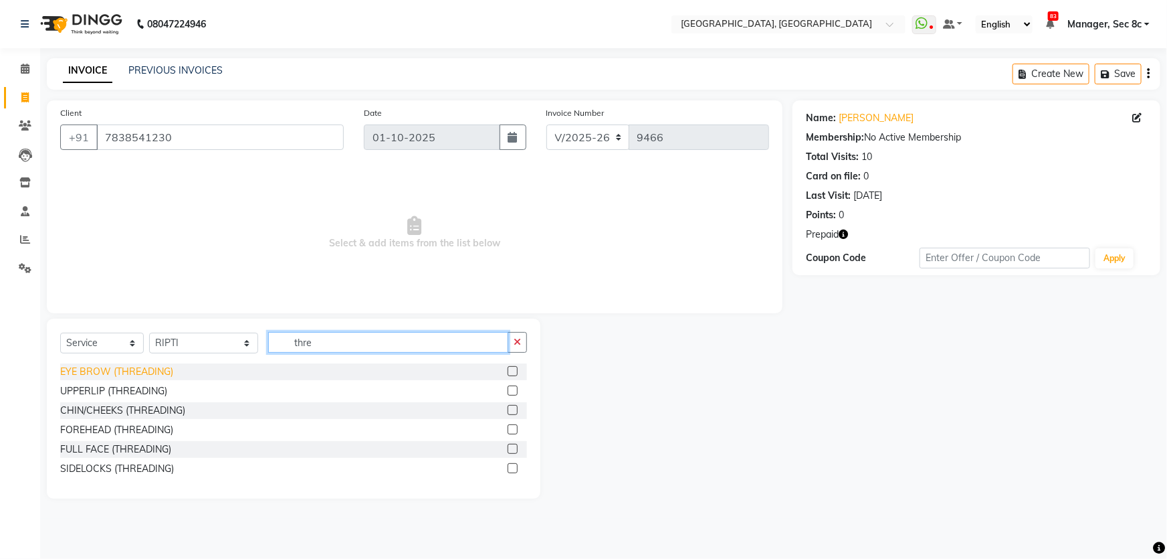
type input "thre"
click at [148, 377] on div "EYE BROW (THREADING)" at bounding box center [116, 372] width 113 height 14
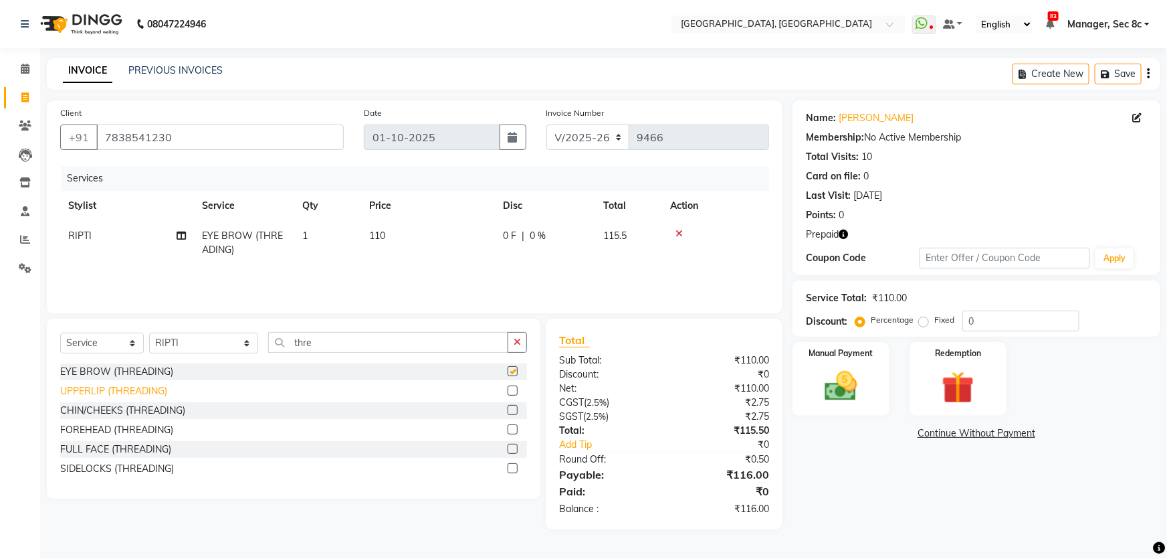
checkbox input "false"
click at [148, 396] on div "UPPERLIP (THREADING)" at bounding box center [113, 391] width 107 height 14
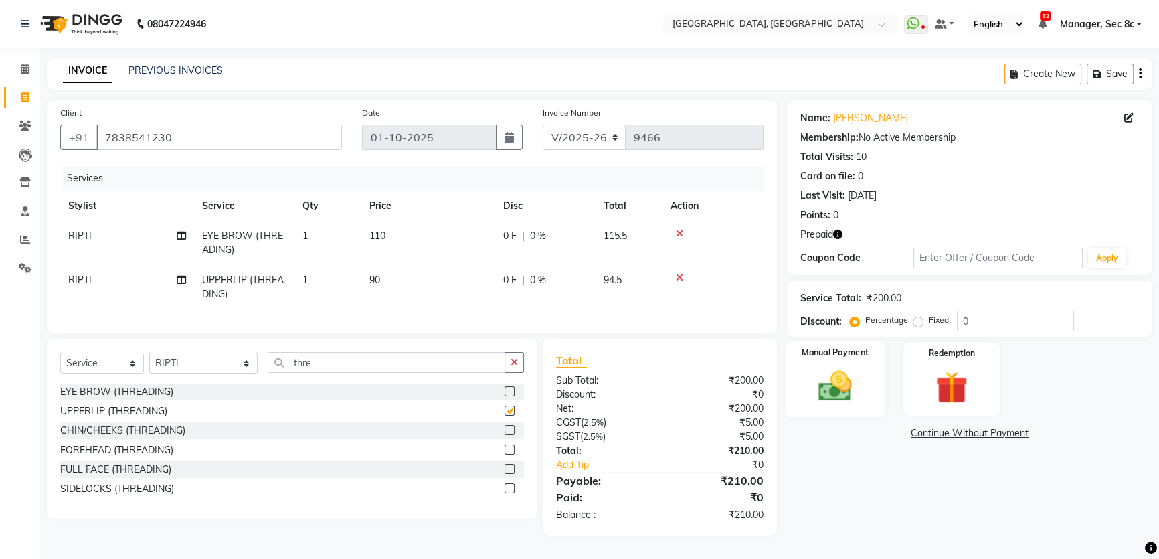
checkbox input "false"
click at [962, 375] on img at bounding box center [951, 387] width 54 height 41
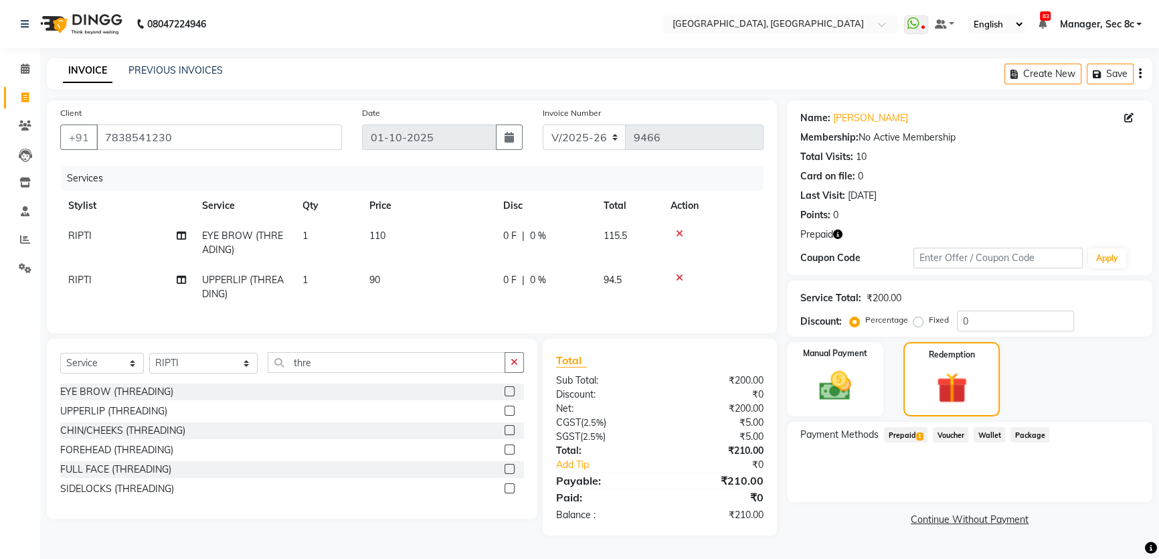
click at [910, 431] on span "Prepaid 1" at bounding box center [905, 434] width 43 height 15
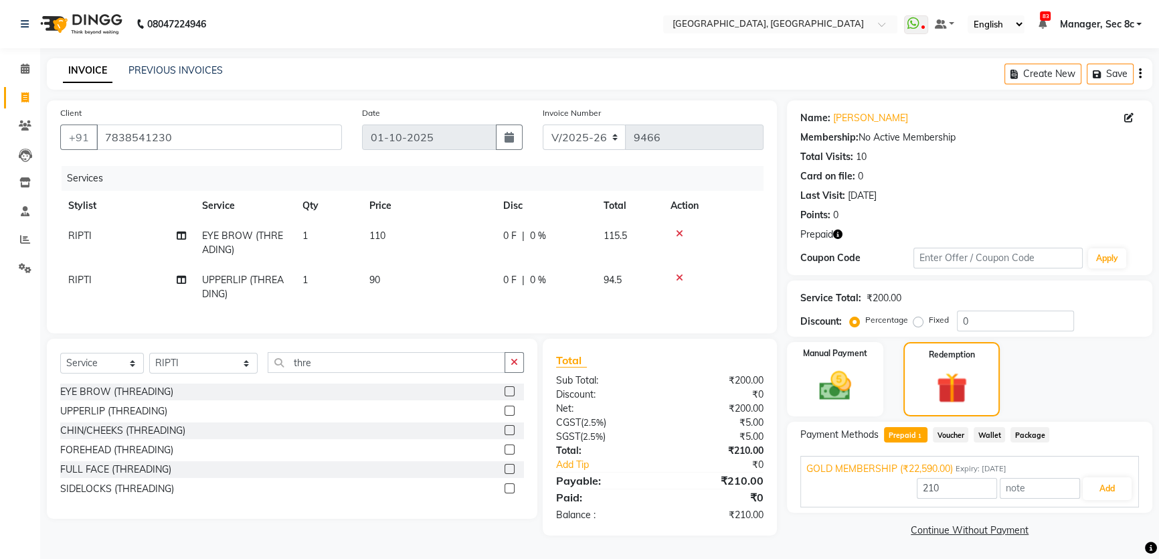
click at [1113, 502] on div "GOLD MEMBERSHIP (₹22,590.00) Expiry: [DATE] 210 Add" at bounding box center [969, 482] width 338 height 52
click at [1109, 496] on button "Add" at bounding box center [1106, 488] width 49 height 23
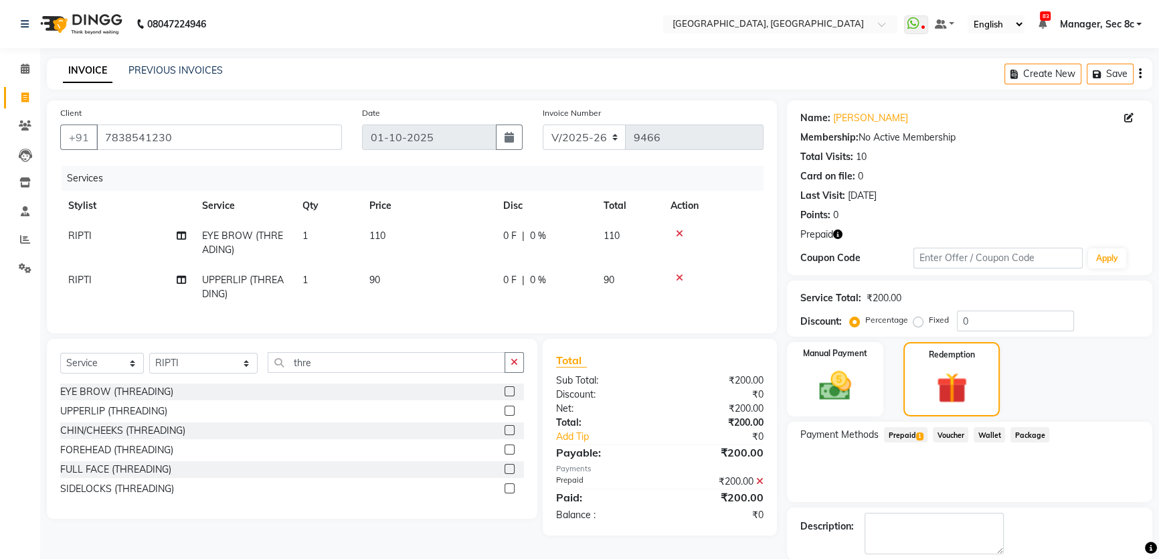
scroll to position [66, 0]
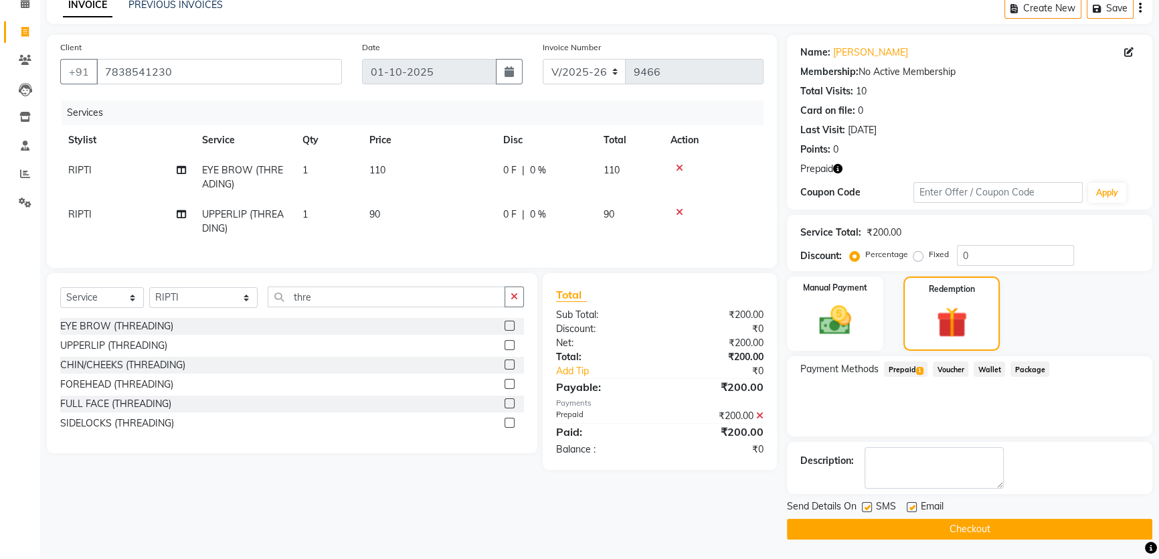
click at [894, 526] on button "Checkout" at bounding box center [969, 528] width 365 height 21
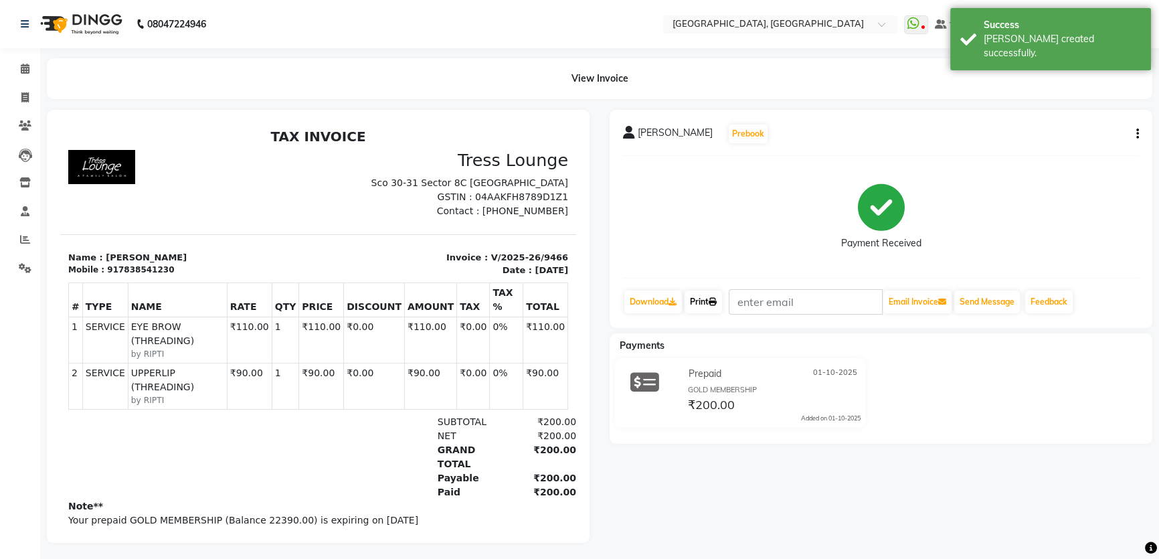
click at [722, 305] on link "Print" at bounding box center [702, 301] width 37 height 23
click at [27, 98] on icon at bounding box center [24, 97] width 7 height 10
select select "service"
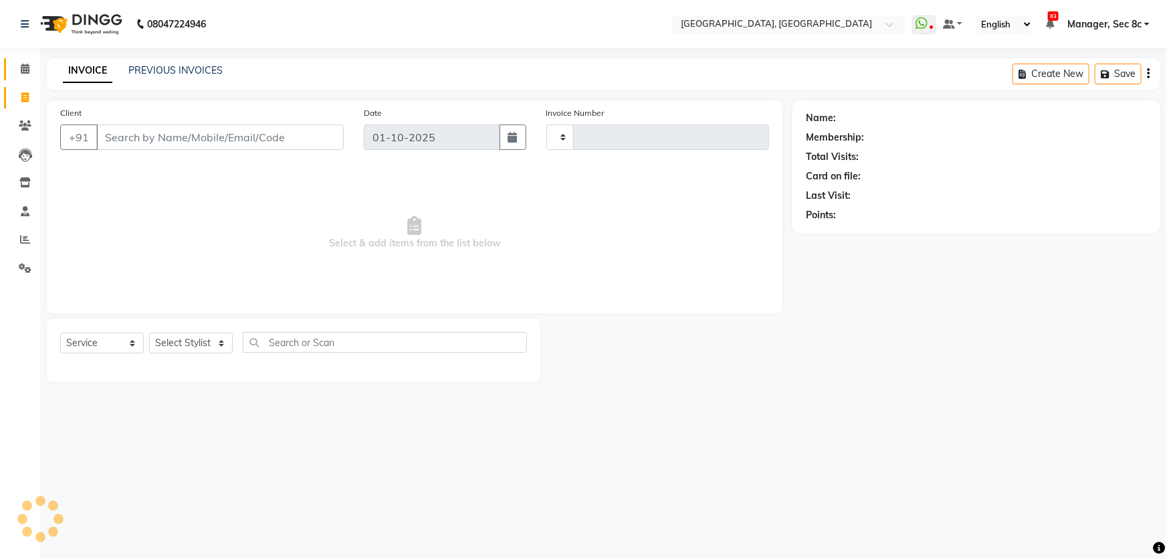
click at [29, 79] on link "Calendar" at bounding box center [20, 69] width 32 height 22
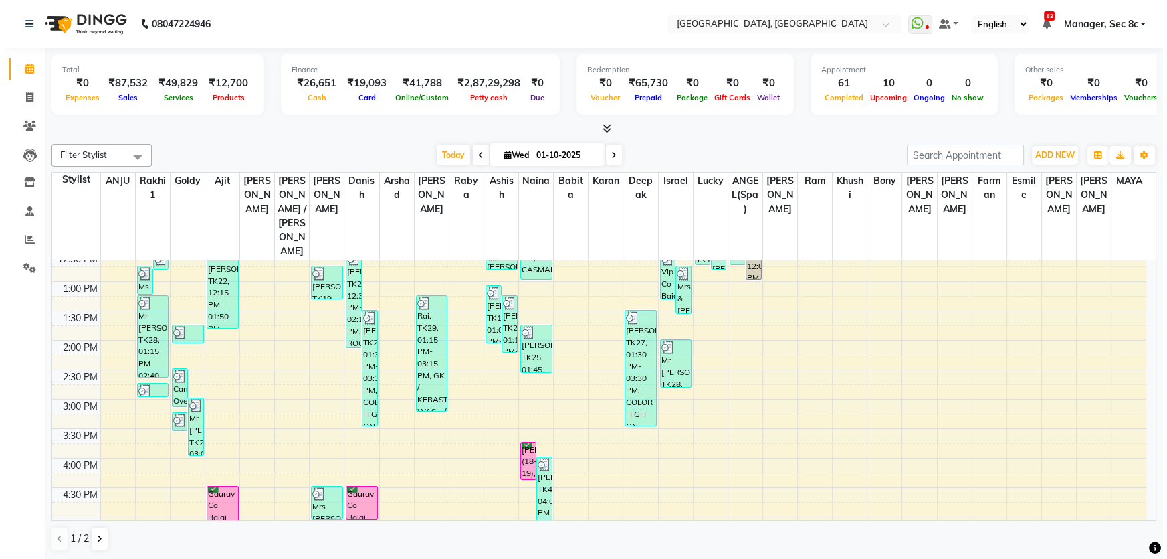
scroll to position [304, 0]
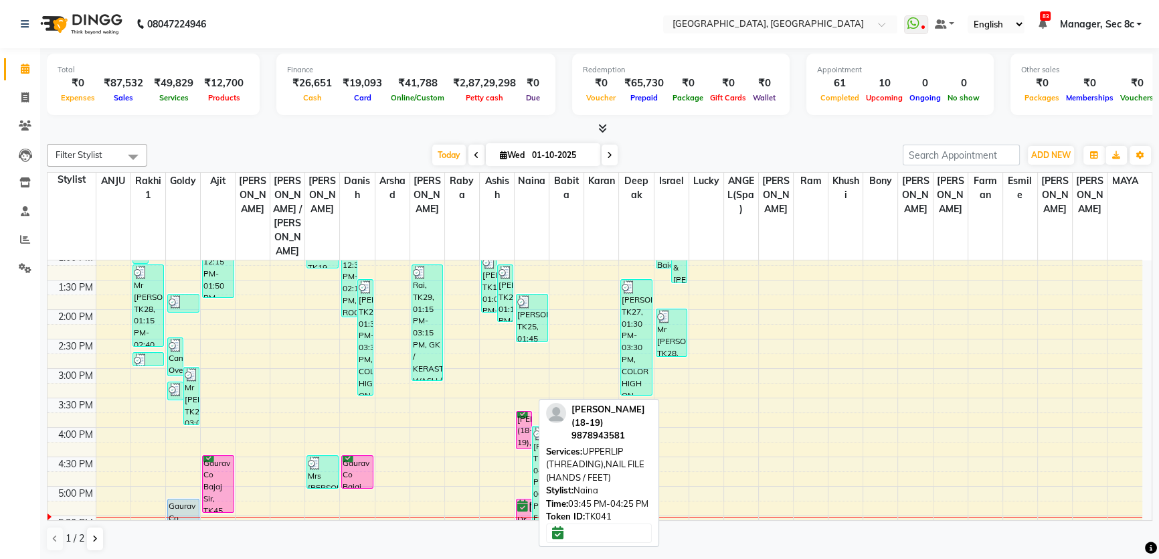
click at [520, 411] on div "[PERSON_NAME] (18-19), TK41, 03:45 PM-04:25 PM, UPPERLIP (THREADING),NAIL FILE …" at bounding box center [523, 429] width 15 height 37
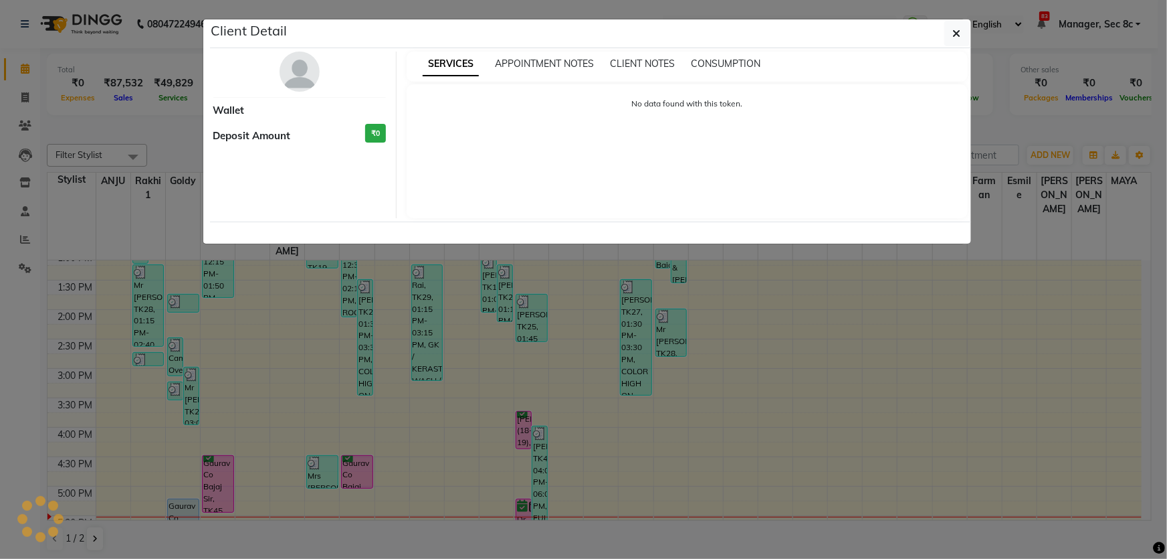
select select "6"
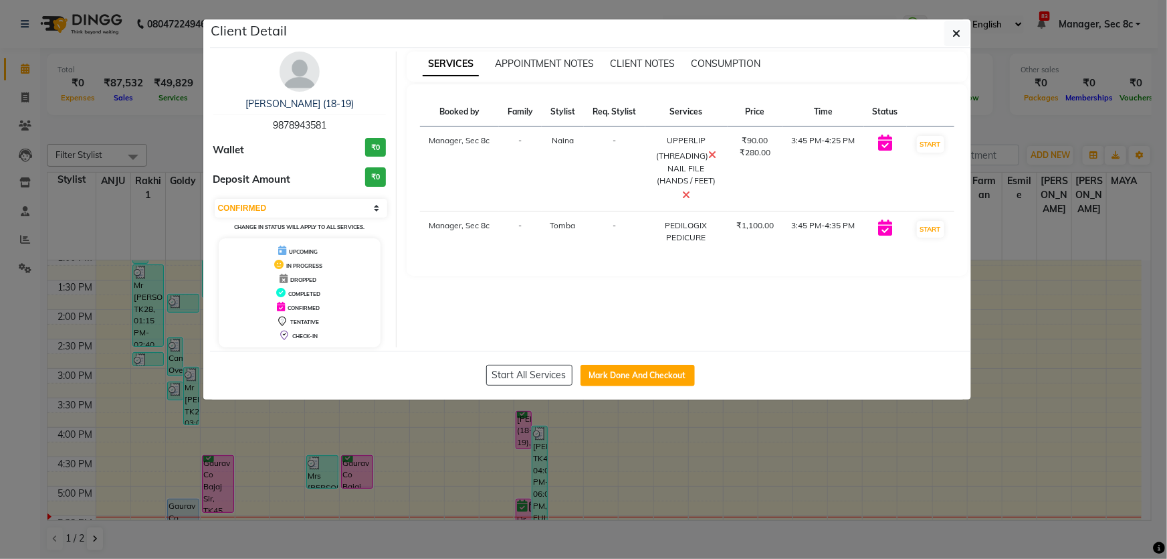
click at [315, 124] on span "9878943581" at bounding box center [300, 125] width 54 height 12
copy span "9878943581"
click at [957, 40] on button "button" at bounding box center [956, 33] width 25 height 25
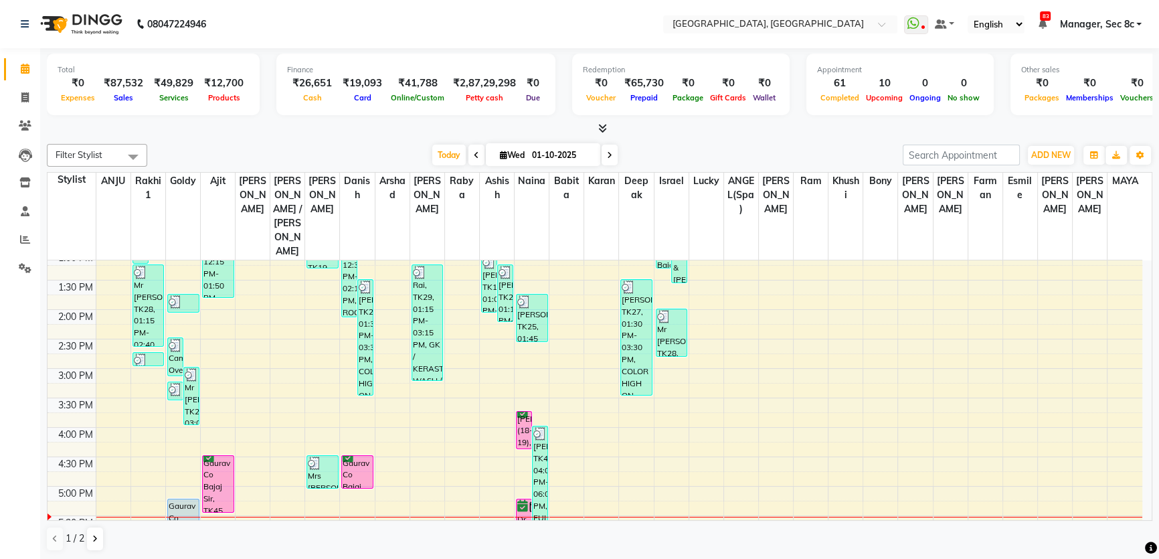
drag, startPoint x: 1093, startPoint y: 26, endPoint x: 1092, endPoint y: 34, distance: 8.1
click at [1094, 26] on span "Manager, Sec 8c" at bounding box center [1096, 24] width 74 height 14
click at [1067, 90] on link "Sign out" at bounding box center [1072, 92] width 122 height 21
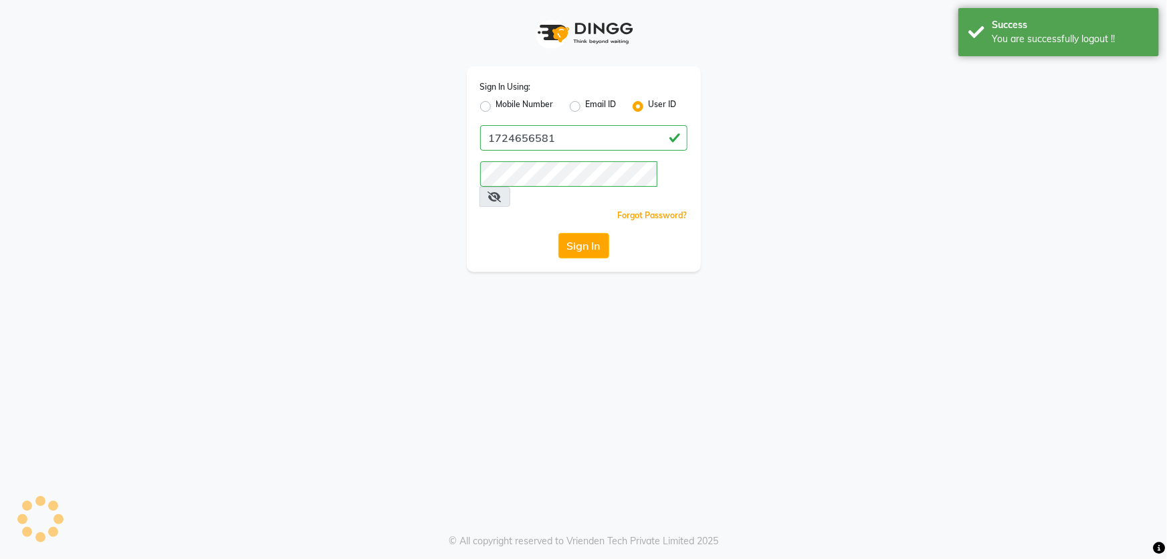
click at [550, 94] on div "Sign In Using: Mobile Number Email ID User ID" at bounding box center [583, 97] width 207 height 35
click at [546, 105] on label "Mobile Number" at bounding box center [525, 106] width 58 height 16
click at [505, 105] on input "Mobile Number" at bounding box center [500, 102] width 9 height 9
radio input "true"
radio input "false"
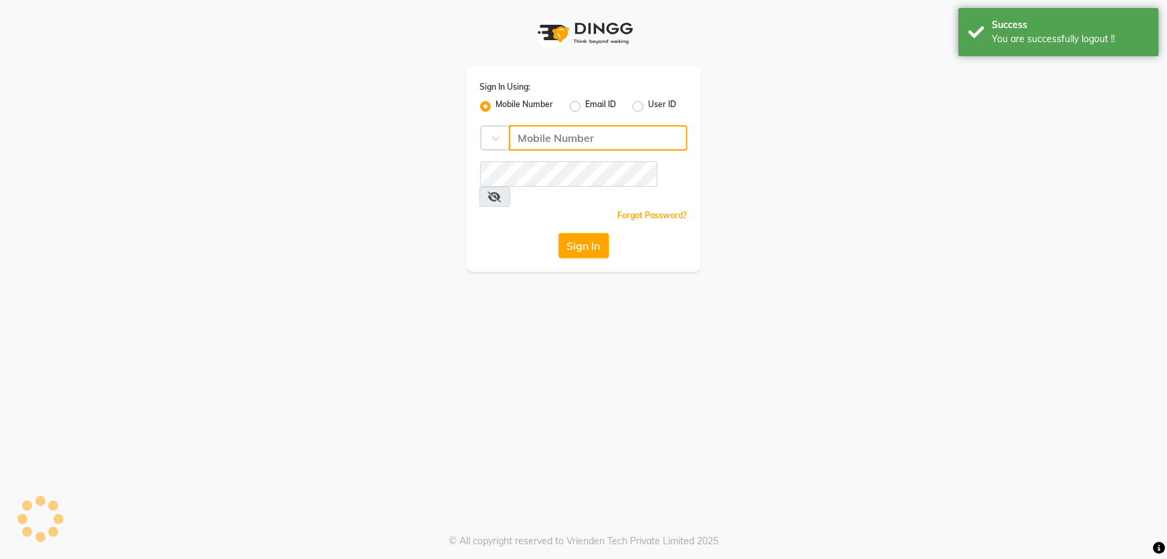
click at [575, 139] on input "Username" at bounding box center [598, 137] width 179 height 25
type input "6239163922"
click at [581, 233] on button "Sign In" at bounding box center [584, 245] width 51 height 25
